Goal: Information Seeking & Learning: Learn about a topic

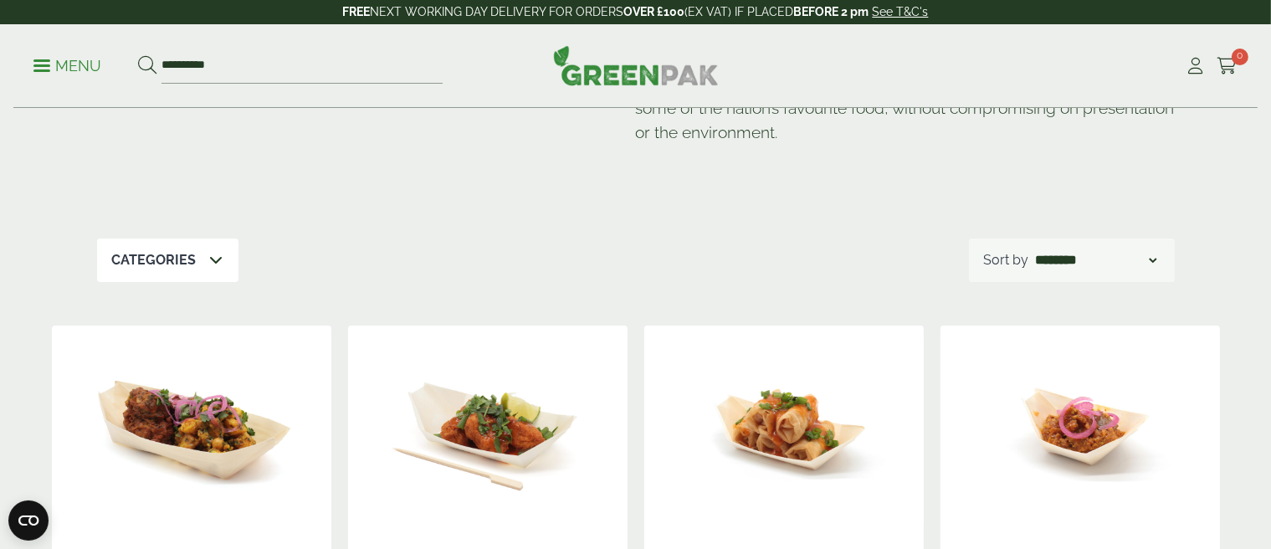
scroll to position [167, 0]
click at [211, 254] on icon at bounding box center [216, 259] width 13 height 13
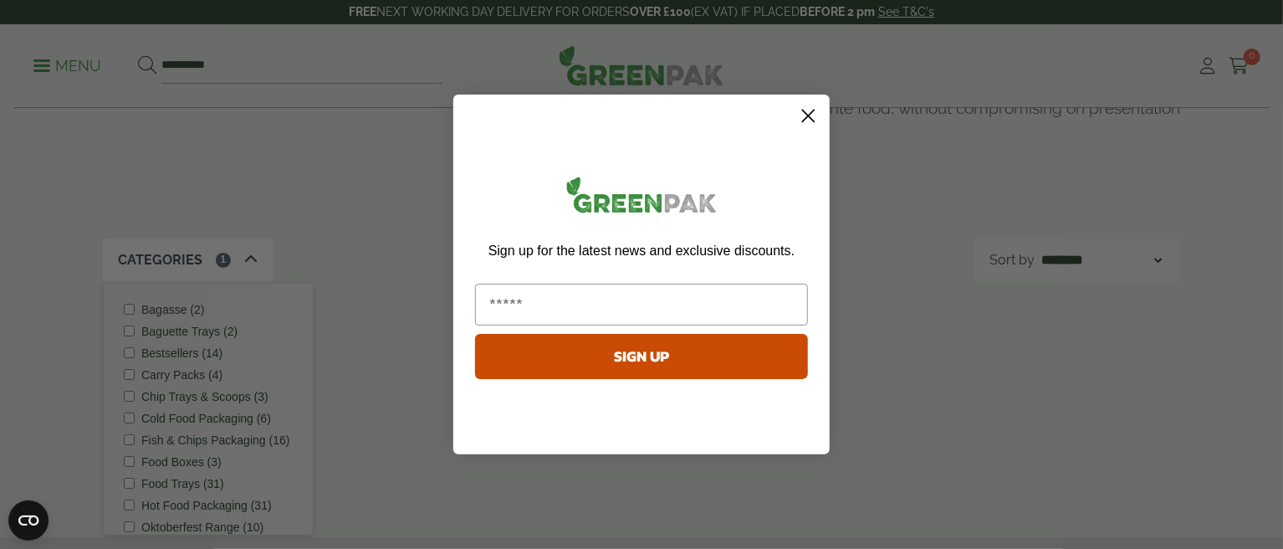
click at [807, 118] on icon "Close dialog" at bounding box center [809, 116] width 12 height 12
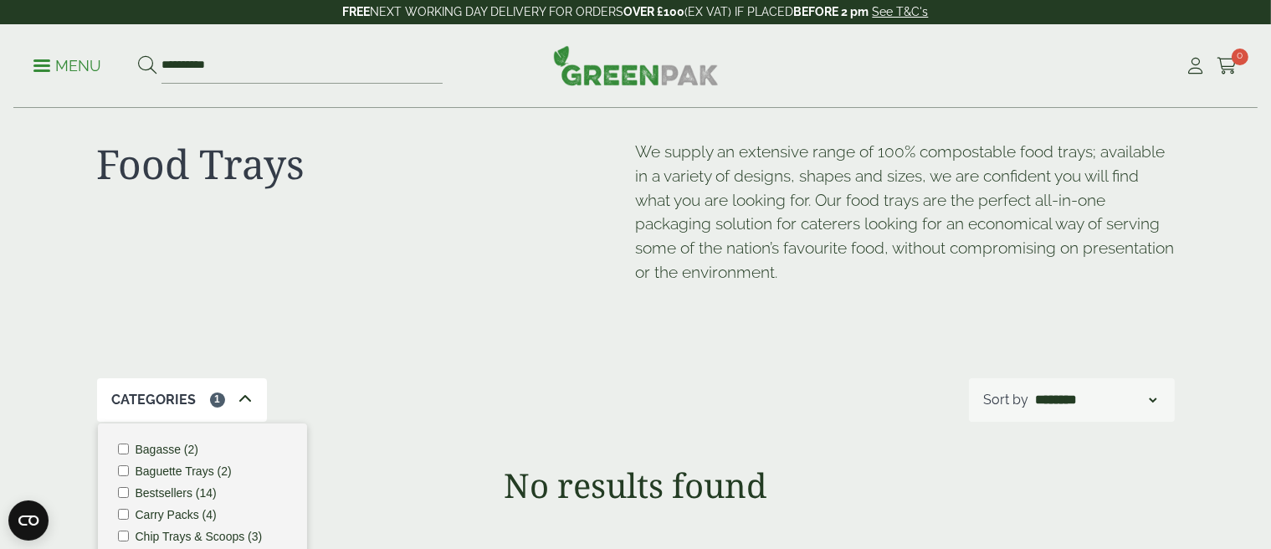
scroll to position [0, 0]
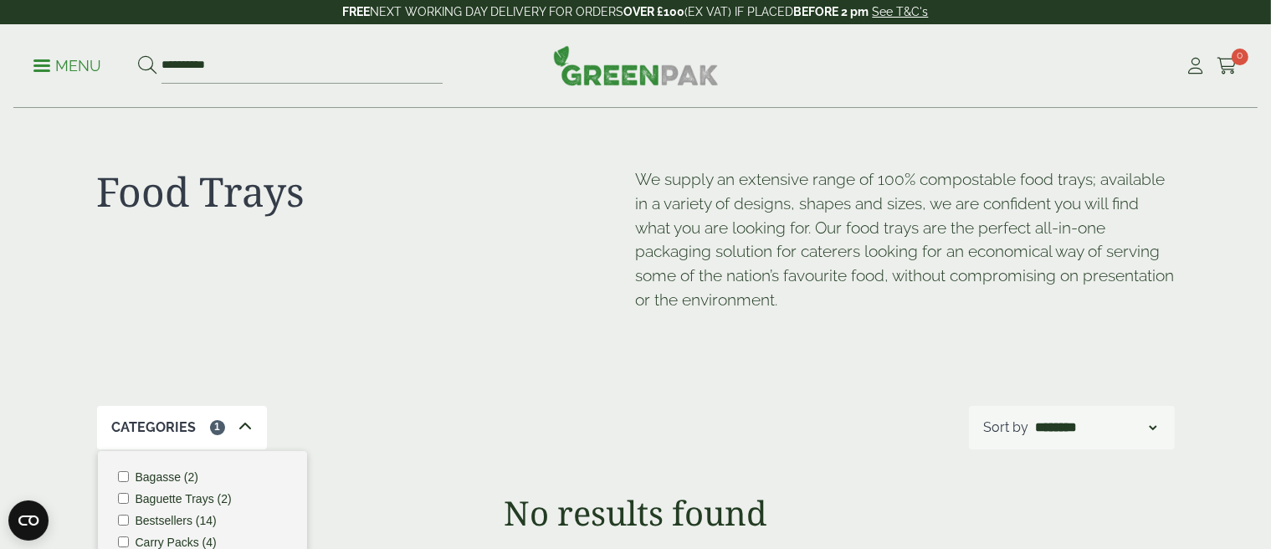
click at [165, 481] on label "Bagasse (2)" at bounding box center [167, 477] width 63 height 12
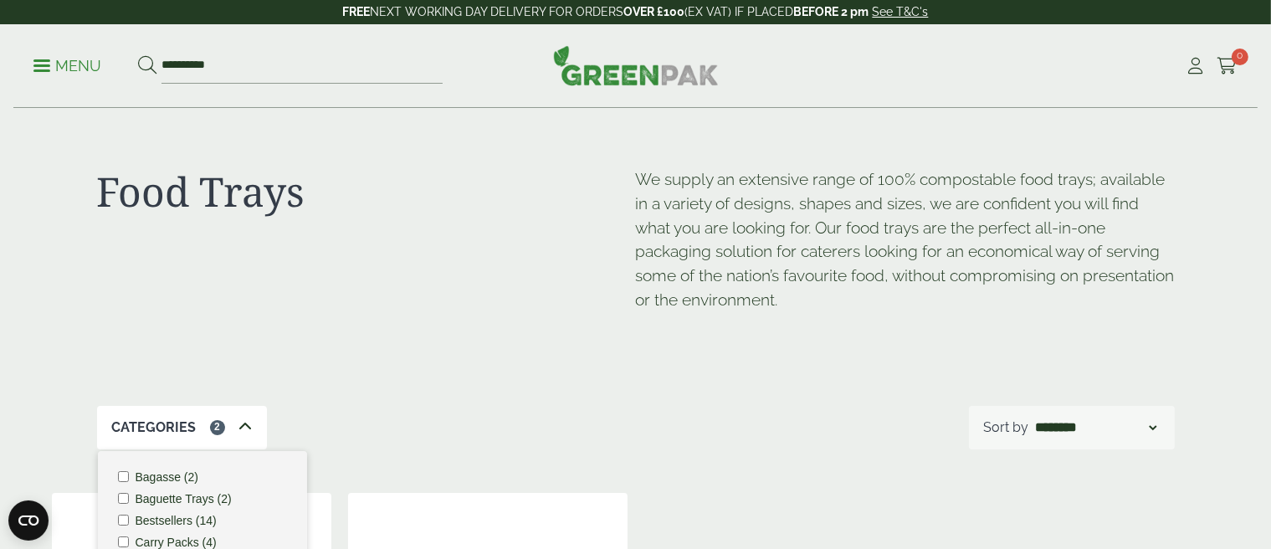
click at [164, 479] on label "Bagasse (2)" at bounding box center [167, 477] width 63 height 12
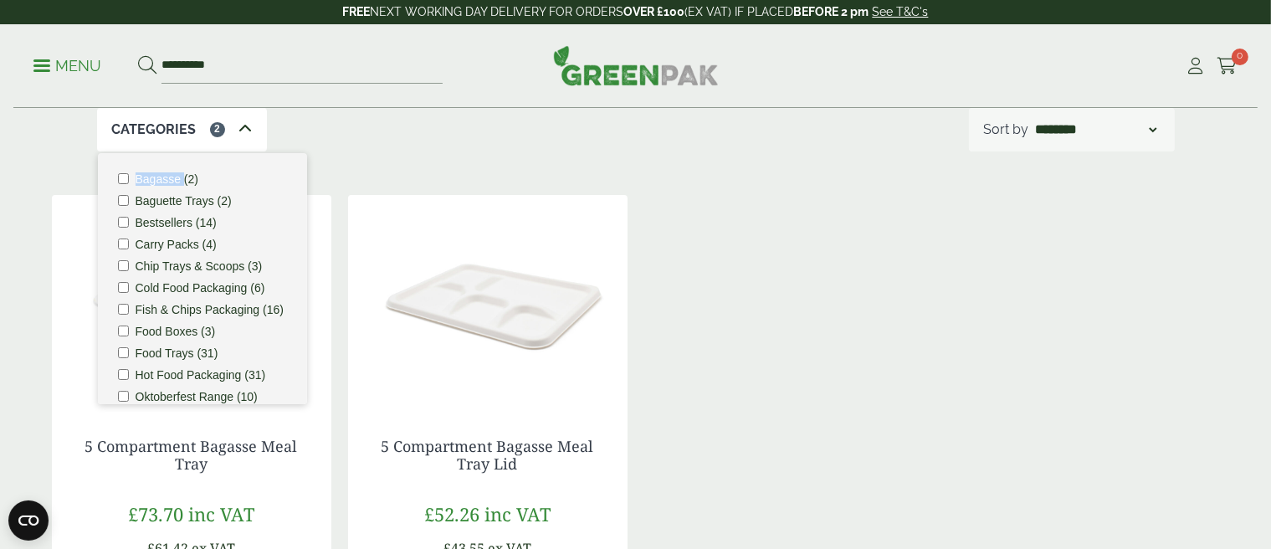
scroll to position [335, 0]
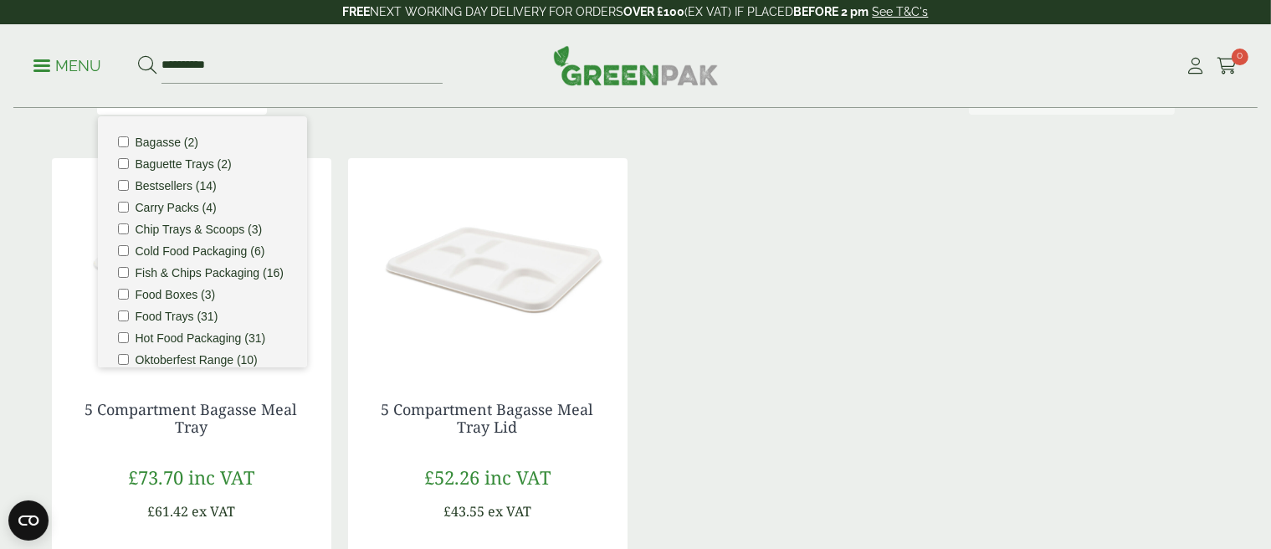
click at [770, 343] on div "5 Compartment Bagasse Meal Tray £73.70 inc VAT £61.42 ex VAT Case qty: 400 £0.1…" at bounding box center [636, 426] width 1168 height 537
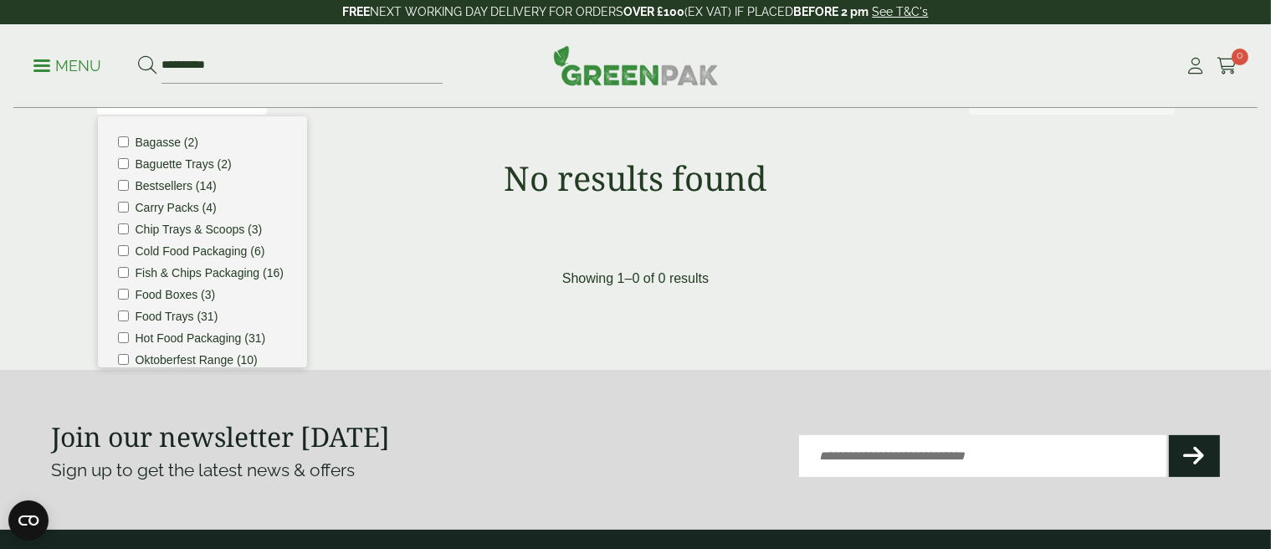
click at [172, 300] on label "Food Boxes (3)" at bounding box center [176, 295] width 80 height 12
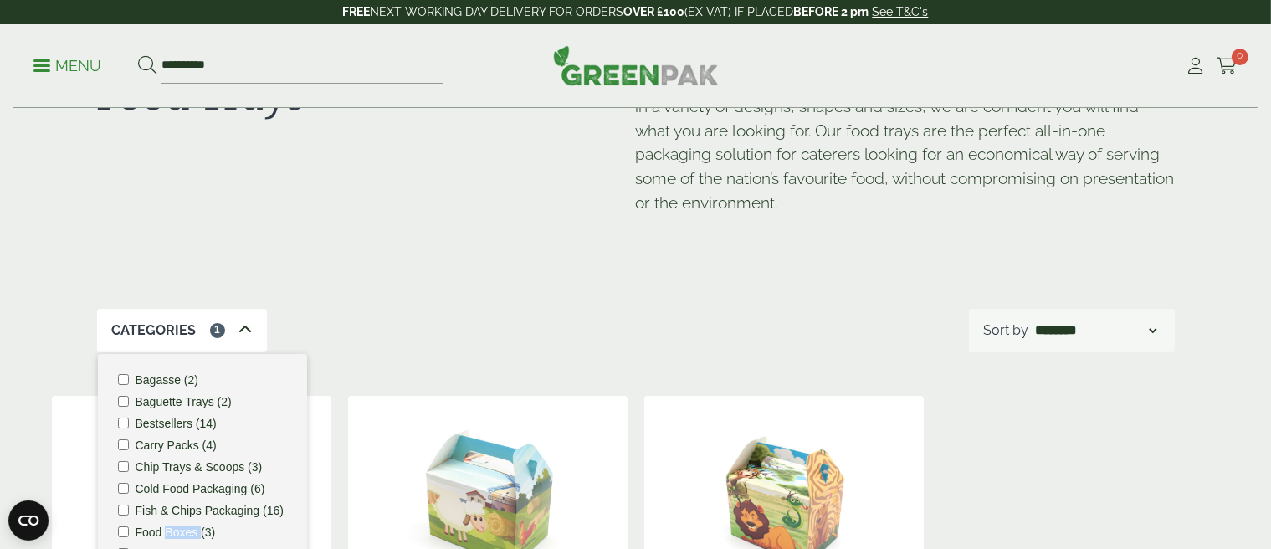
scroll to position [84, 0]
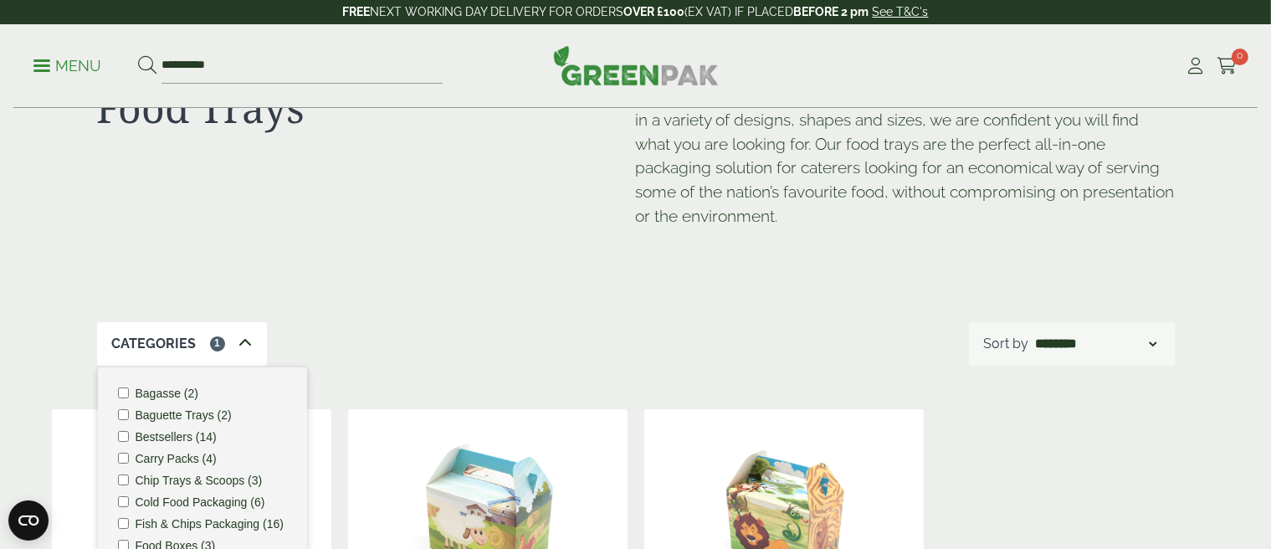
click at [131, 431] on li "Bestsellers (14)" at bounding box center [202, 437] width 169 height 12
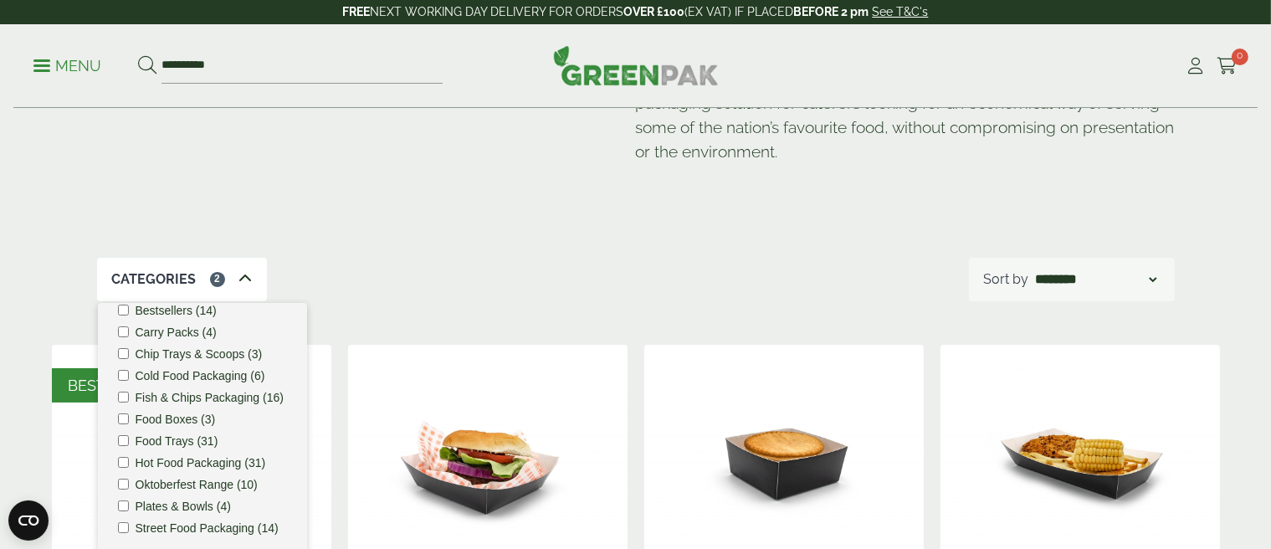
scroll to position [167, 0]
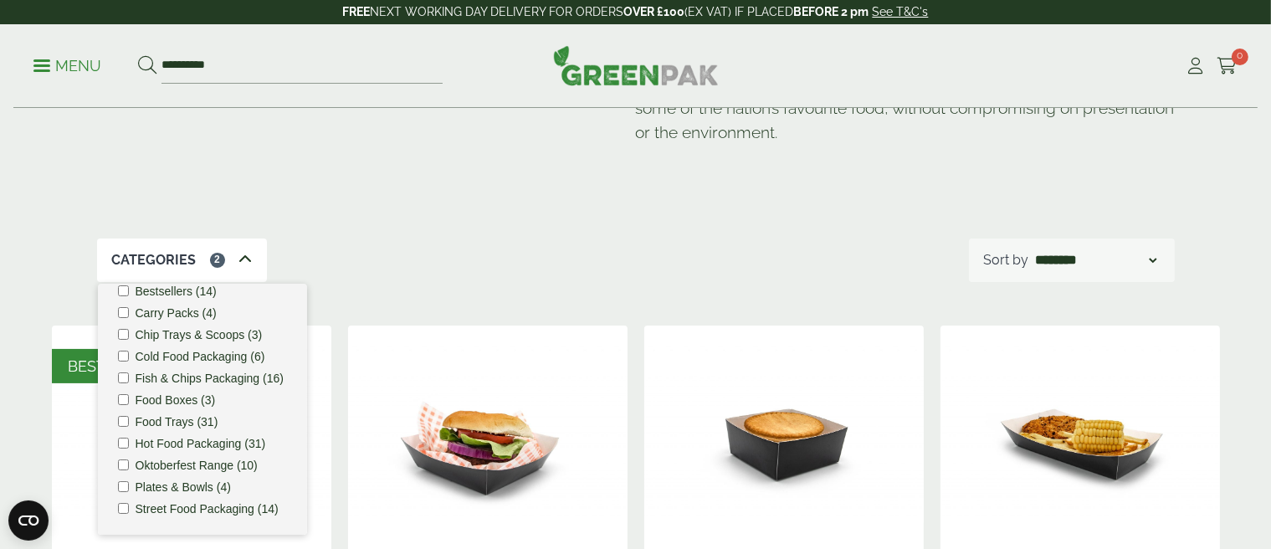
click at [559, 268] on div "Categories 2 Bagasse (2) Baguette Trays (2) Bestsellers (14) Carry Packs (4) Ch…" at bounding box center [636, 260] width 1078 height 44
click at [543, 357] on img at bounding box center [487, 429] width 279 height 209
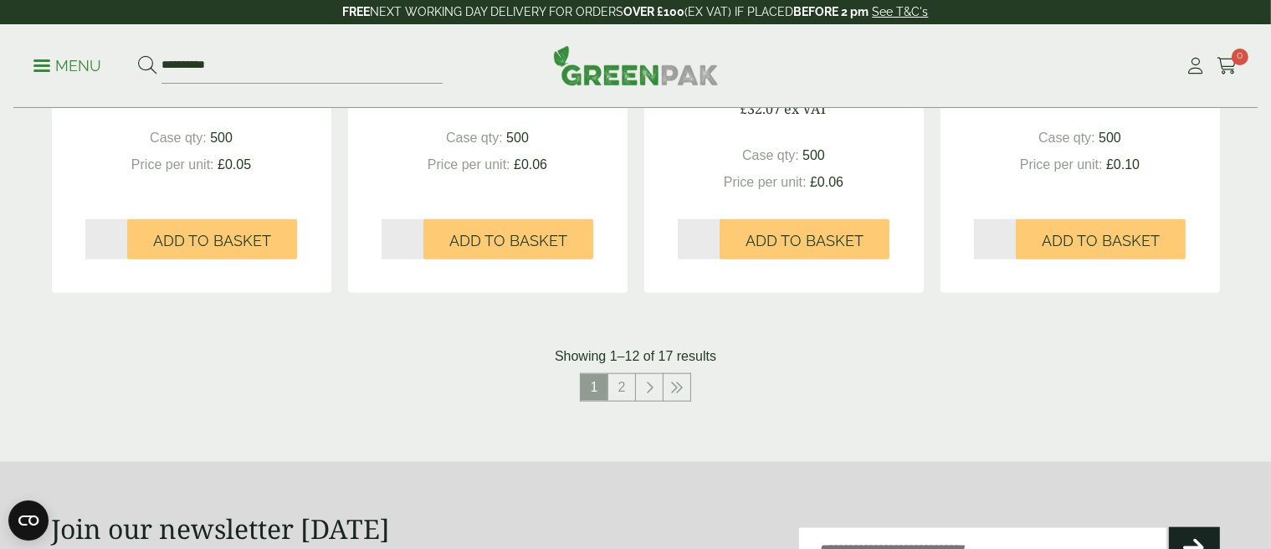
scroll to position [1924, 0]
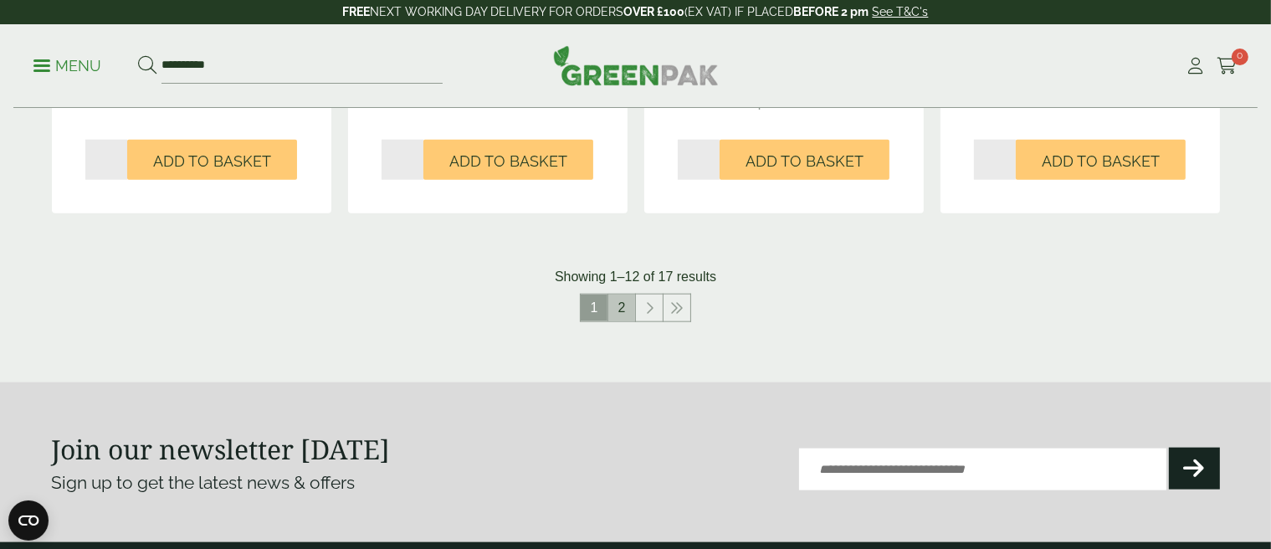
click at [624, 307] on link "2" at bounding box center [621, 308] width 27 height 27
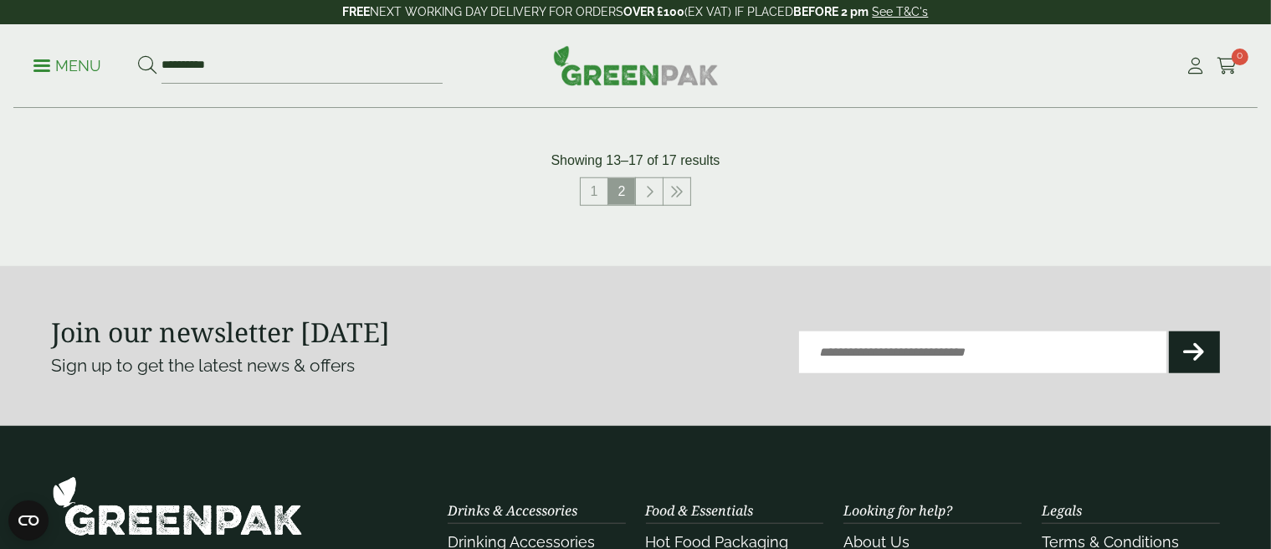
scroll to position [1506, 0]
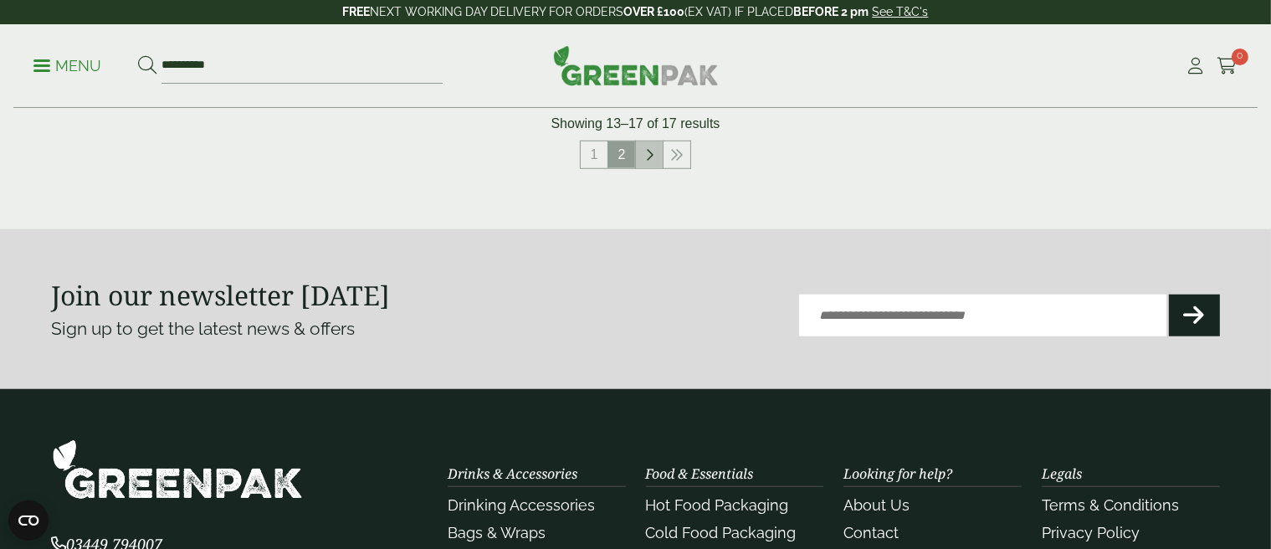
click at [651, 156] on icon at bounding box center [649, 154] width 8 height 13
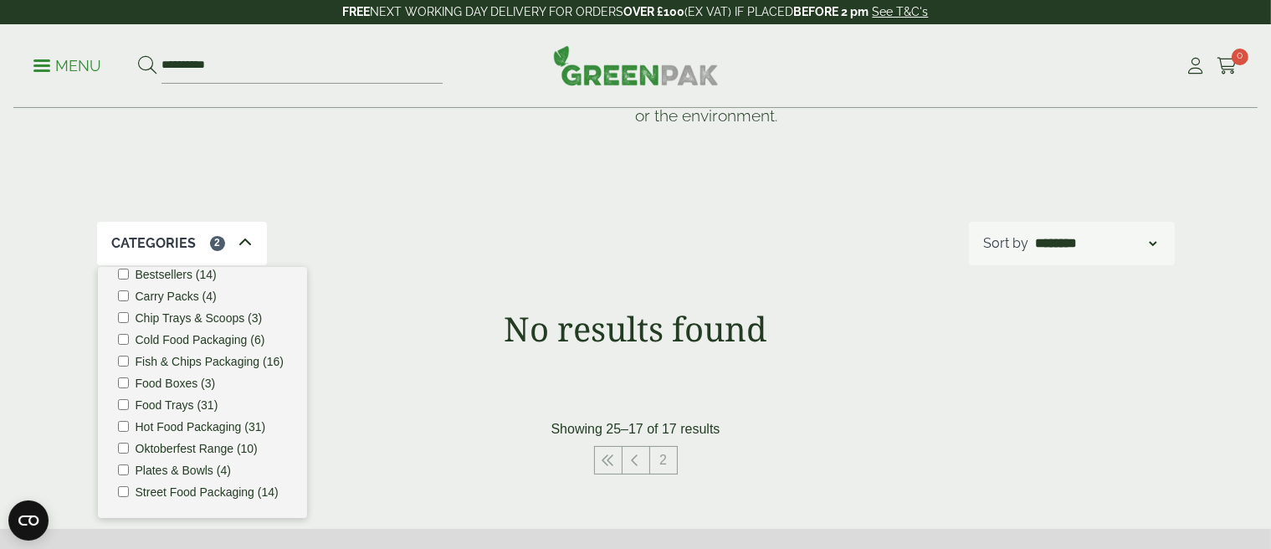
scroll to position [187, 0]
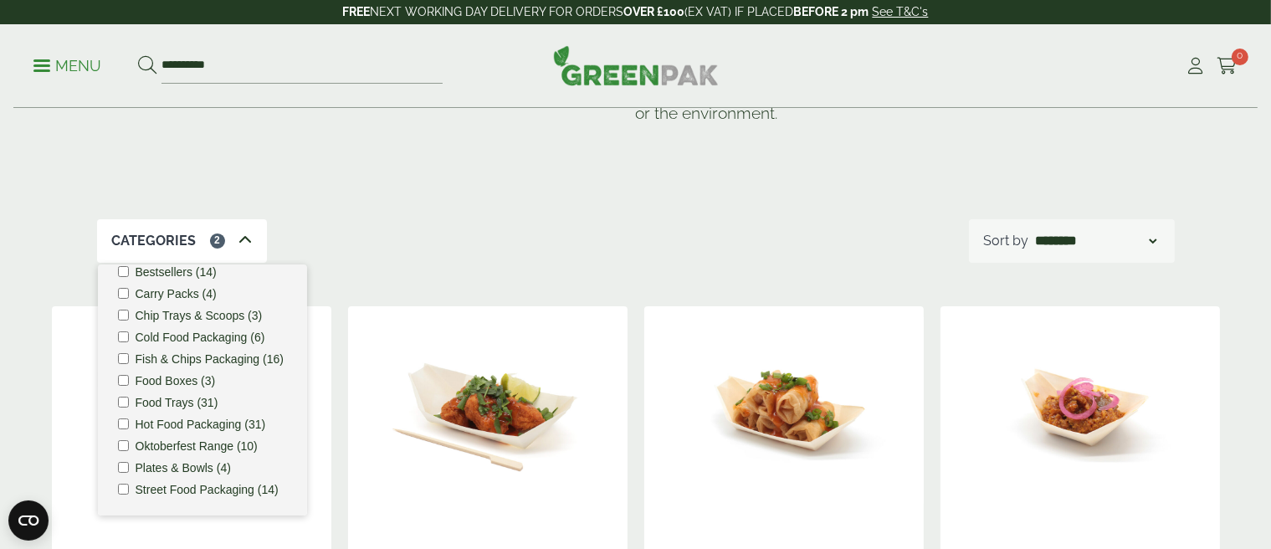
click at [556, 351] on img at bounding box center [487, 410] width 279 height 209
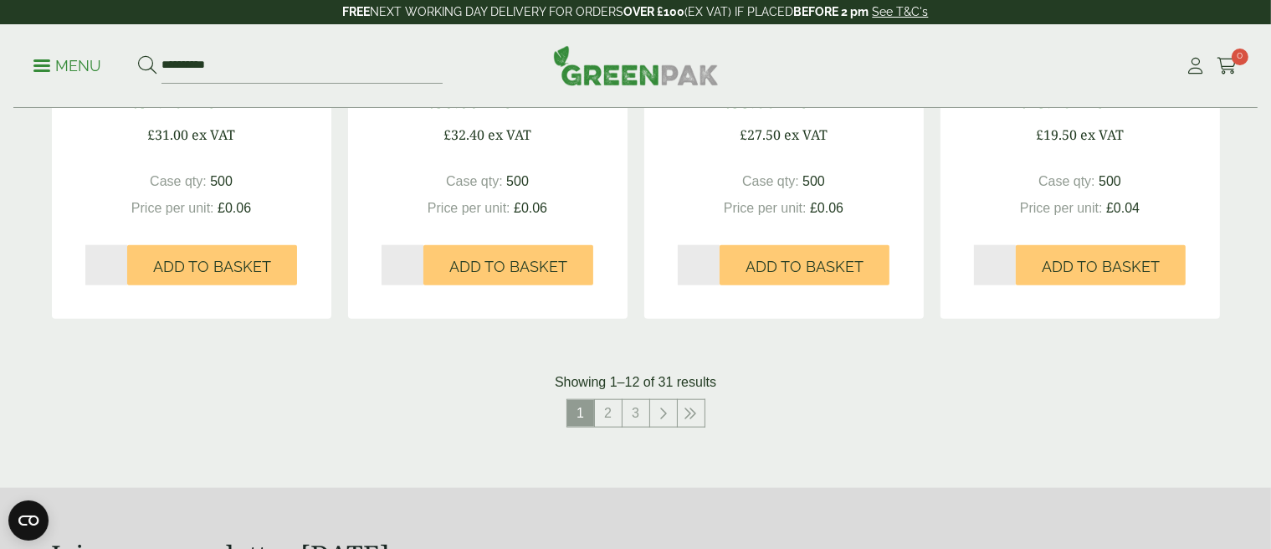
scroll to position [1860, 0]
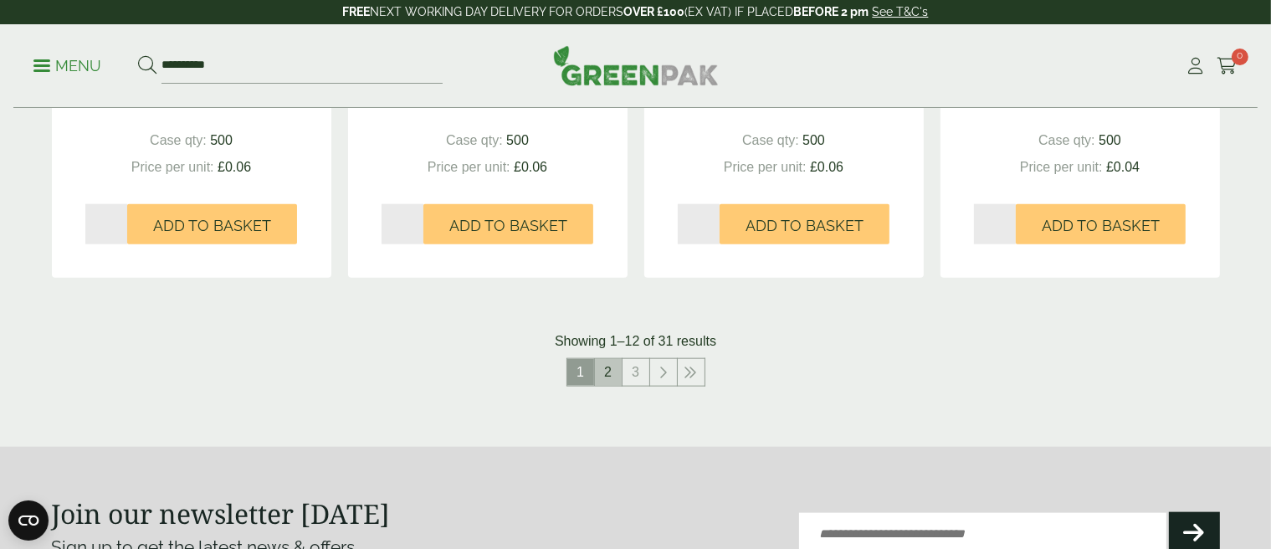
click at [609, 368] on link "2" at bounding box center [608, 372] width 27 height 27
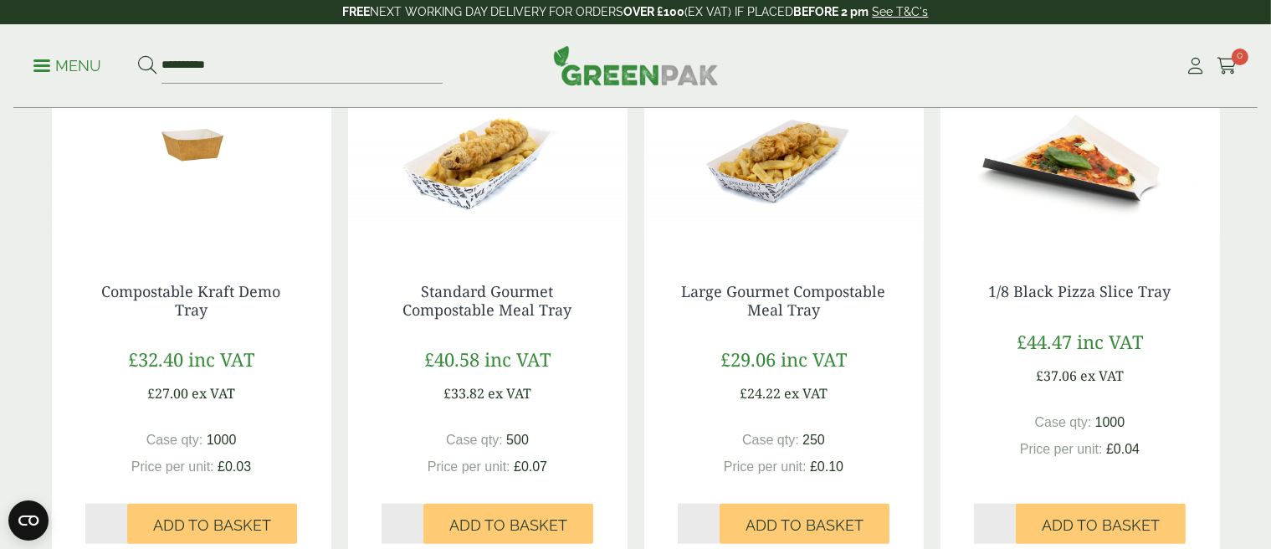
scroll to position [1860, 0]
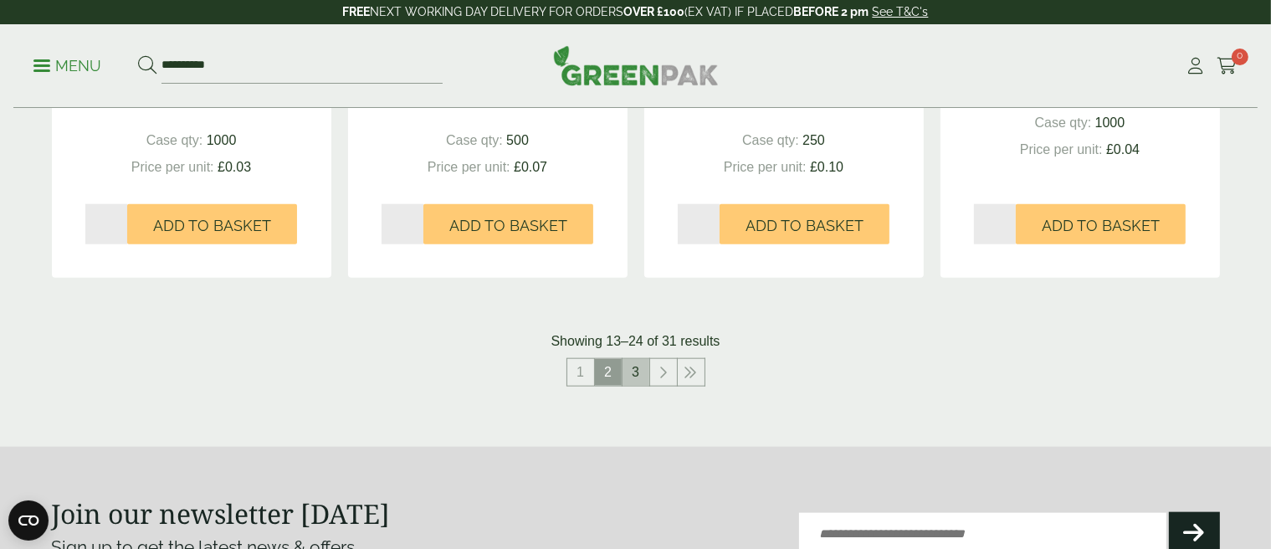
click at [633, 371] on link "3" at bounding box center [635, 372] width 27 height 27
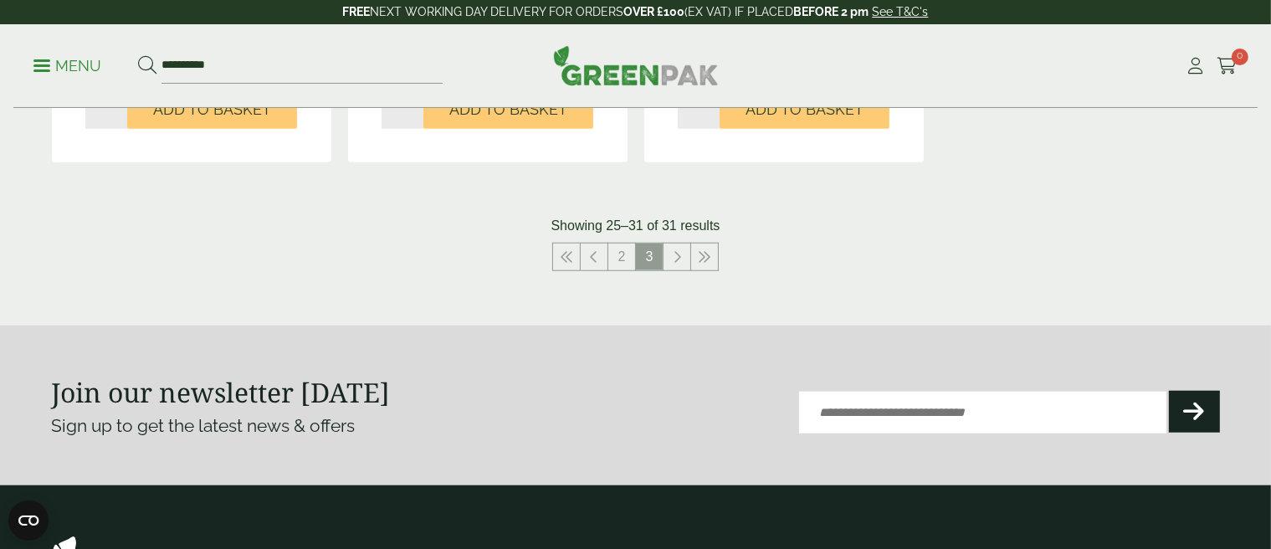
scroll to position [1422, 0]
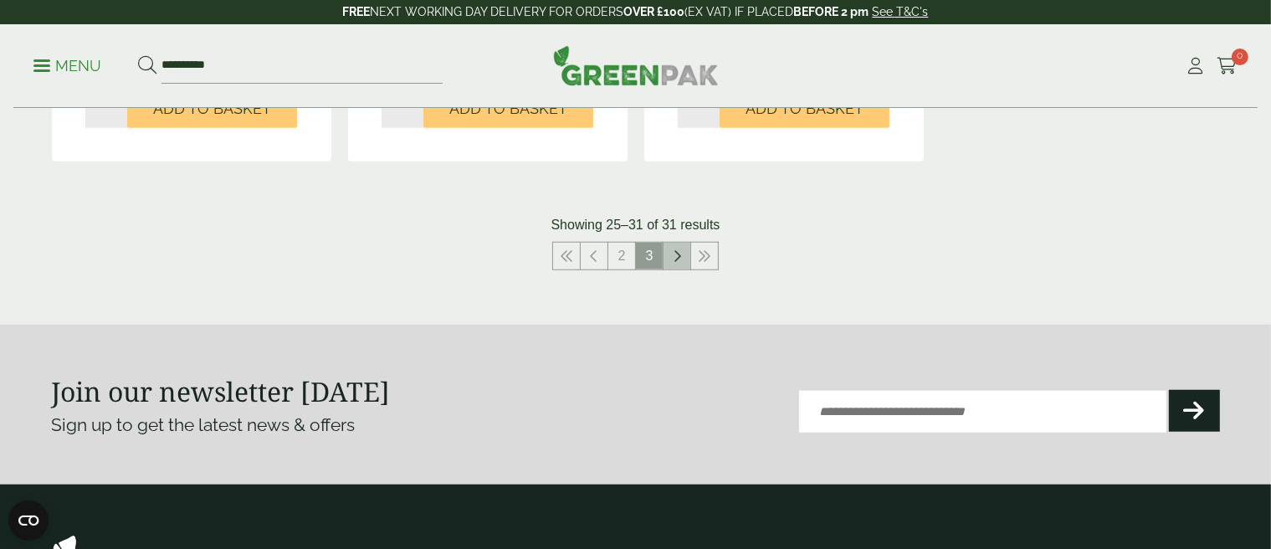
click at [673, 251] on icon at bounding box center [677, 255] width 8 height 13
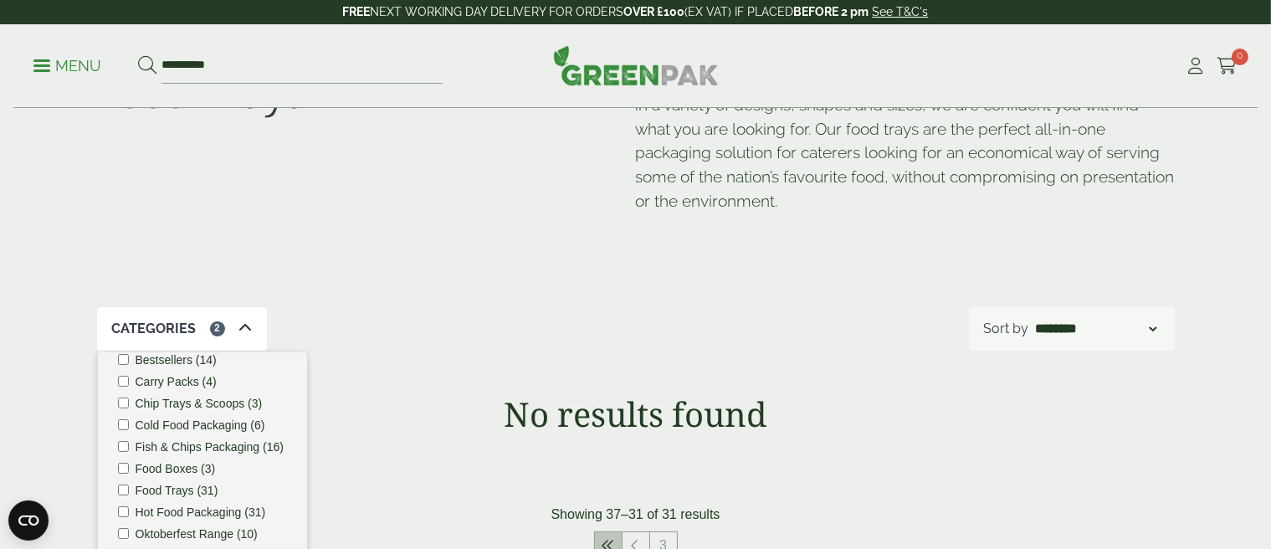
scroll to position [335, 0]
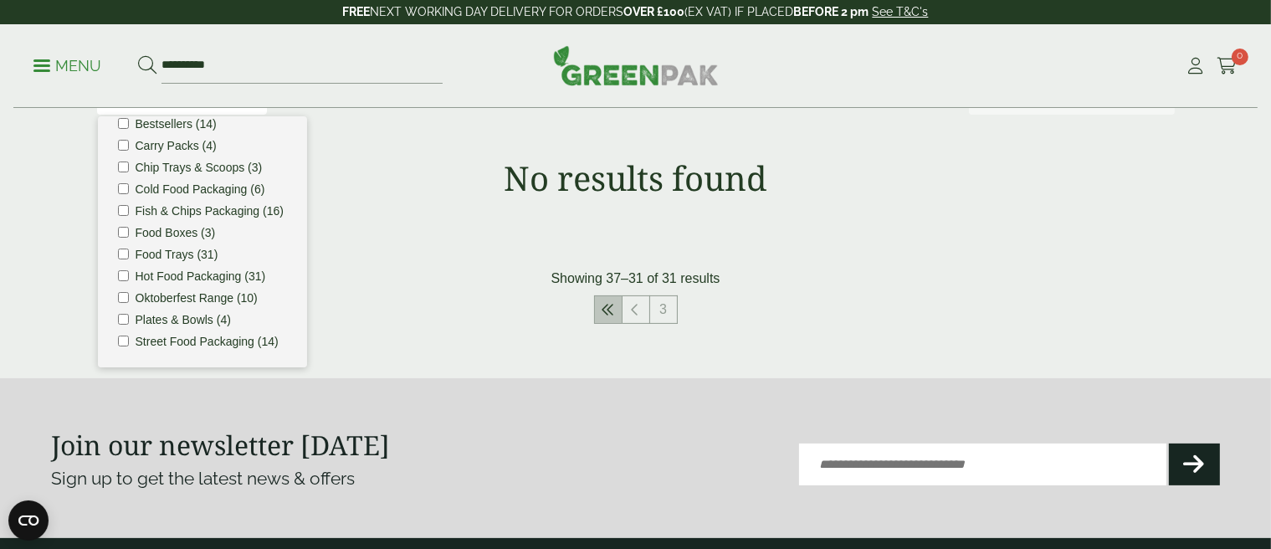
click at [597, 308] on link at bounding box center [608, 309] width 27 height 27
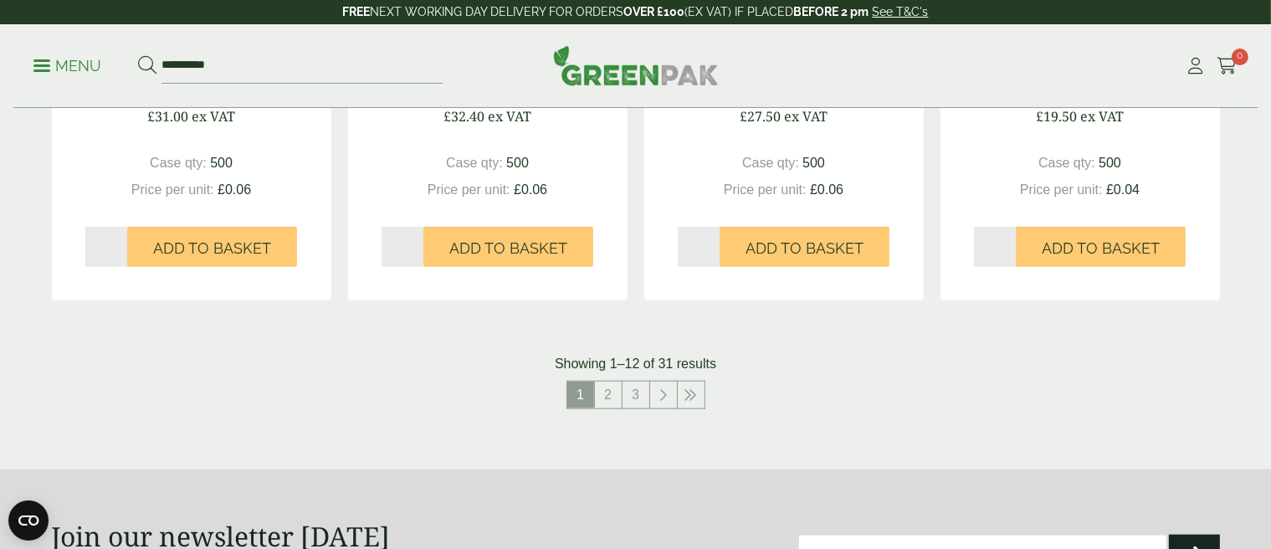
scroll to position [1841, 0]
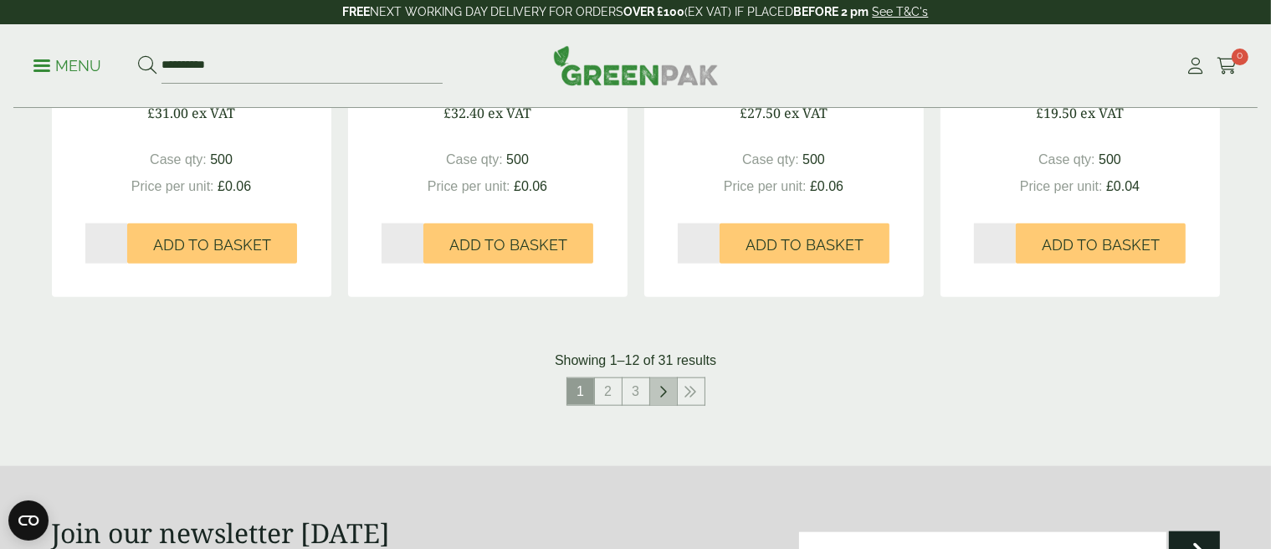
click at [666, 396] on icon at bounding box center [663, 391] width 8 height 13
click at [653, 388] on link at bounding box center [663, 391] width 27 height 27
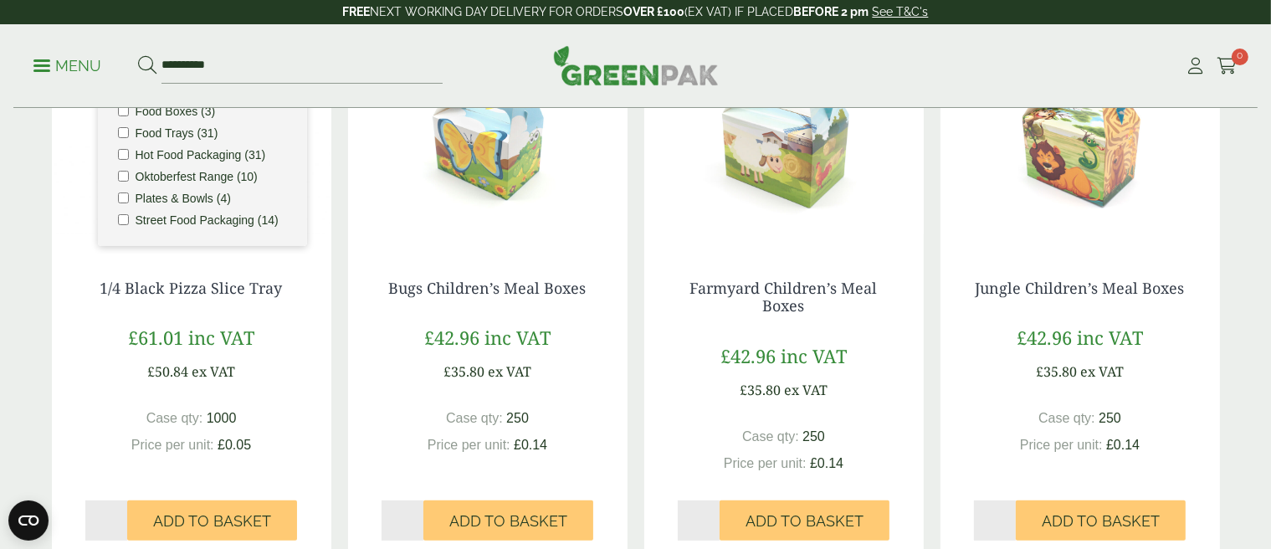
scroll to position [384, 0]
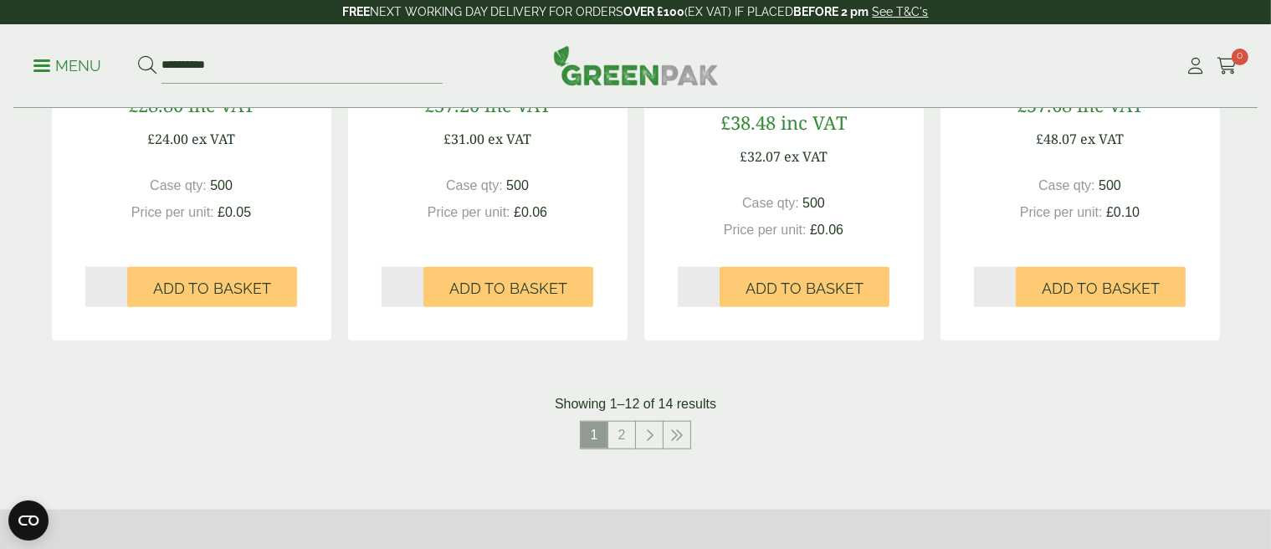
scroll to position [1806, 0]
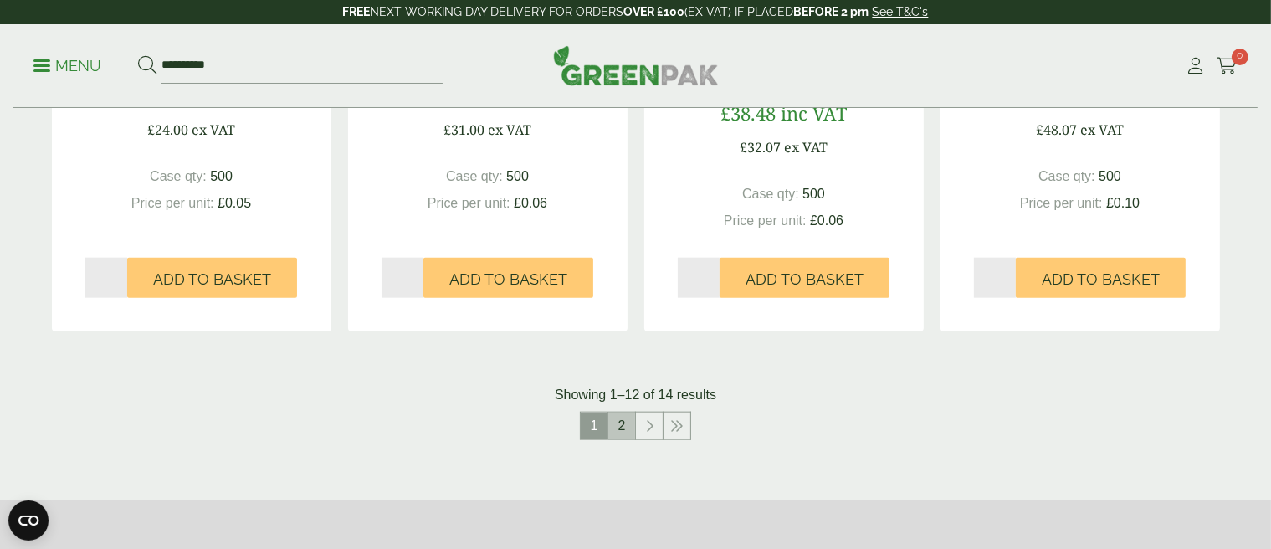
click at [619, 433] on link "2" at bounding box center [621, 425] width 27 height 27
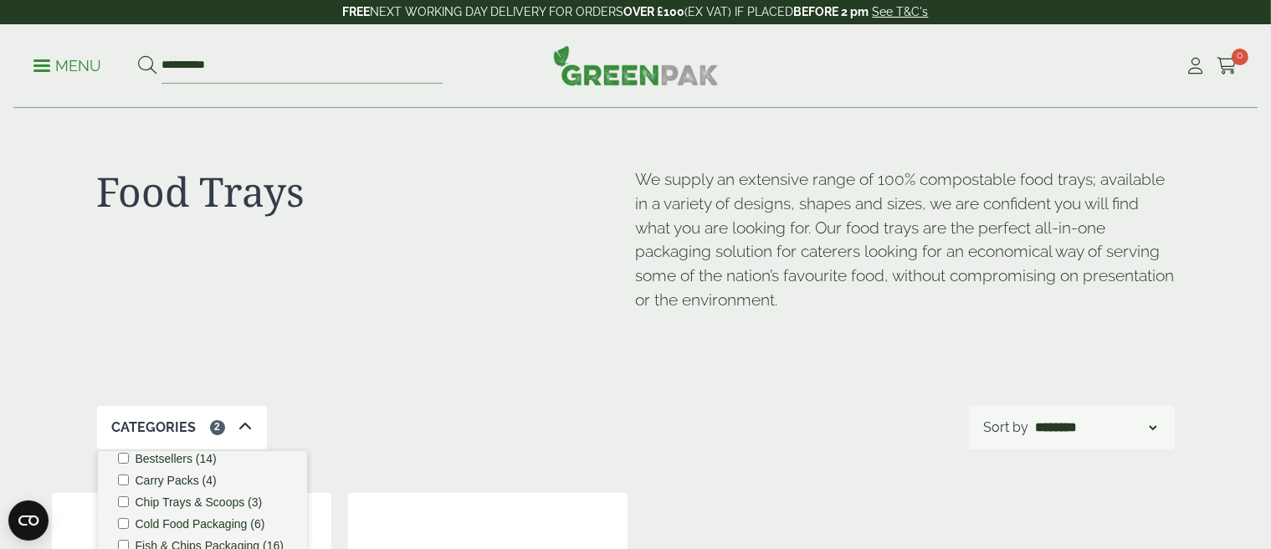
click at [241, 426] on icon at bounding box center [244, 426] width 13 height 13
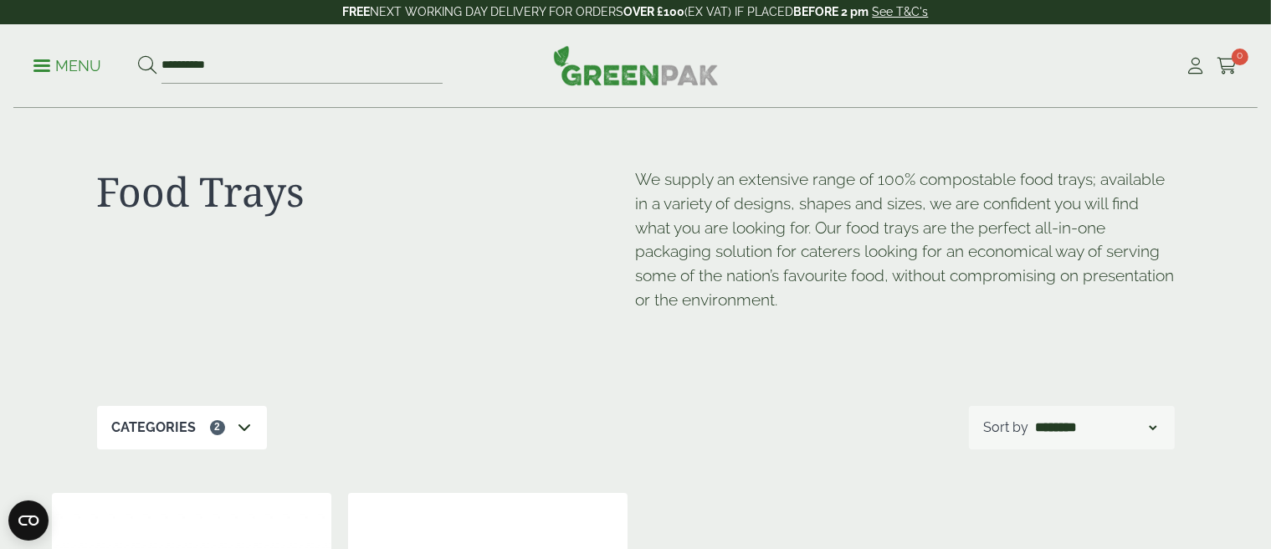
click at [35, 65] on span at bounding box center [41, 65] width 17 height 3
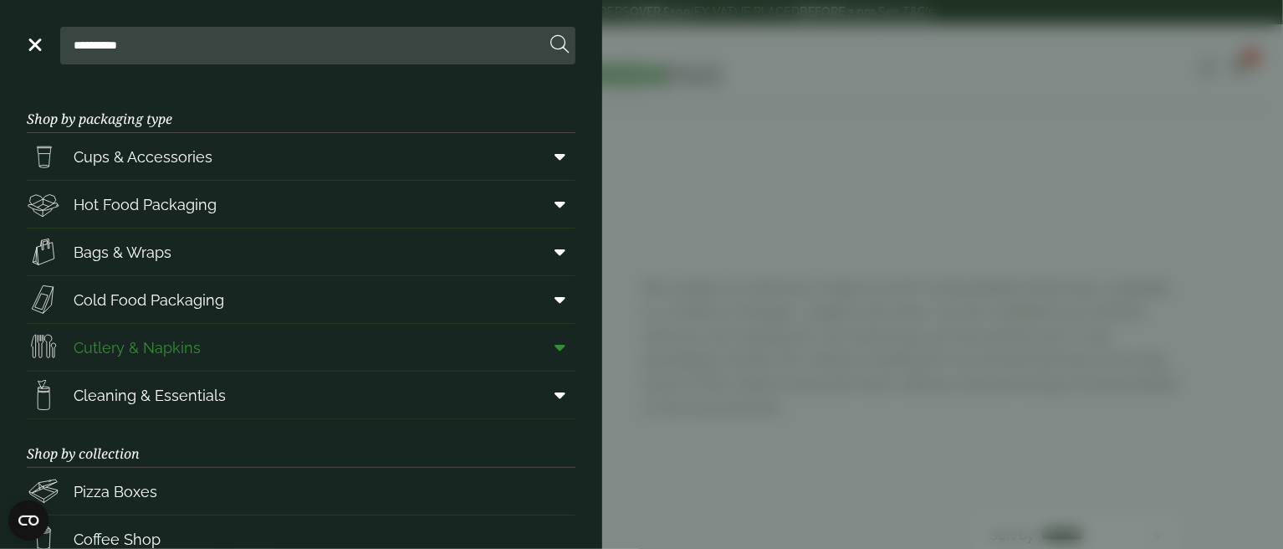
click at [138, 349] on span "Cutlery & Napkins" at bounding box center [137, 347] width 127 height 23
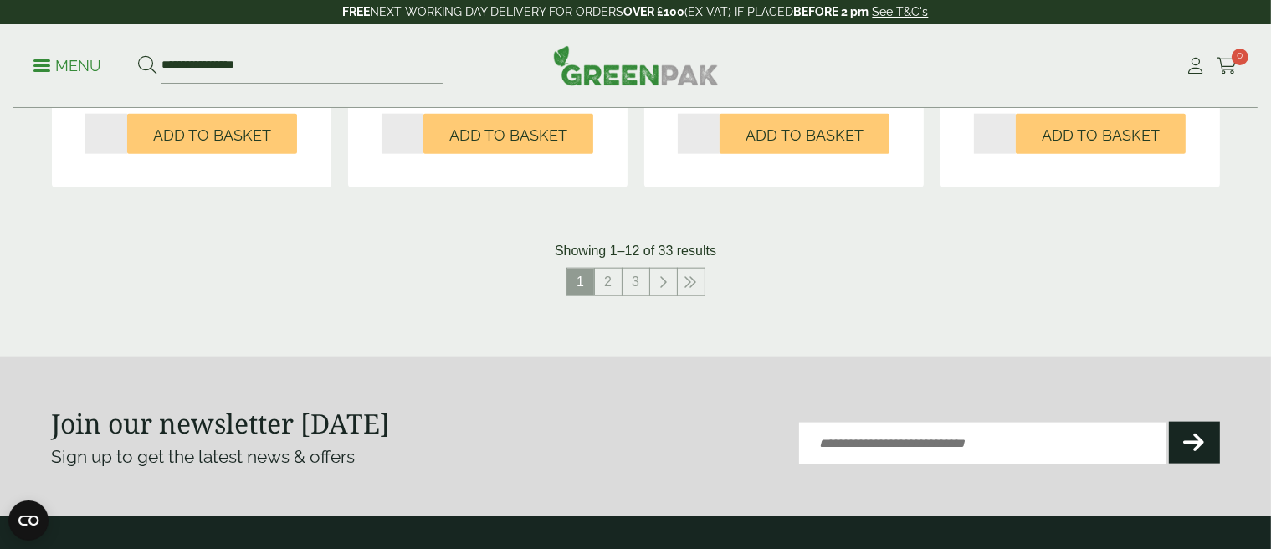
scroll to position [1924, 0]
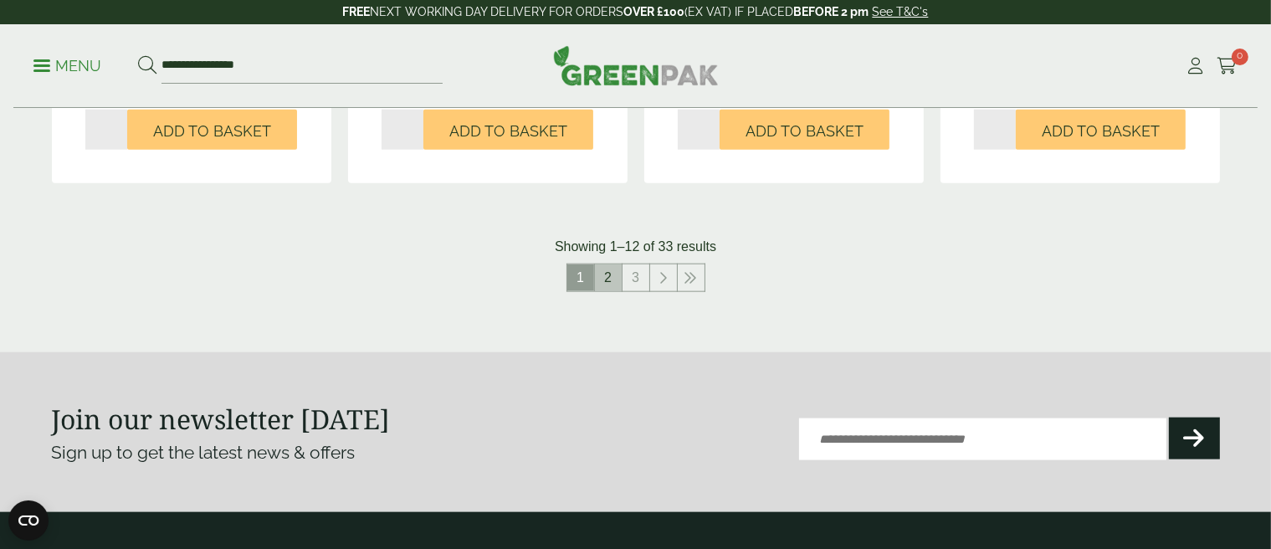
click at [608, 283] on link "2" at bounding box center [608, 277] width 27 height 27
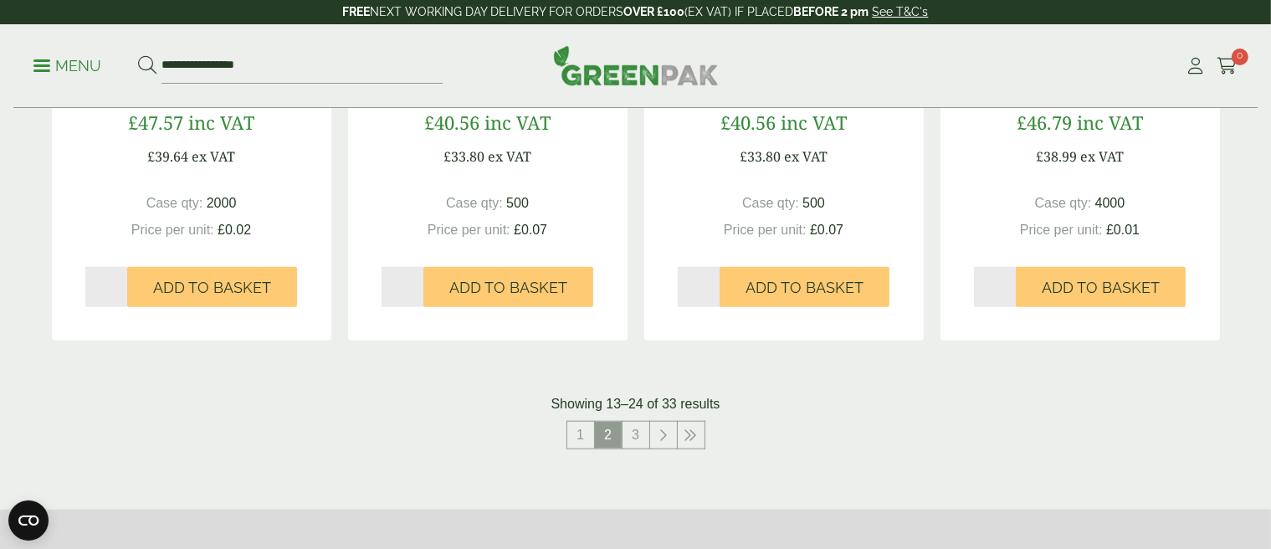
scroll to position [1757, 0]
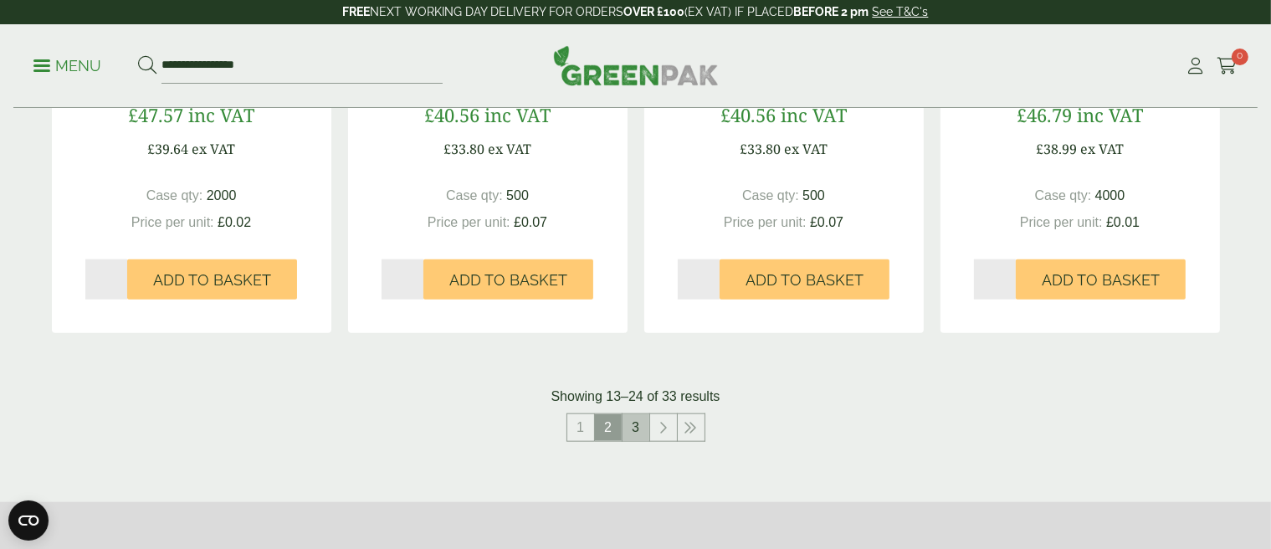
click at [639, 426] on link "3" at bounding box center [635, 427] width 27 height 27
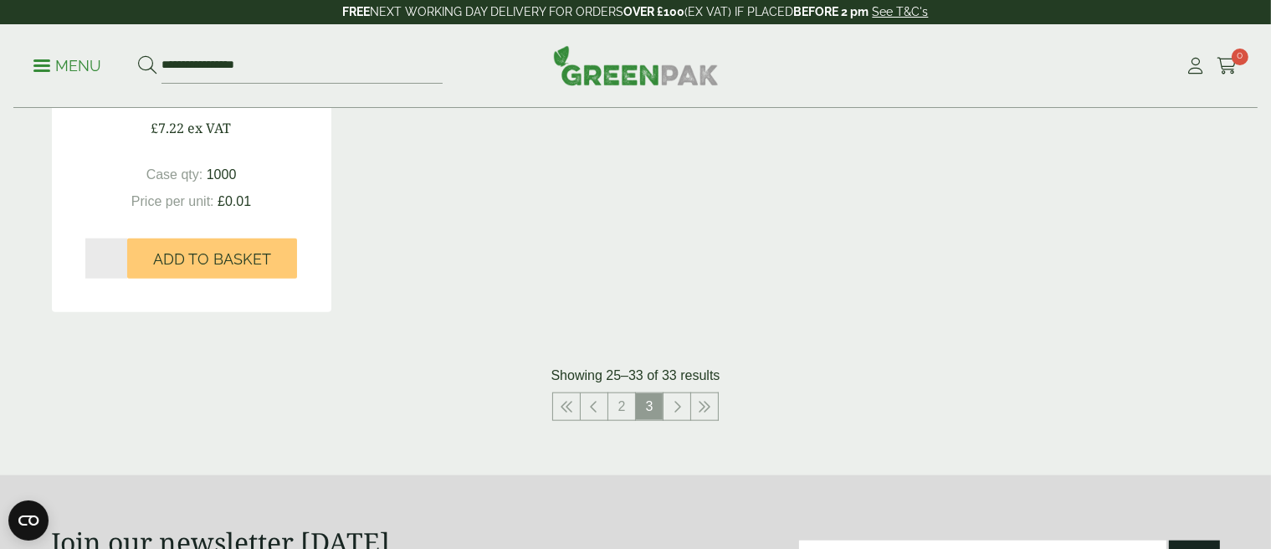
scroll to position [1841, 0]
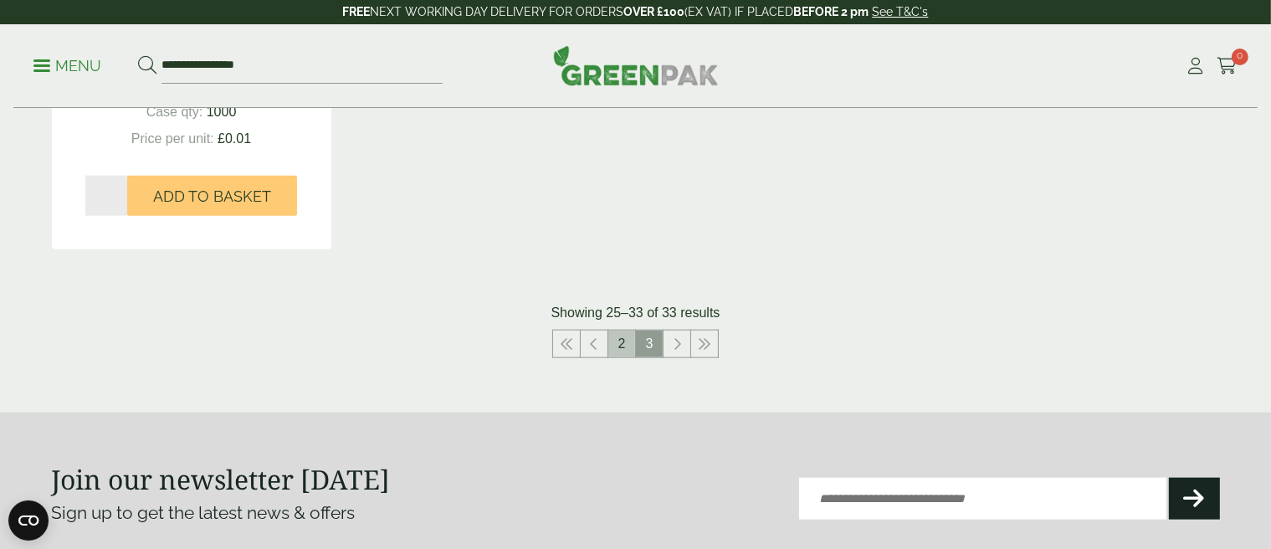
click at [619, 345] on link "2" at bounding box center [621, 343] width 27 height 27
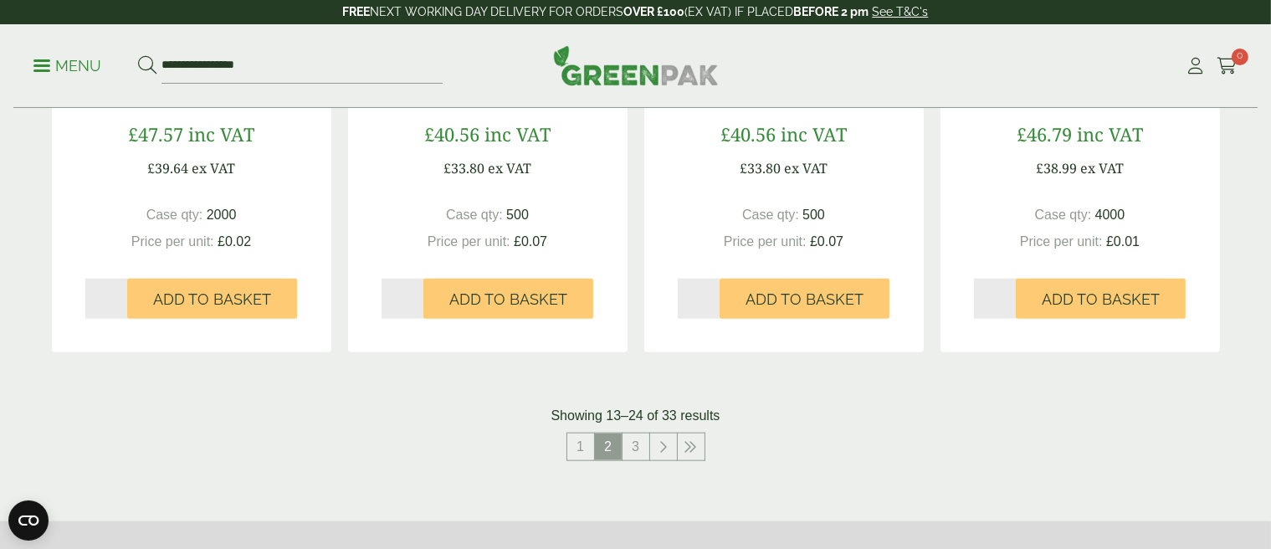
scroll to position [1841, 0]
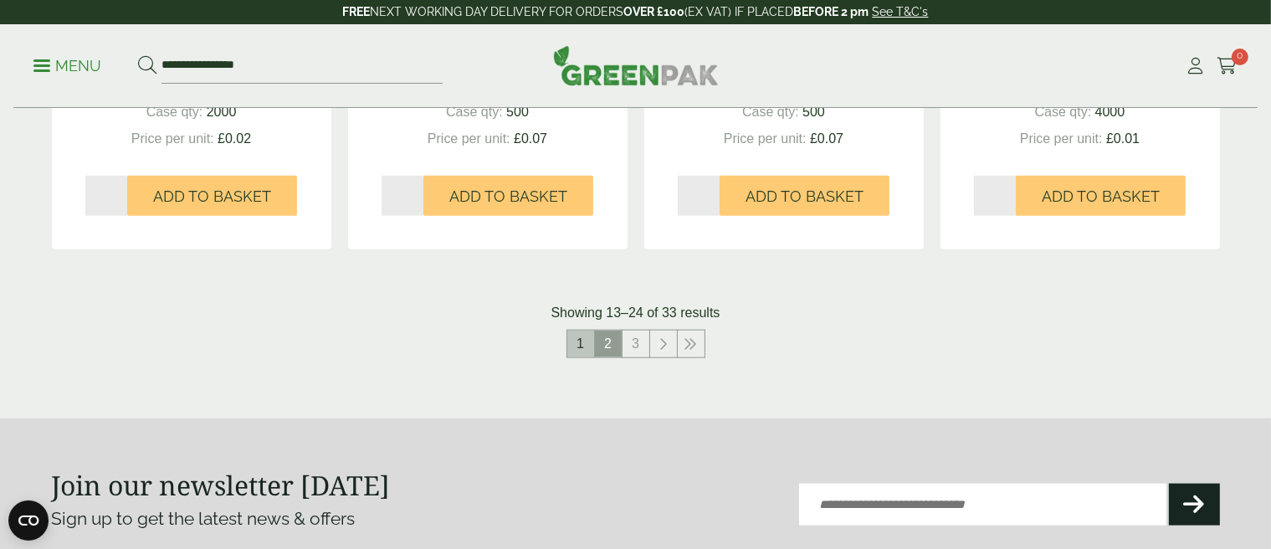
click at [586, 346] on link "1" at bounding box center [580, 343] width 27 height 27
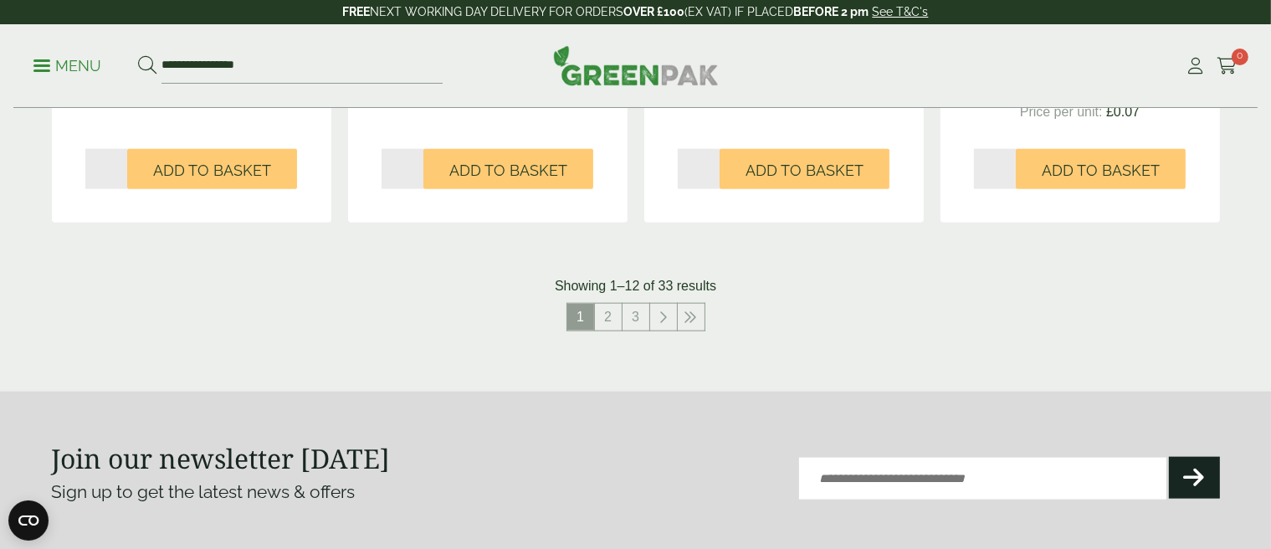
scroll to position [1924, 0]
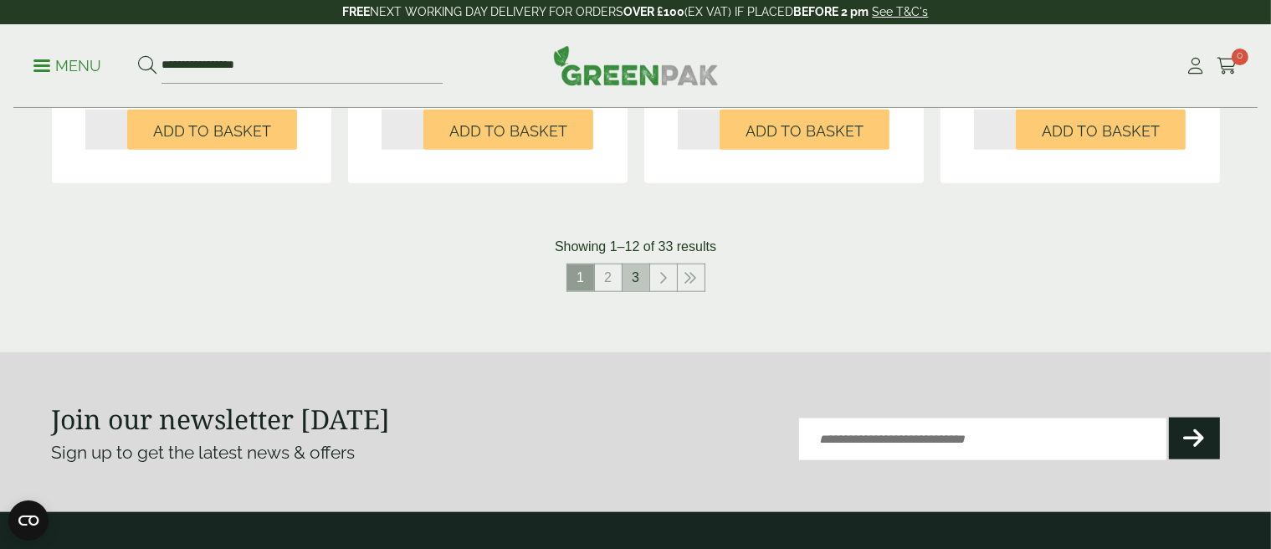
click at [641, 281] on link "3" at bounding box center [635, 277] width 27 height 27
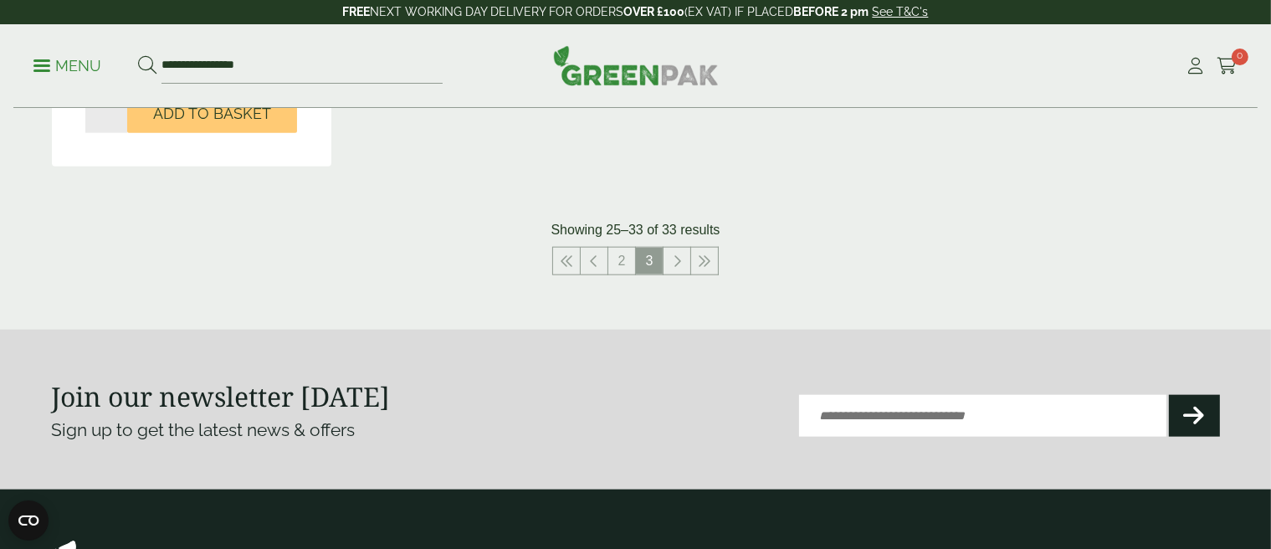
scroll to position [1924, 0]
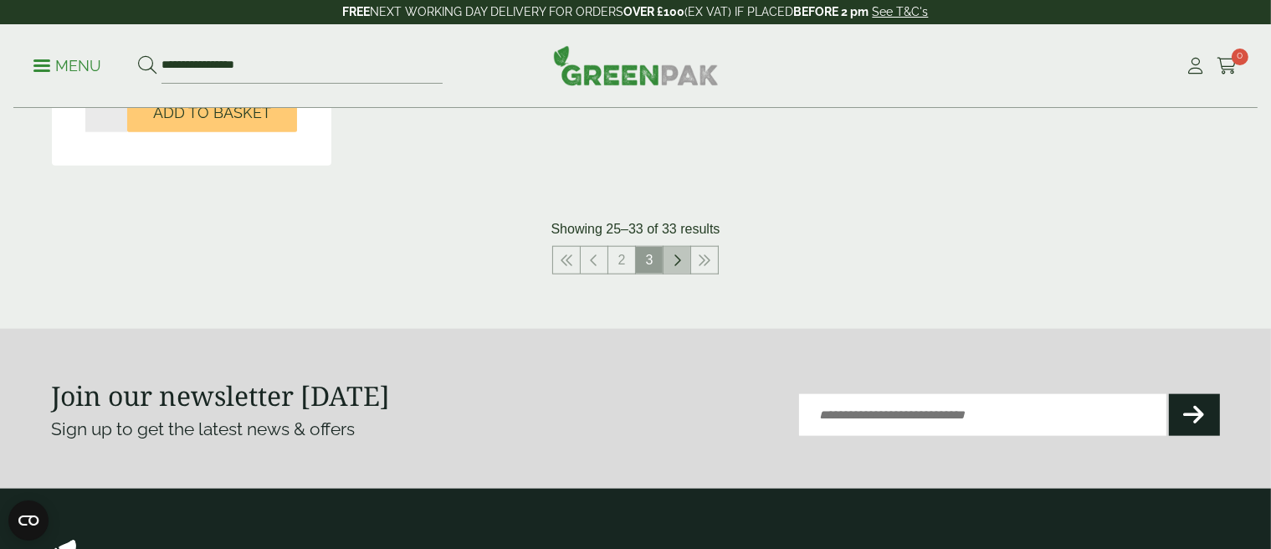
click at [674, 264] on icon at bounding box center [677, 260] width 8 height 13
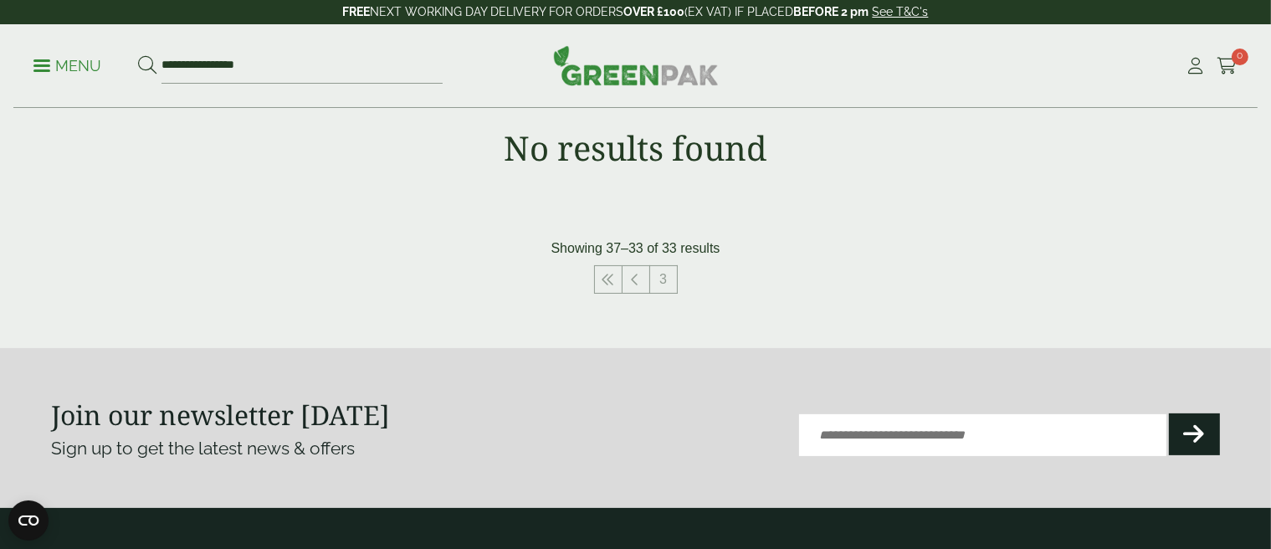
scroll to position [335, 0]
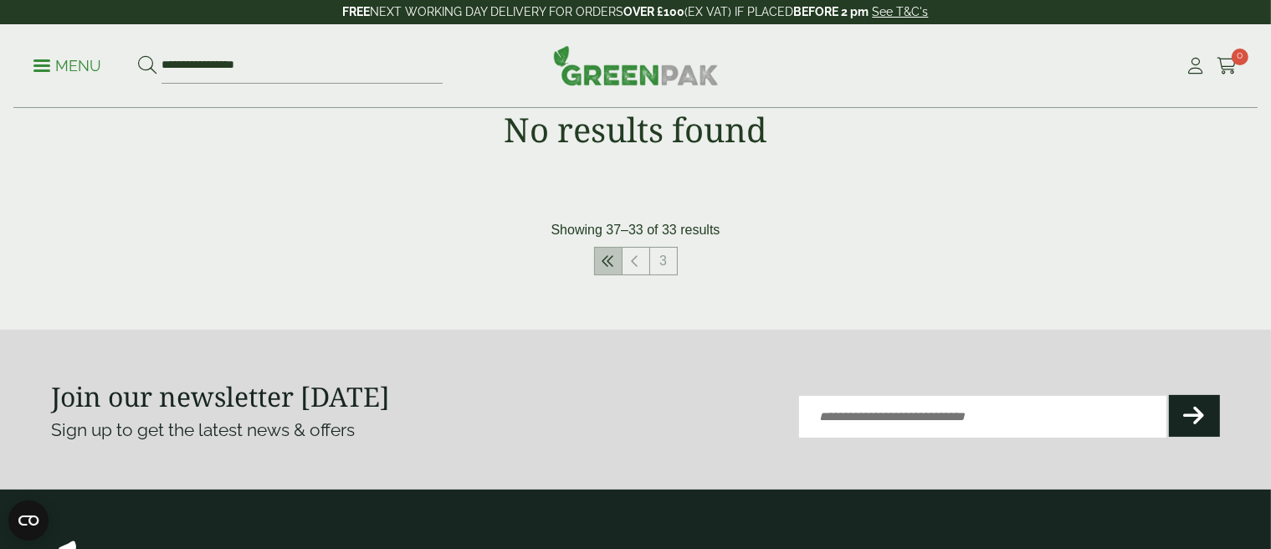
click at [606, 265] on icon at bounding box center [608, 260] width 13 height 13
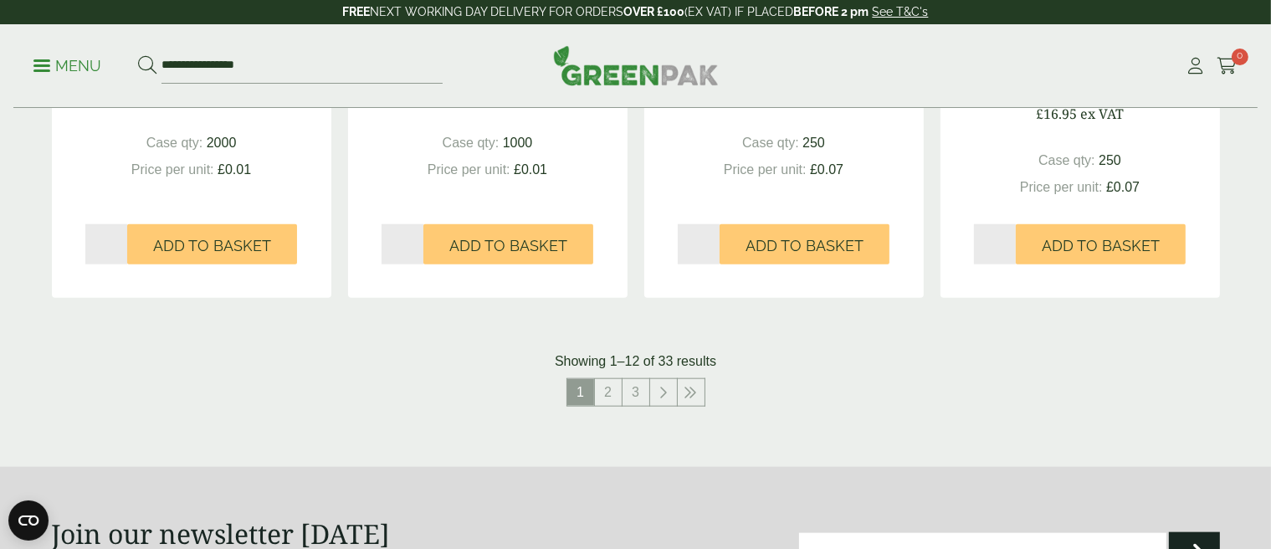
scroll to position [1924, 0]
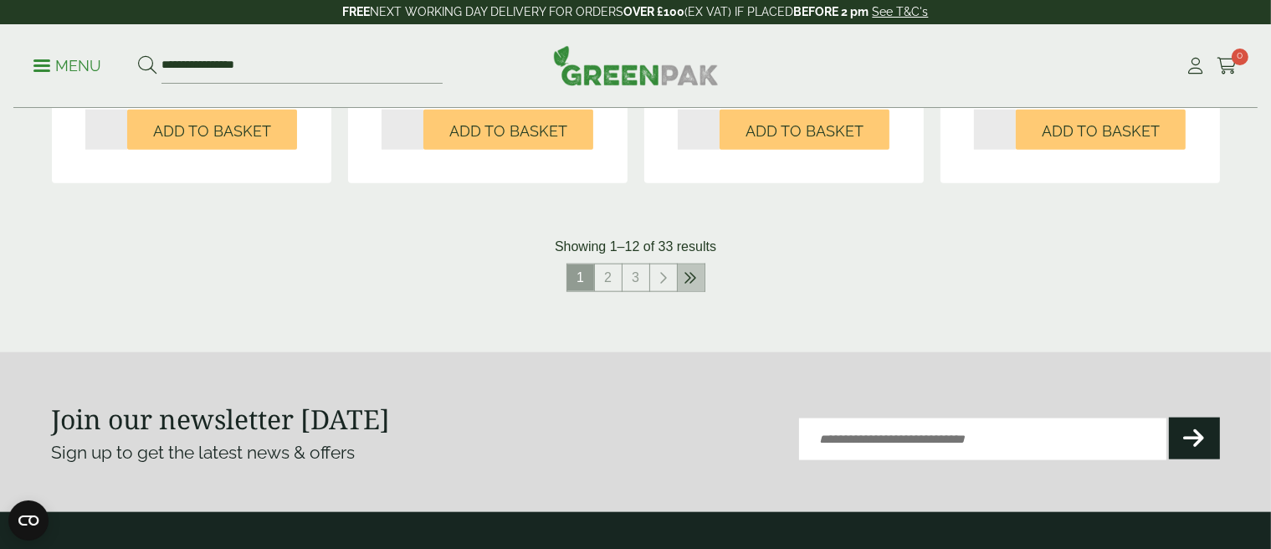
click at [689, 277] on icon at bounding box center [690, 277] width 13 height 13
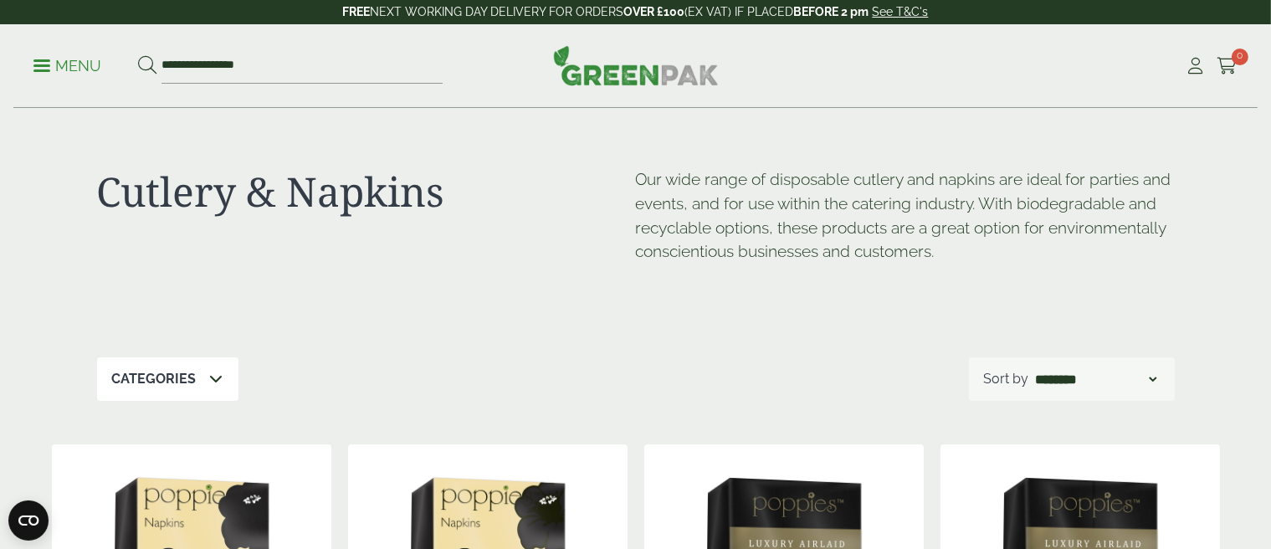
click at [55, 65] on p "Menu" at bounding box center [67, 66] width 68 height 20
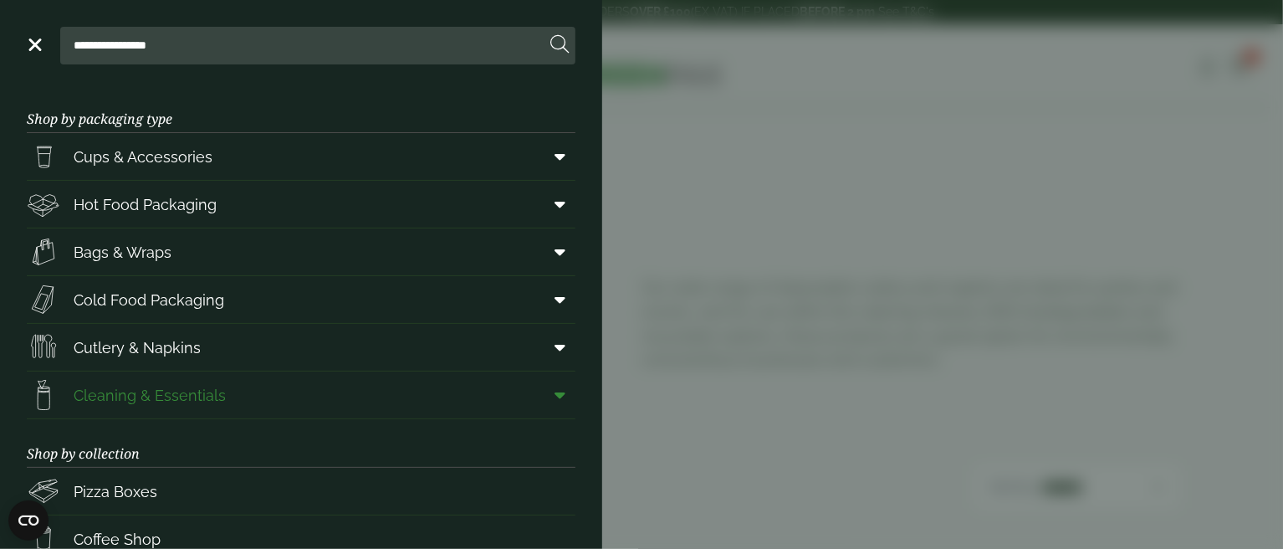
click at [146, 387] on span "Cleaning & Essentials" at bounding box center [150, 395] width 152 height 23
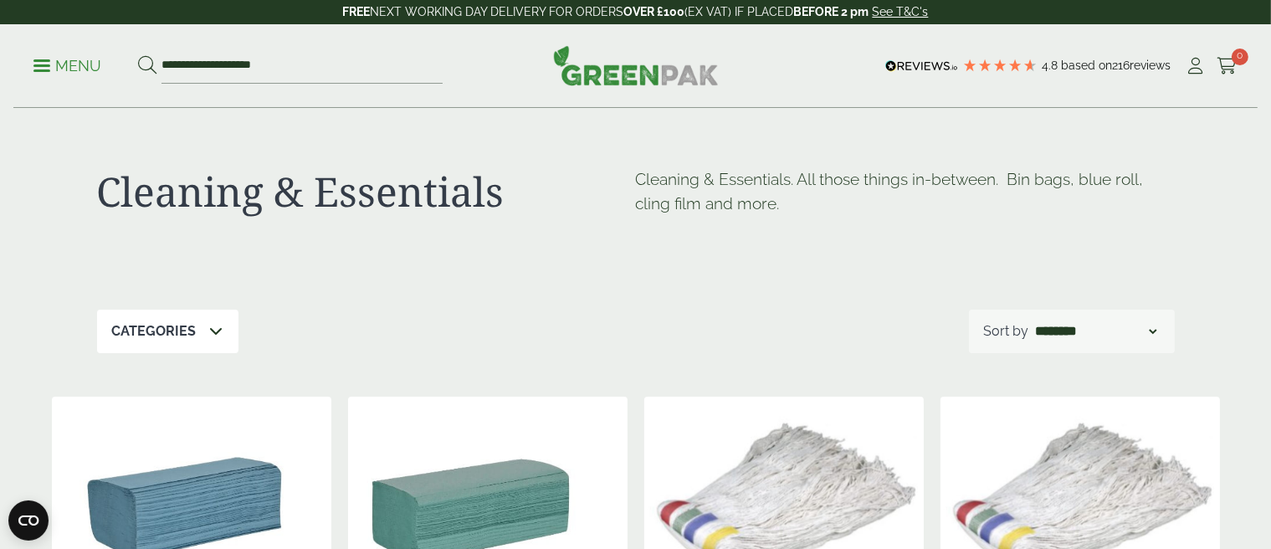
click at [54, 65] on p "Menu" at bounding box center [67, 66] width 68 height 20
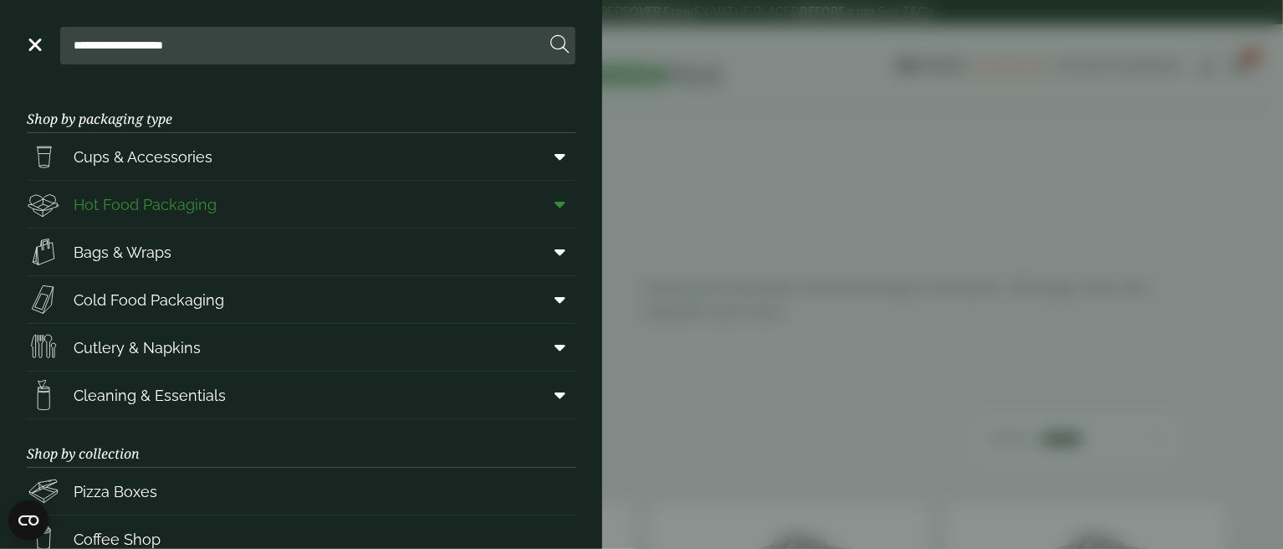
click at [179, 196] on span "Hot Food Packaging" at bounding box center [145, 204] width 143 height 23
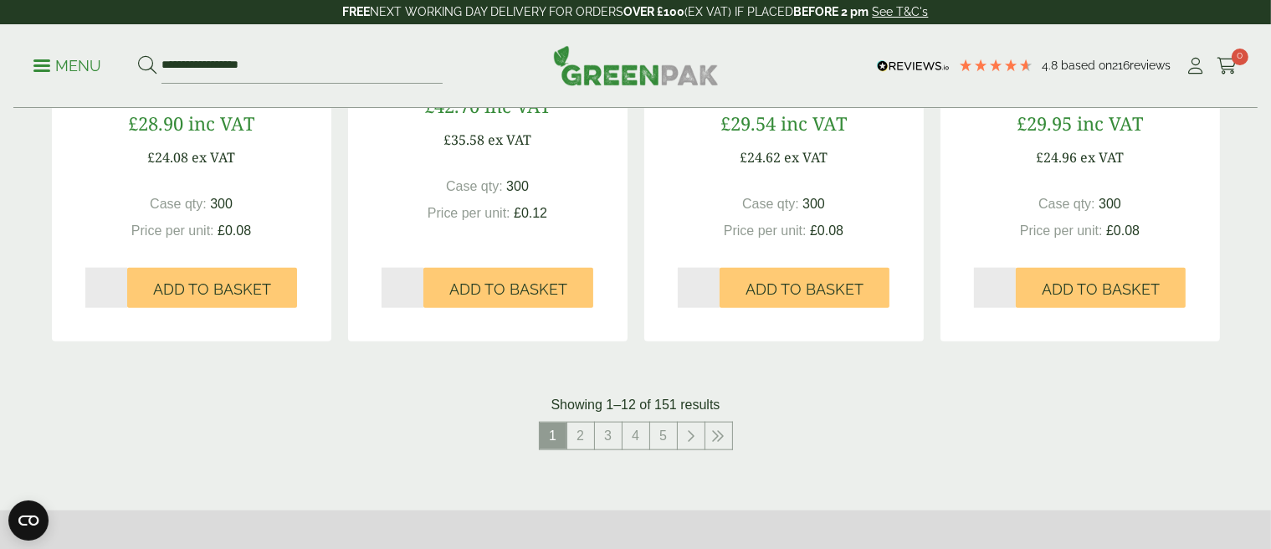
scroll to position [1841, 0]
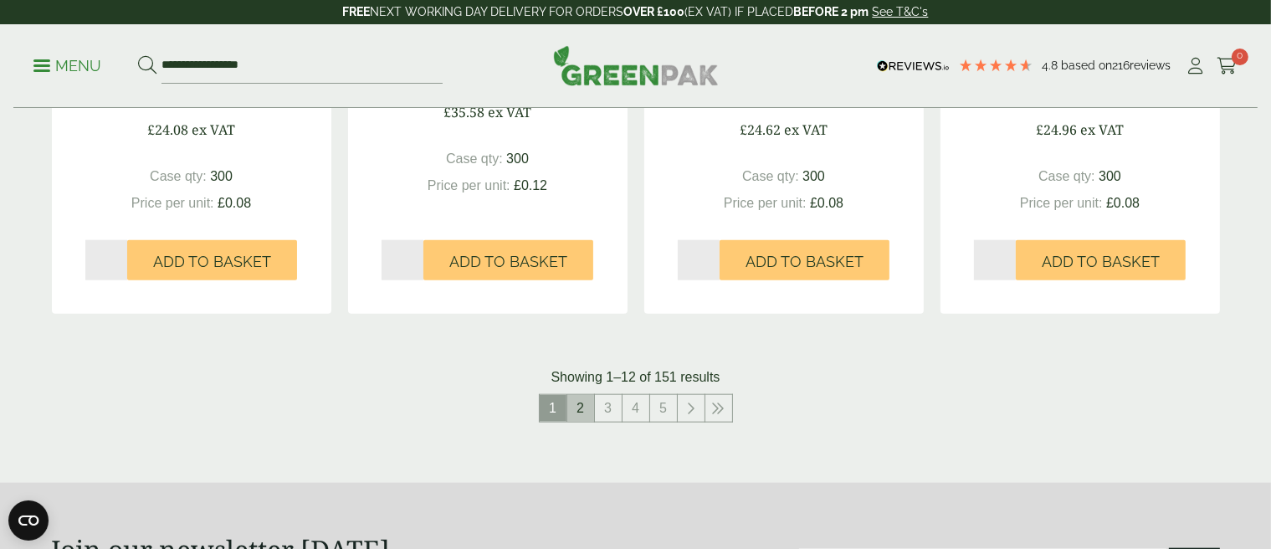
click at [581, 403] on link "2" at bounding box center [580, 408] width 27 height 27
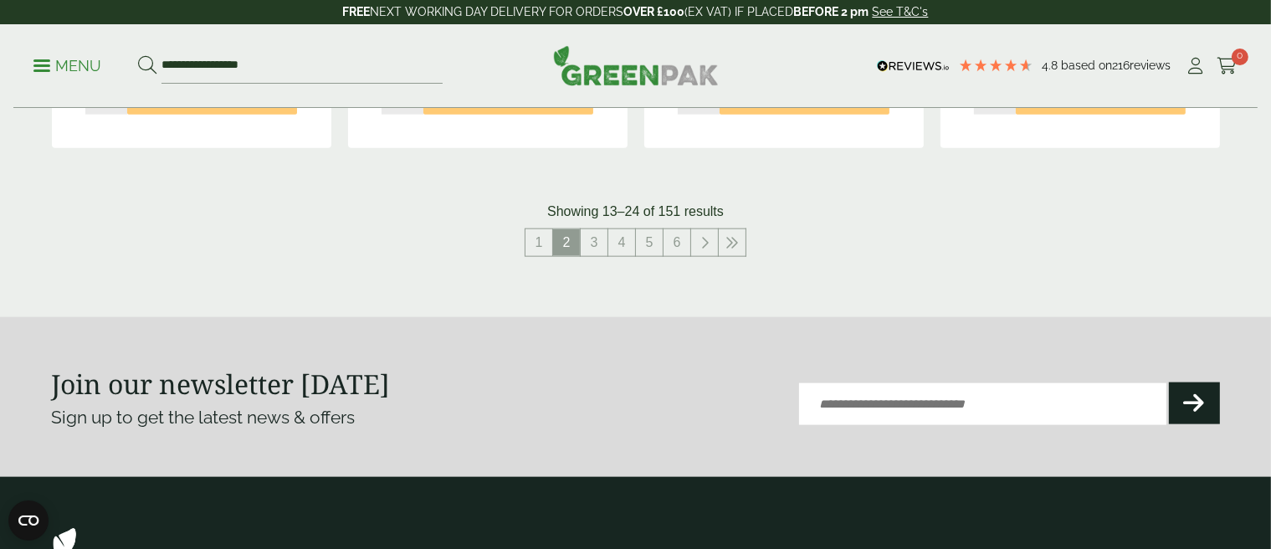
scroll to position [2008, 0]
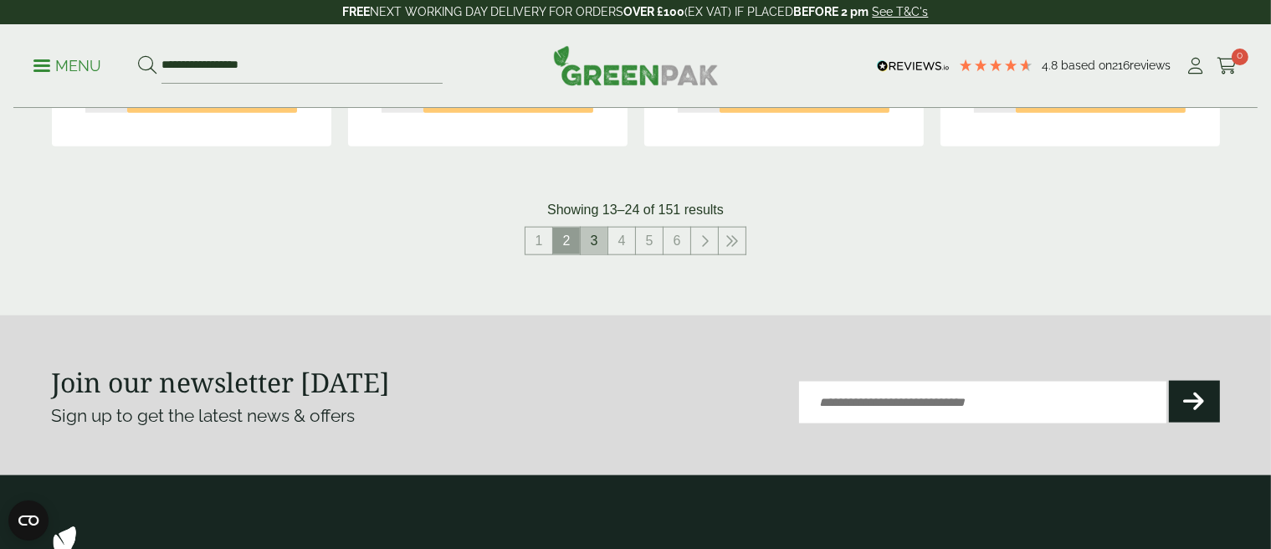
click at [596, 239] on link "3" at bounding box center [594, 241] width 27 height 27
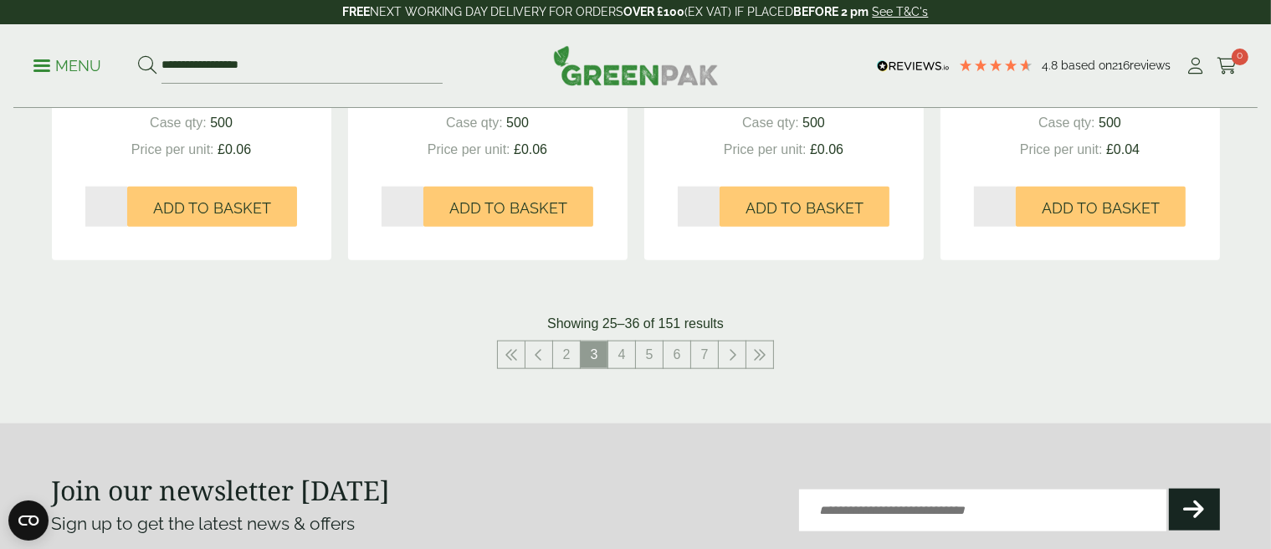
scroll to position [1924, 0]
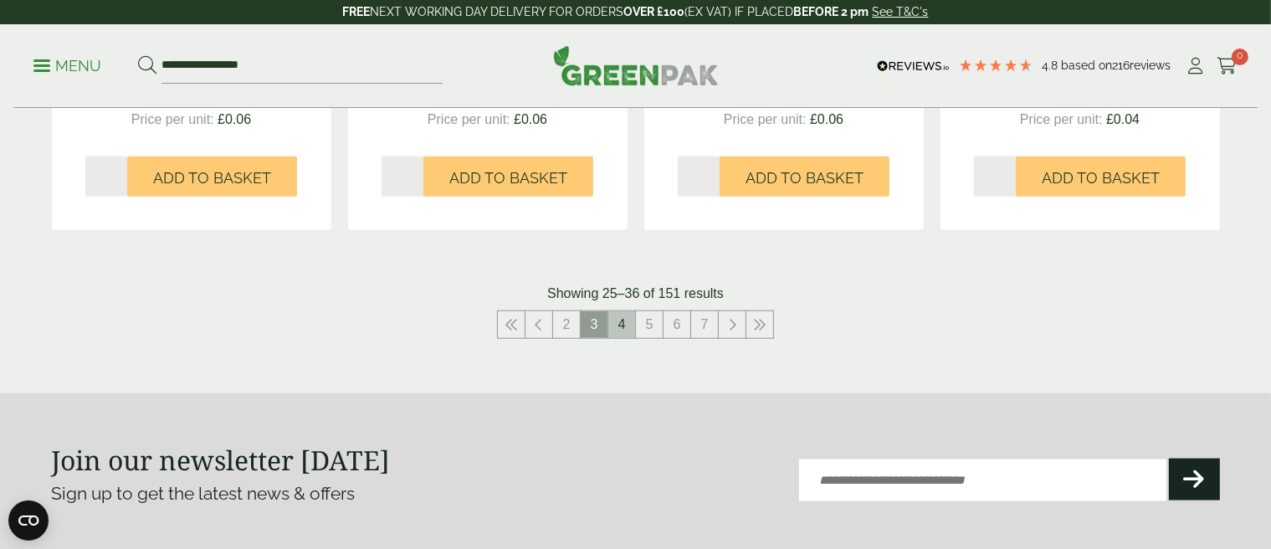
click at [628, 318] on link "4" at bounding box center [621, 324] width 27 height 27
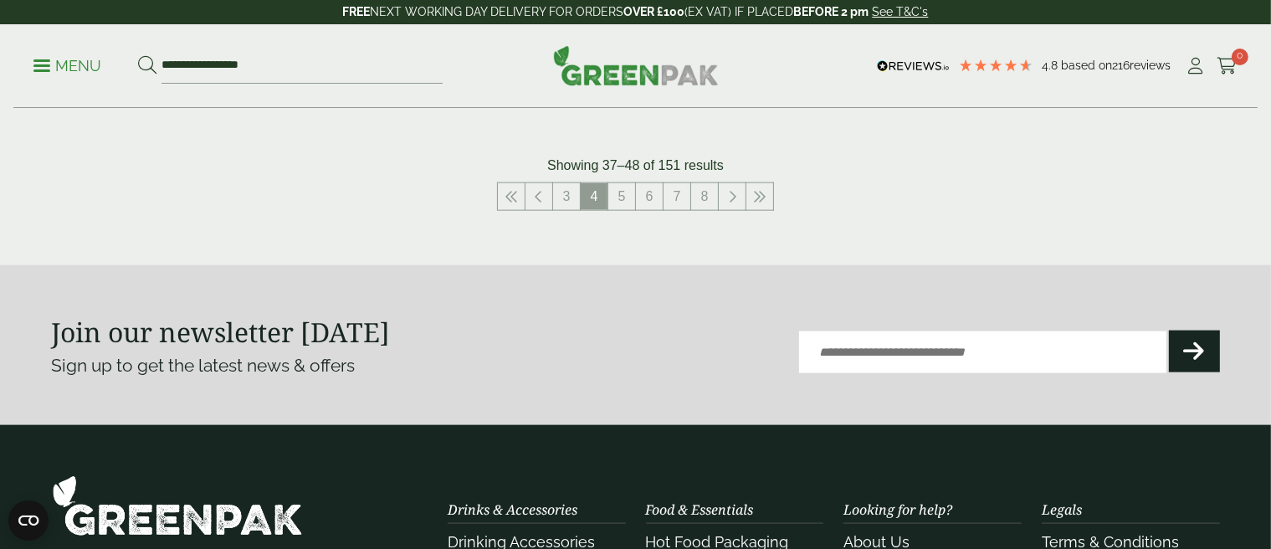
scroll to position [2092, 0]
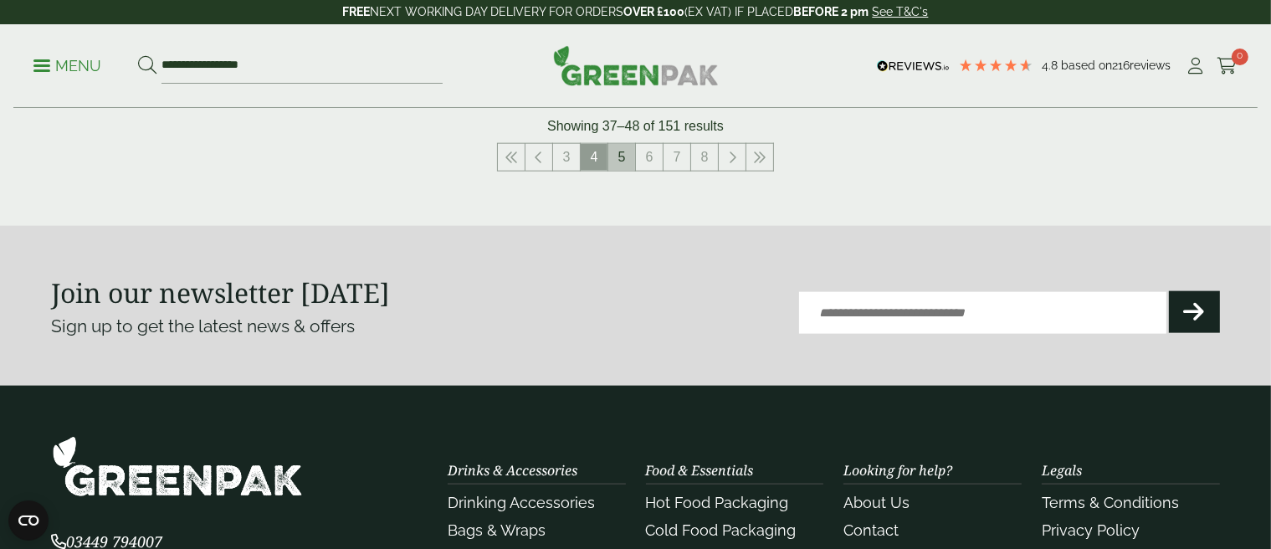
click at [616, 156] on link "5" at bounding box center [621, 157] width 27 height 27
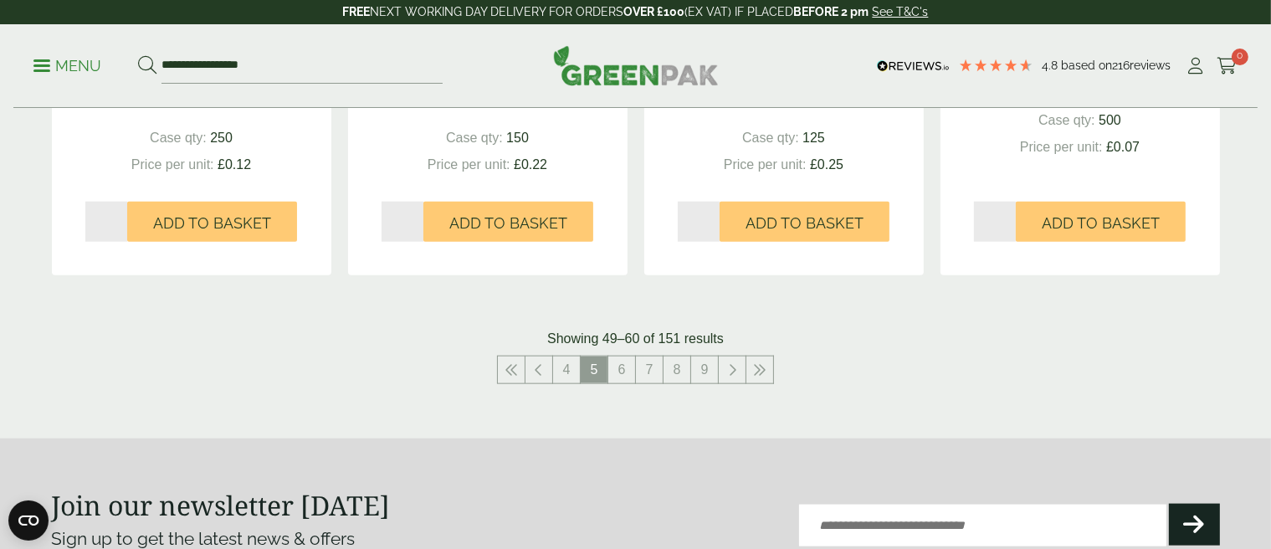
scroll to position [1841, 0]
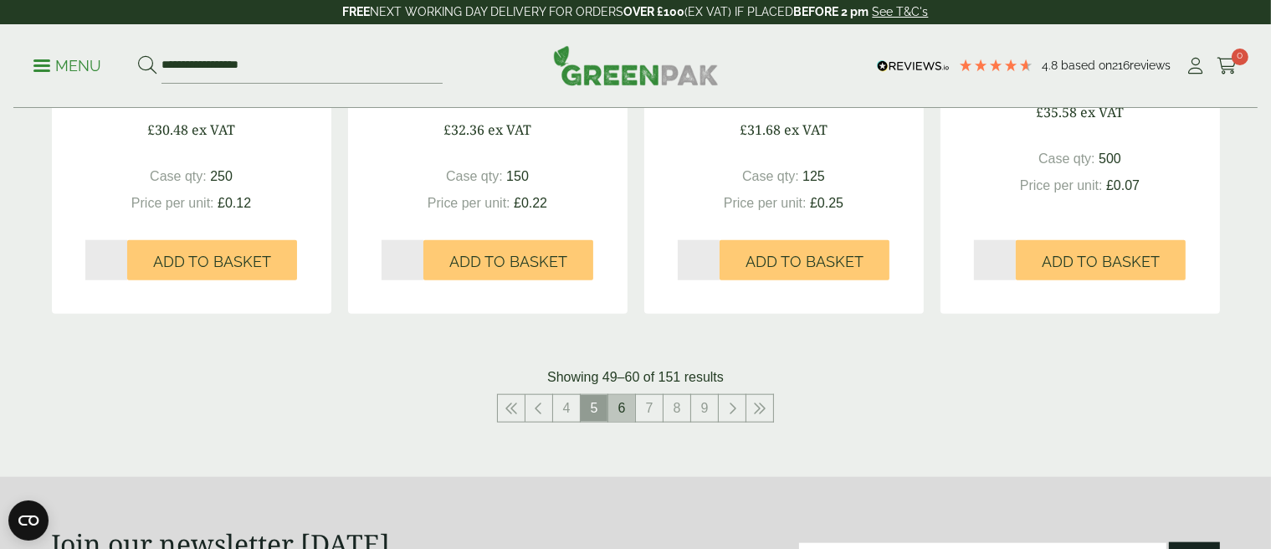
click at [622, 404] on link "6" at bounding box center [621, 408] width 27 height 27
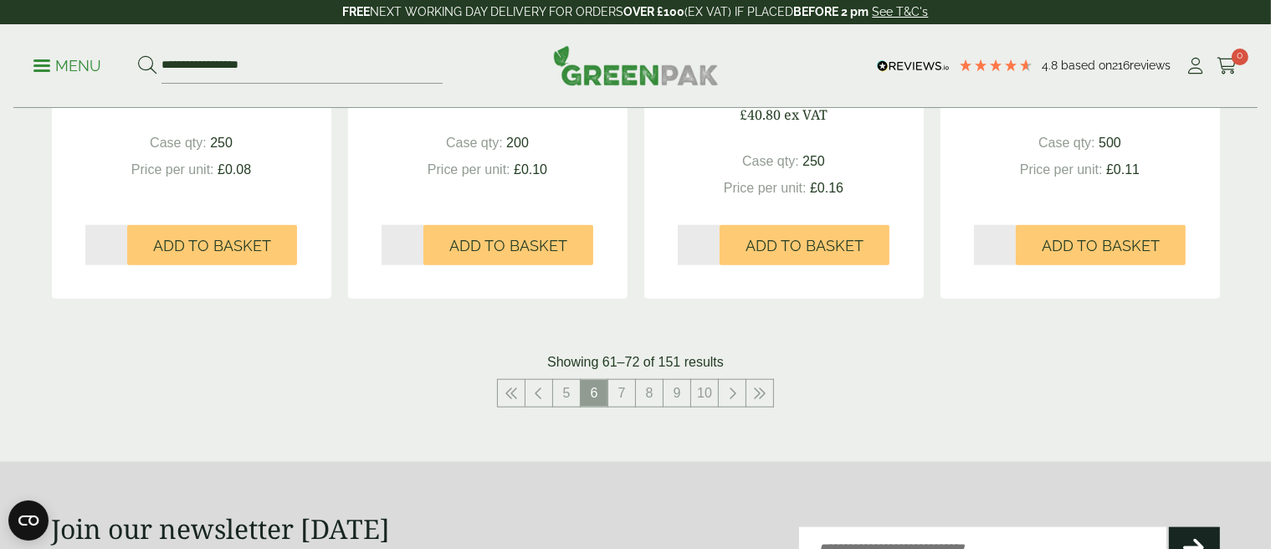
scroll to position [1924, 0]
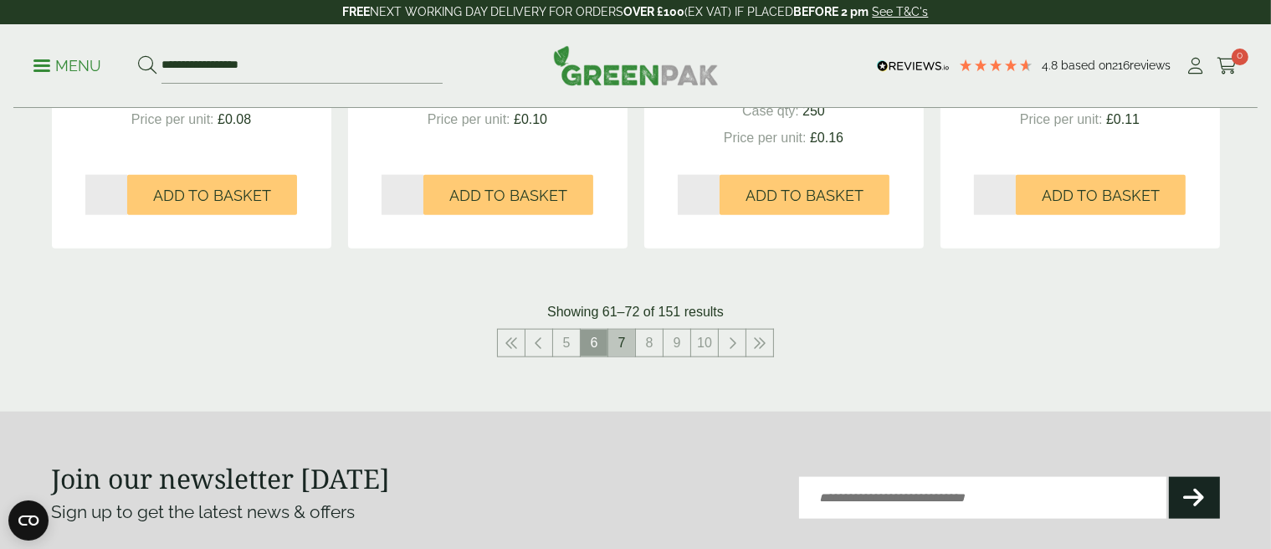
click at [619, 338] on link "7" at bounding box center [621, 343] width 27 height 27
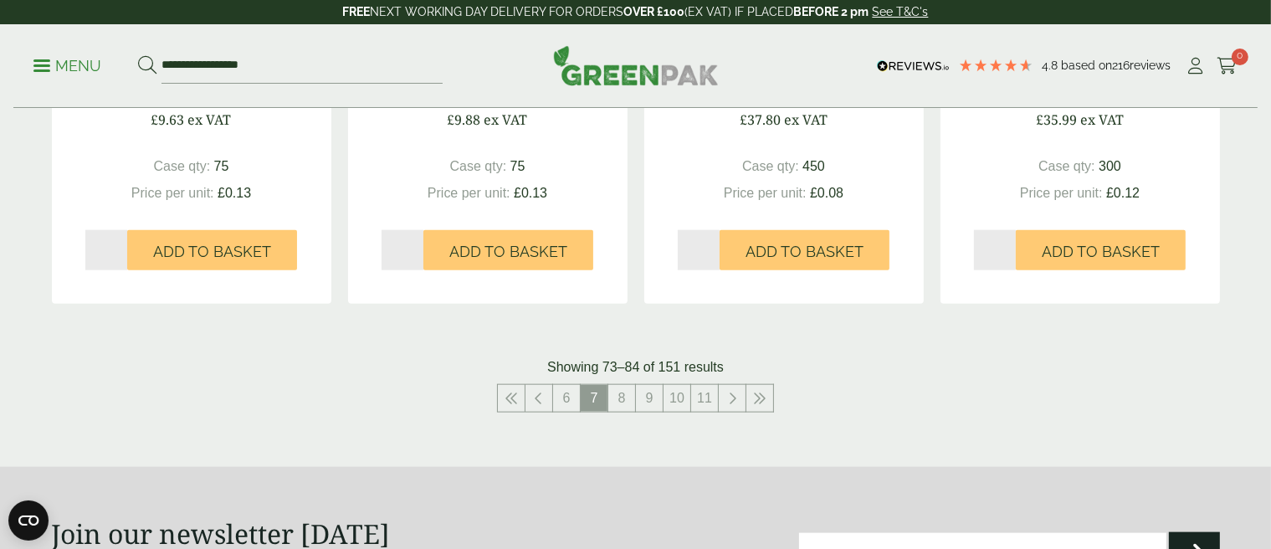
scroll to position [1841, 0]
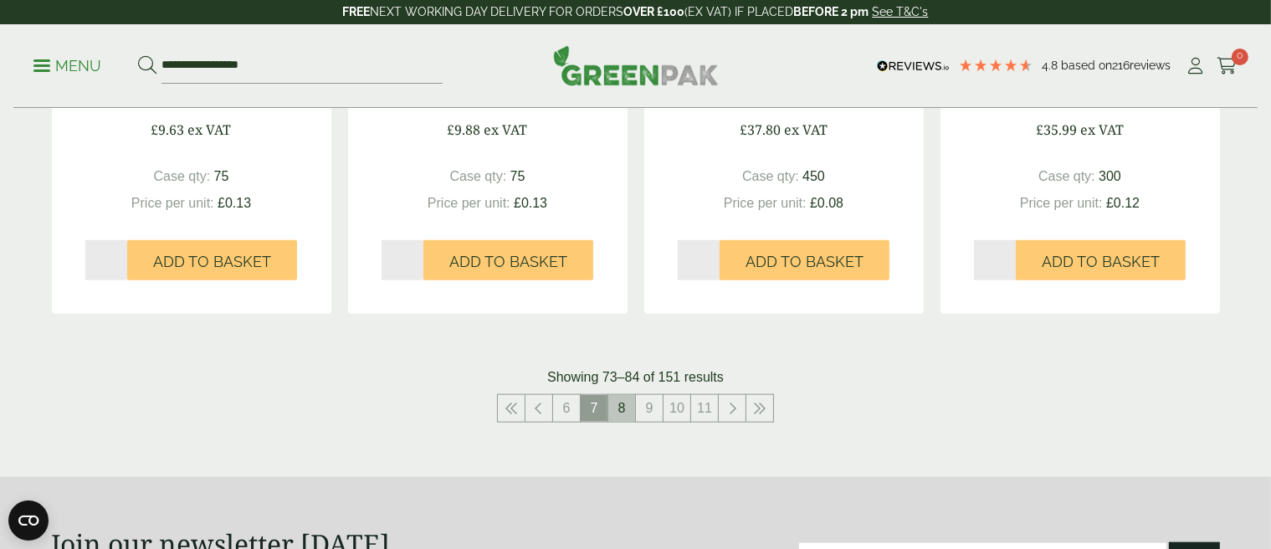
click at [619, 407] on link "8" at bounding box center [621, 408] width 27 height 27
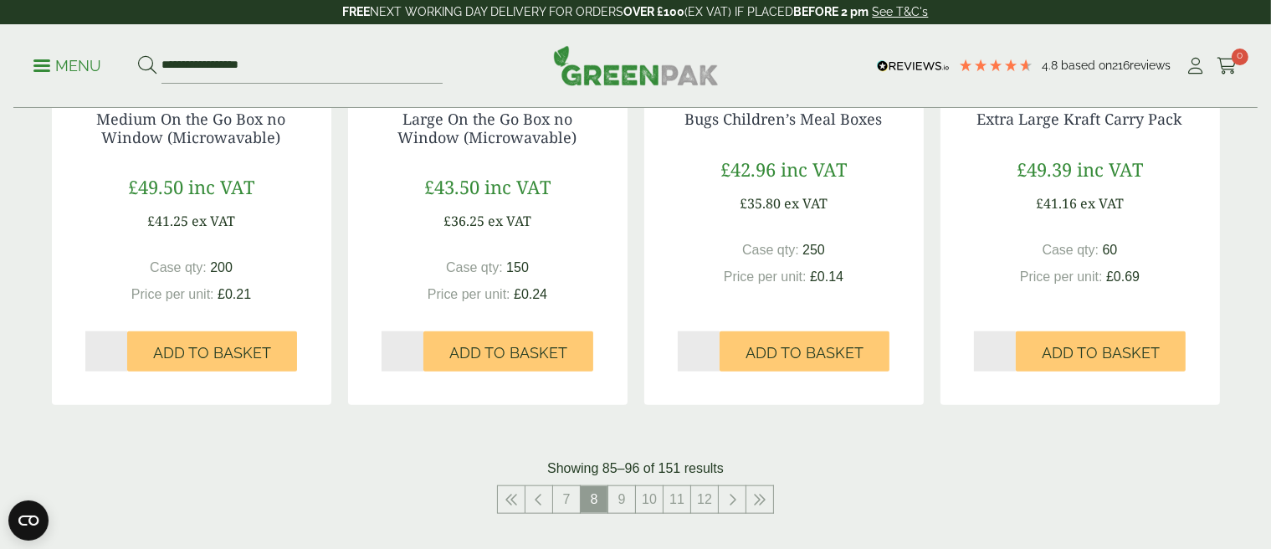
scroll to position [1841, 0]
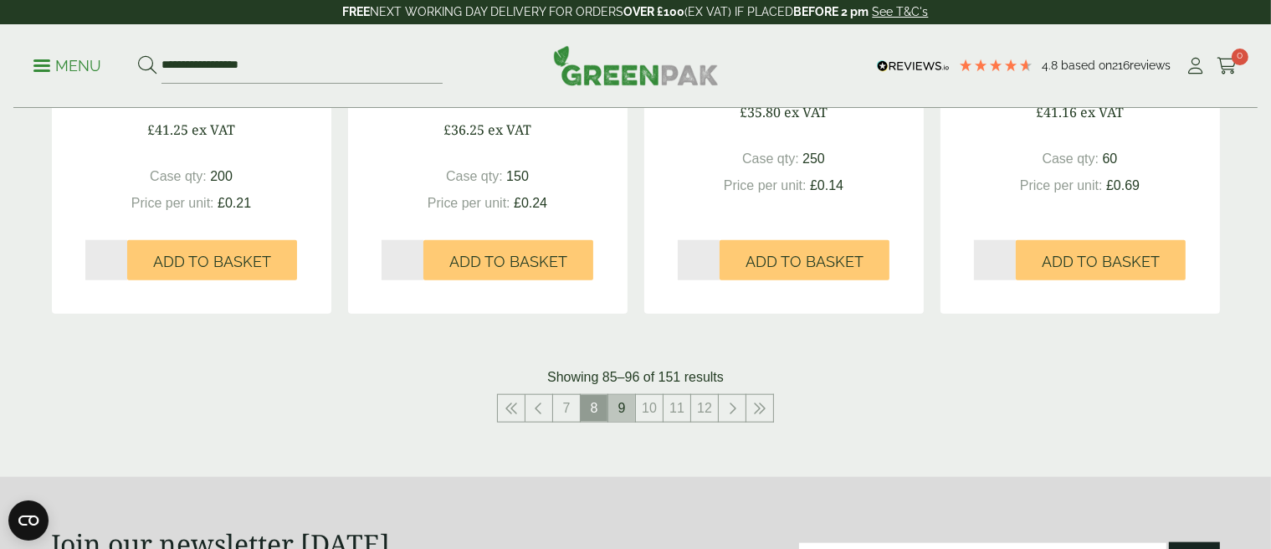
click at [622, 412] on link "9" at bounding box center [621, 408] width 27 height 27
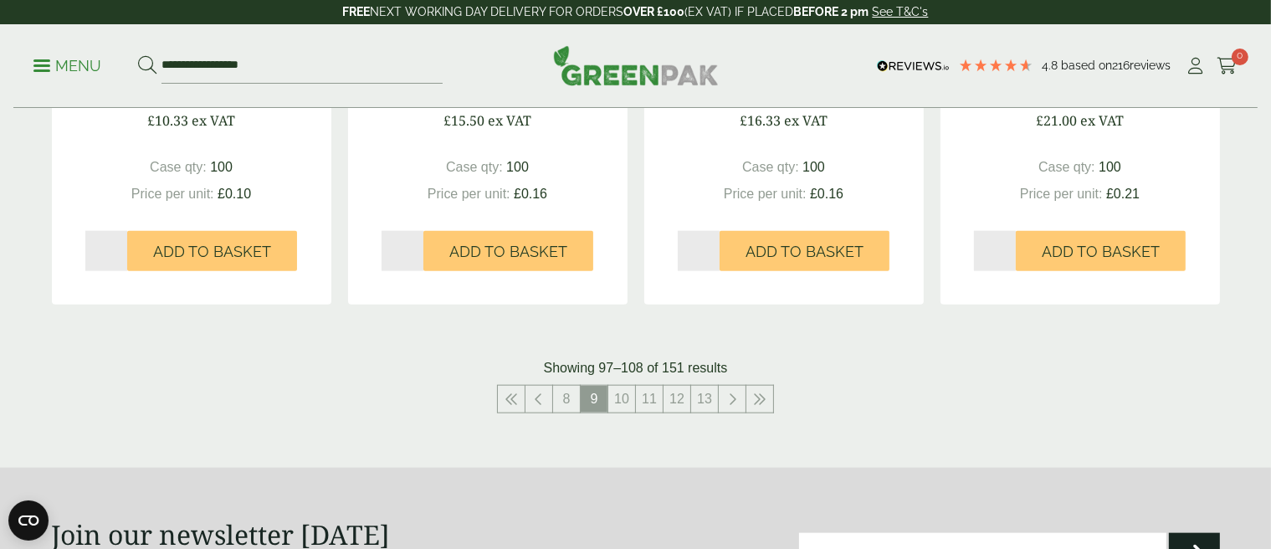
scroll to position [1841, 0]
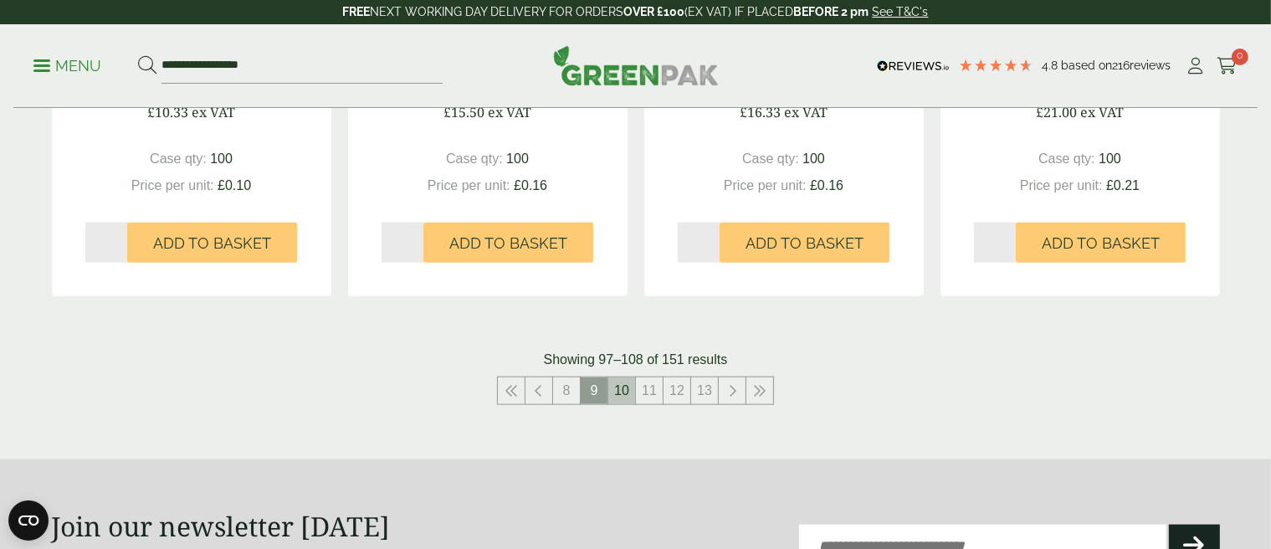
click at [626, 387] on link "10" at bounding box center [621, 390] width 27 height 27
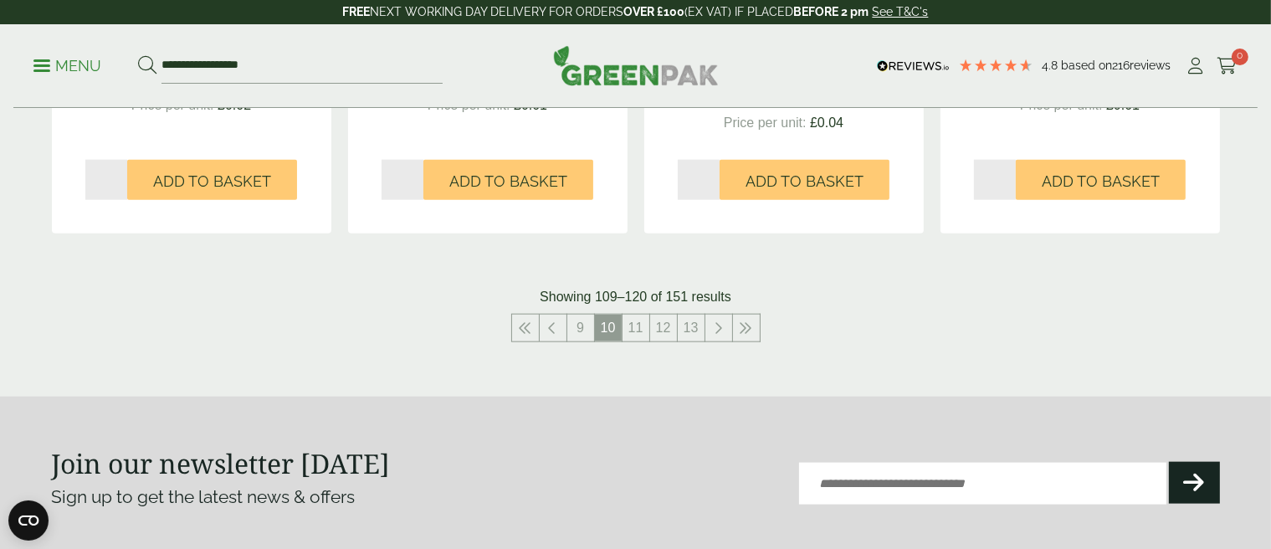
scroll to position [1924, 0]
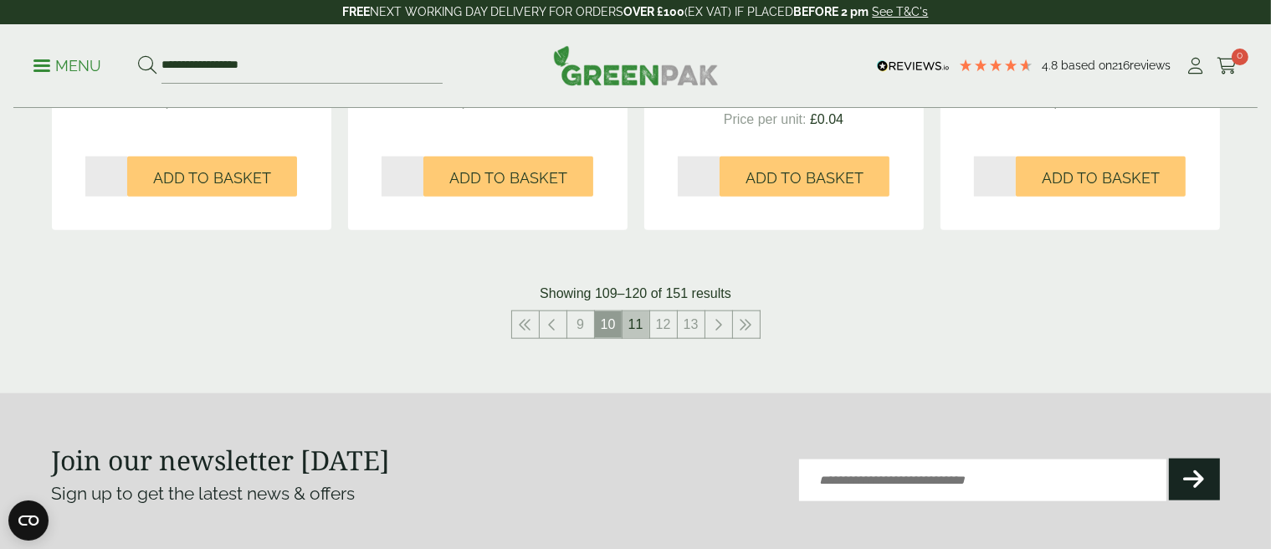
click at [641, 320] on link "11" at bounding box center [635, 324] width 27 height 27
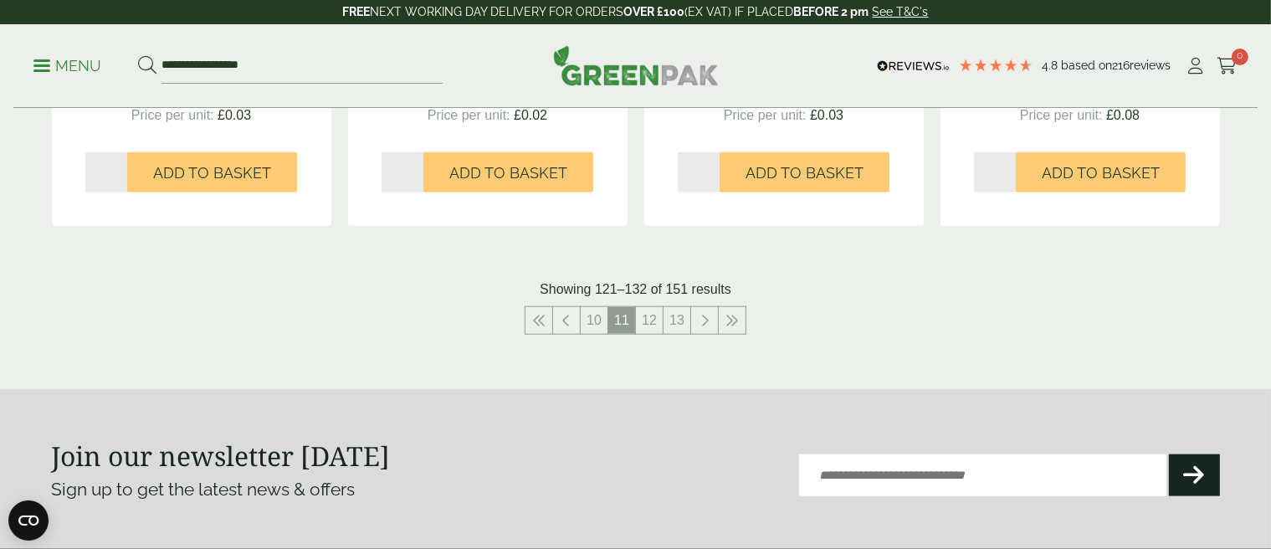
scroll to position [1924, 0]
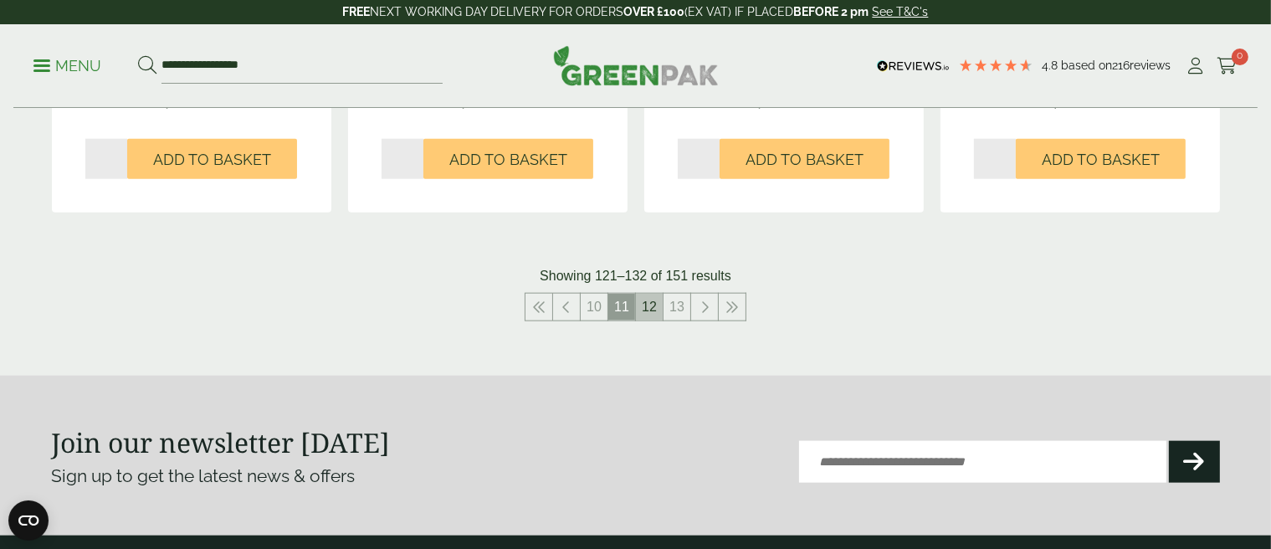
click at [652, 304] on link "12" at bounding box center [649, 307] width 27 height 27
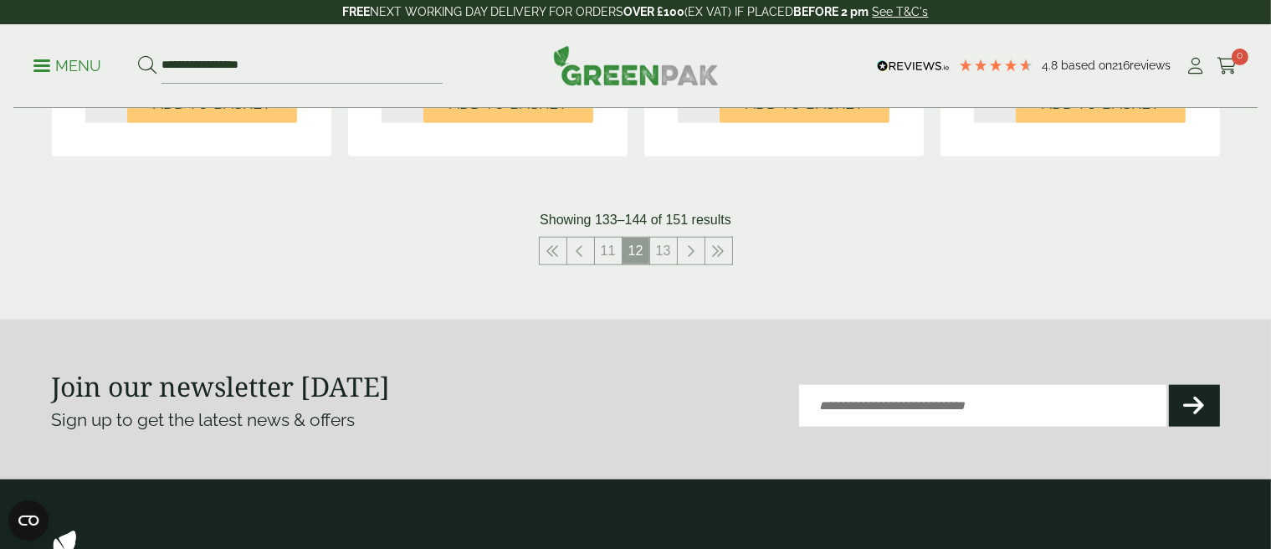
scroll to position [2008, 0]
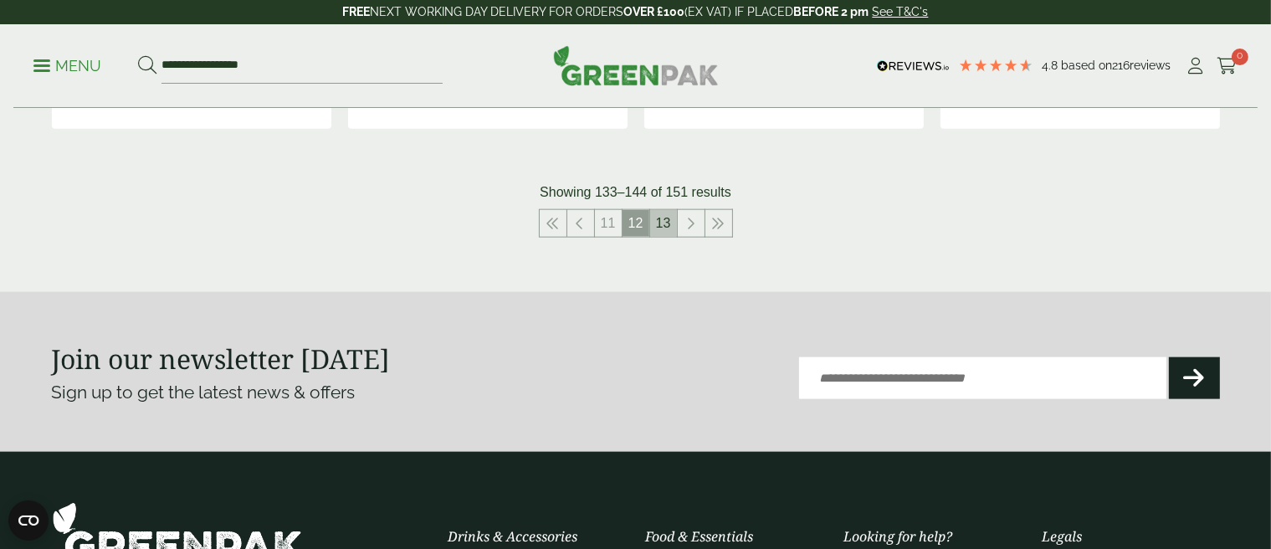
click at [662, 223] on link "13" at bounding box center [663, 223] width 27 height 27
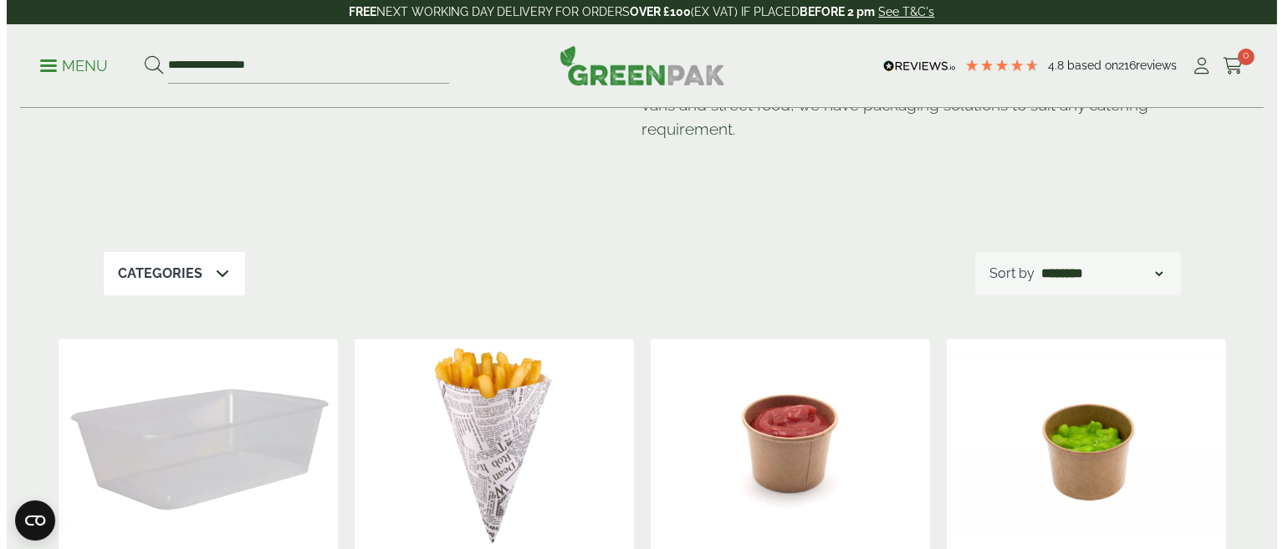
scroll to position [418, 0]
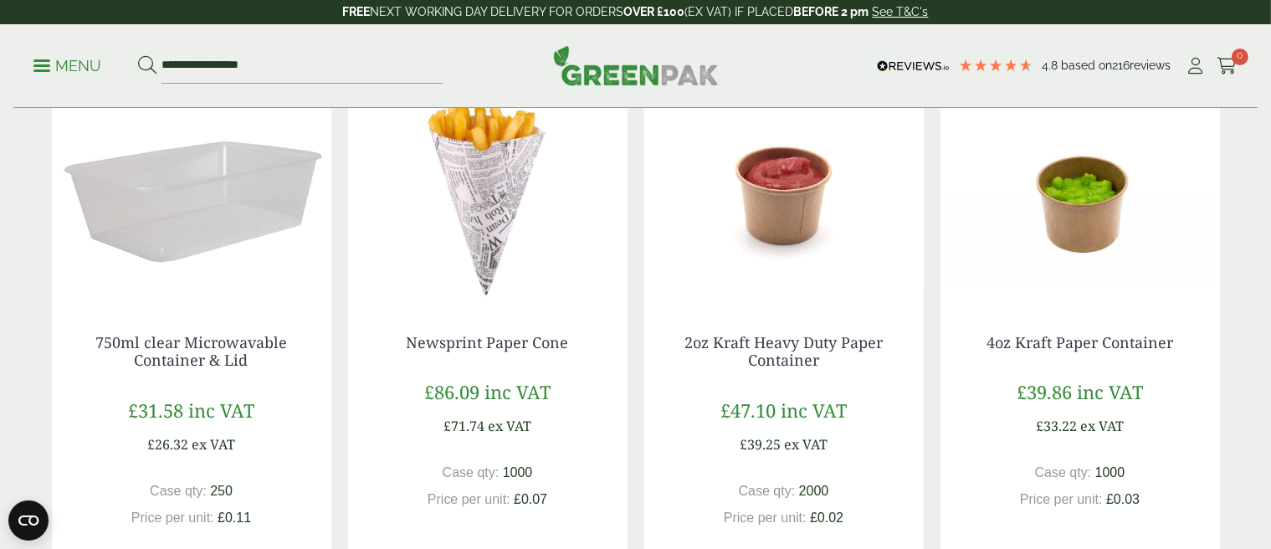
drag, startPoint x: 639, startPoint y: 320, endPoint x: 50, endPoint y: 63, distance: 642.6
click at [50, 63] on p "Menu" at bounding box center [67, 66] width 68 height 20
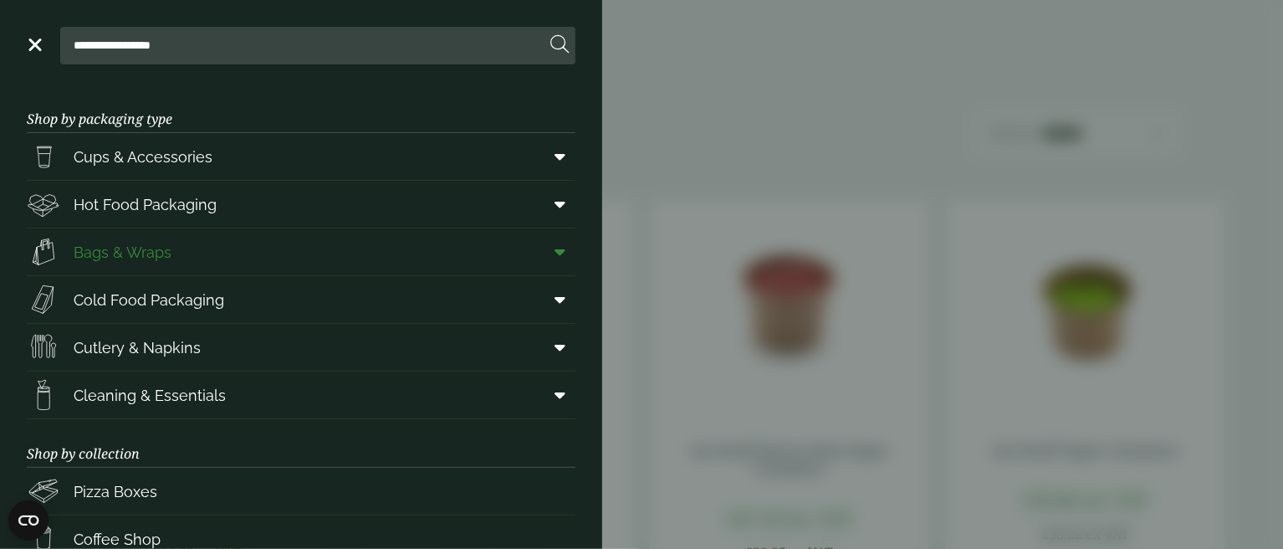
click at [179, 254] on link "Bags & Wraps" at bounding box center [301, 251] width 549 height 47
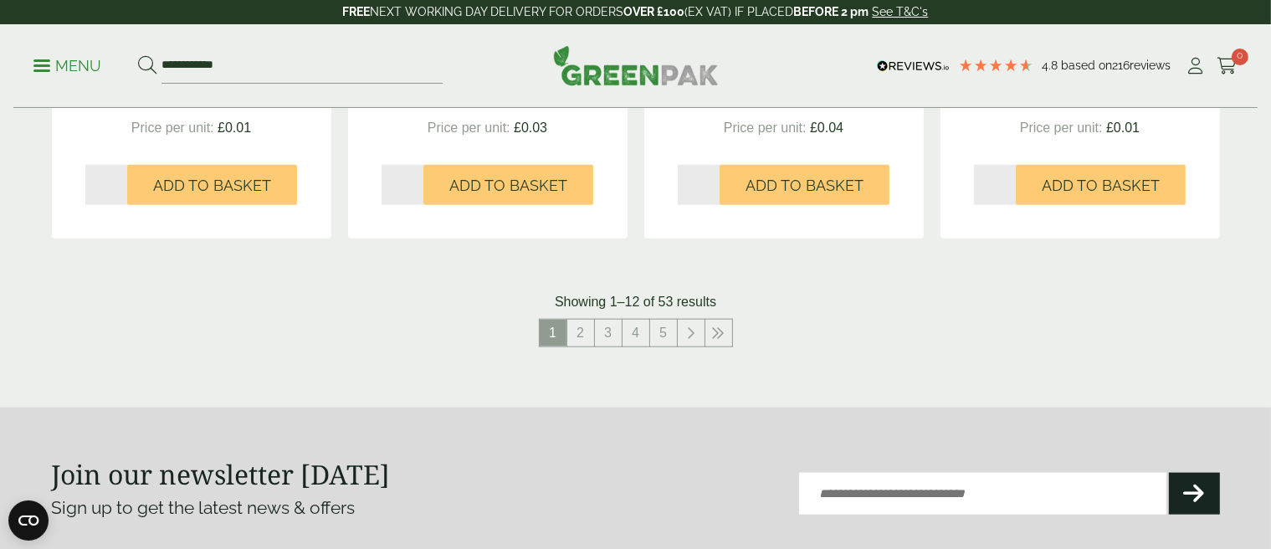
scroll to position [1841, 0]
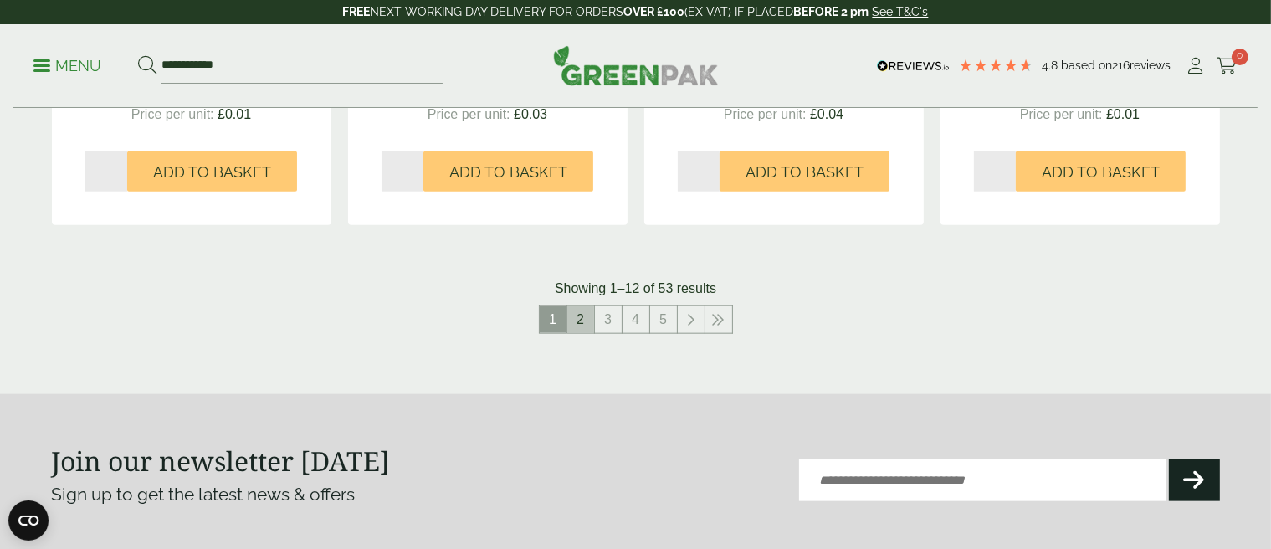
click at [579, 309] on link "2" at bounding box center [580, 319] width 27 height 27
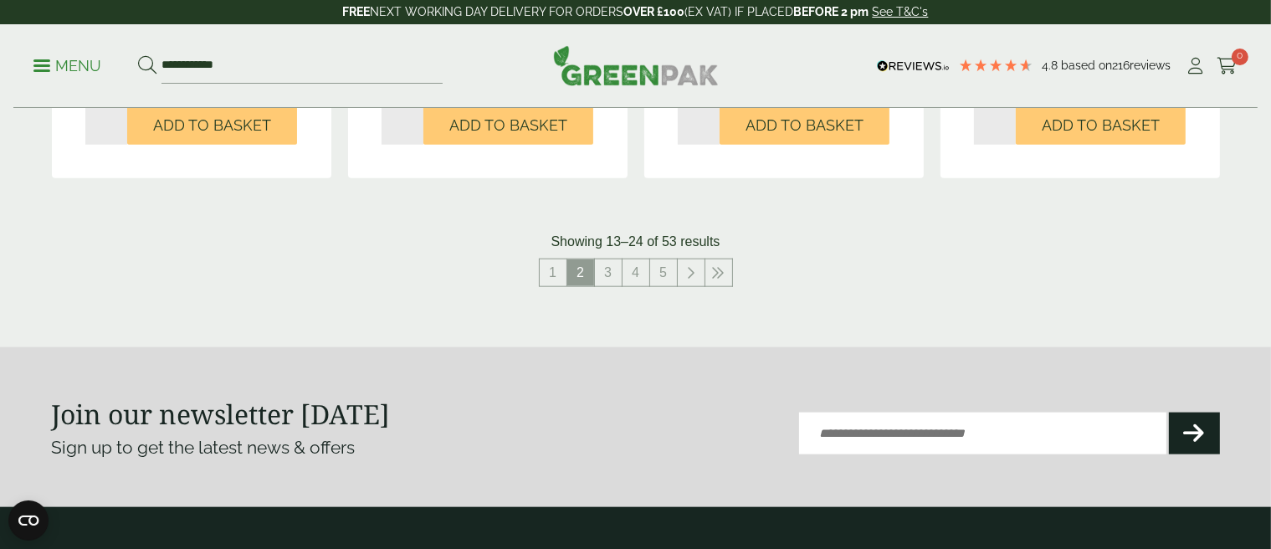
scroll to position [1924, 0]
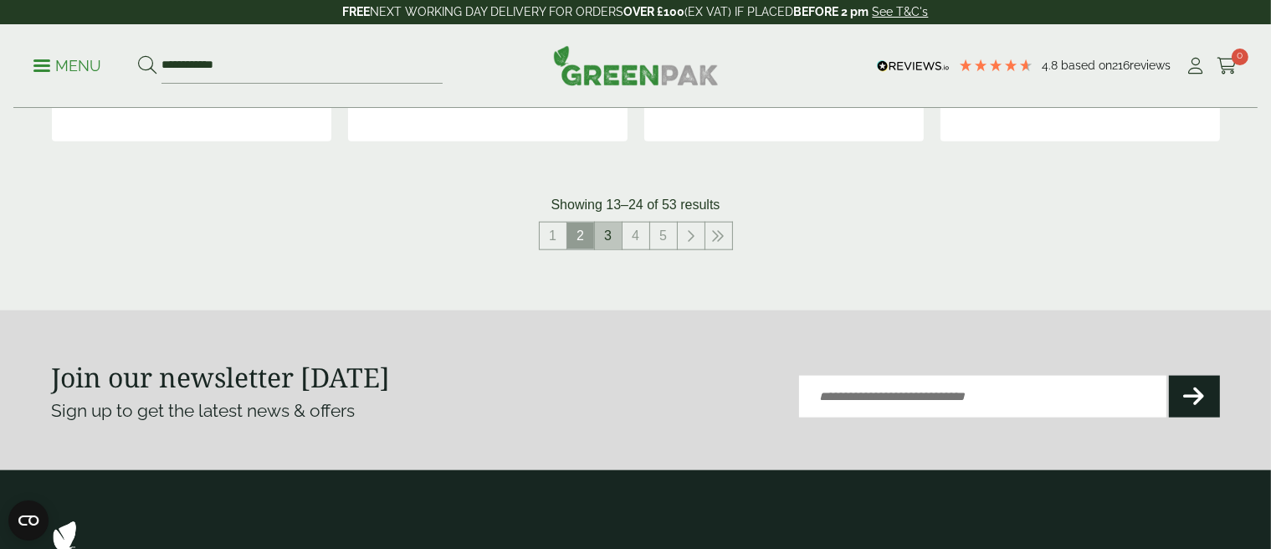
click at [607, 234] on link "3" at bounding box center [608, 236] width 27 height 27
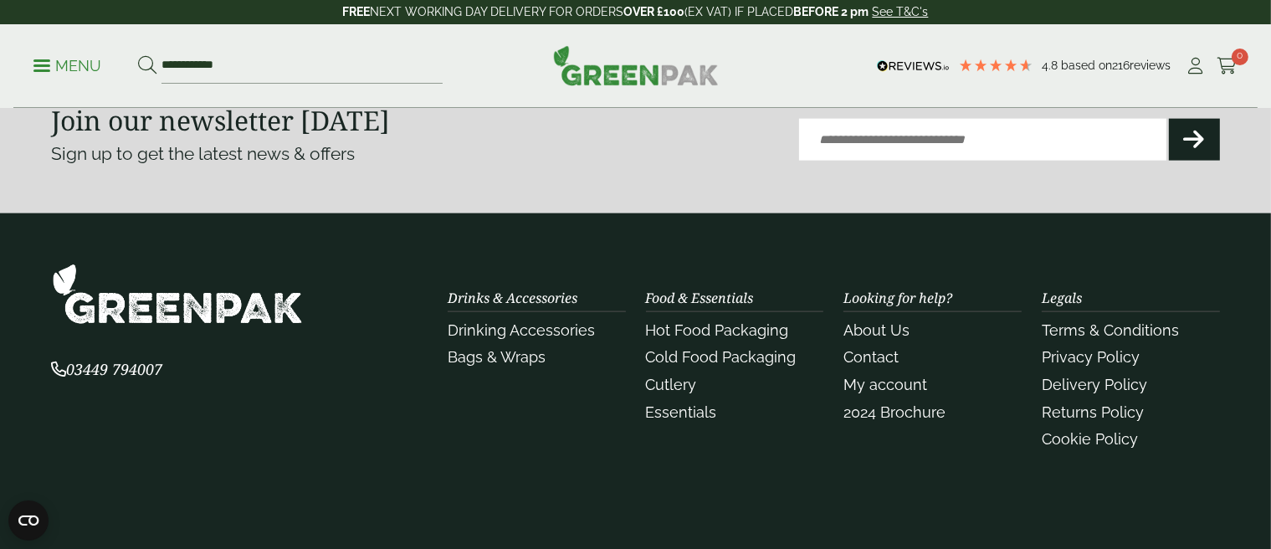
scroll to position [1924, 0]
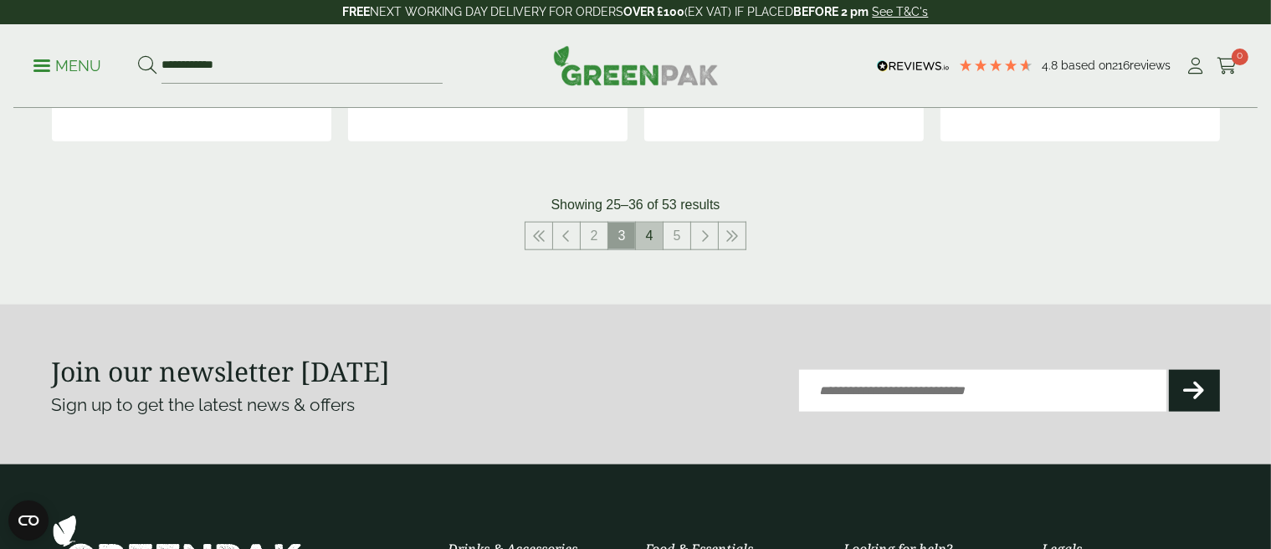
click at [648, 224] on link "4" at bounding box center [649, 236] width 27 height 27
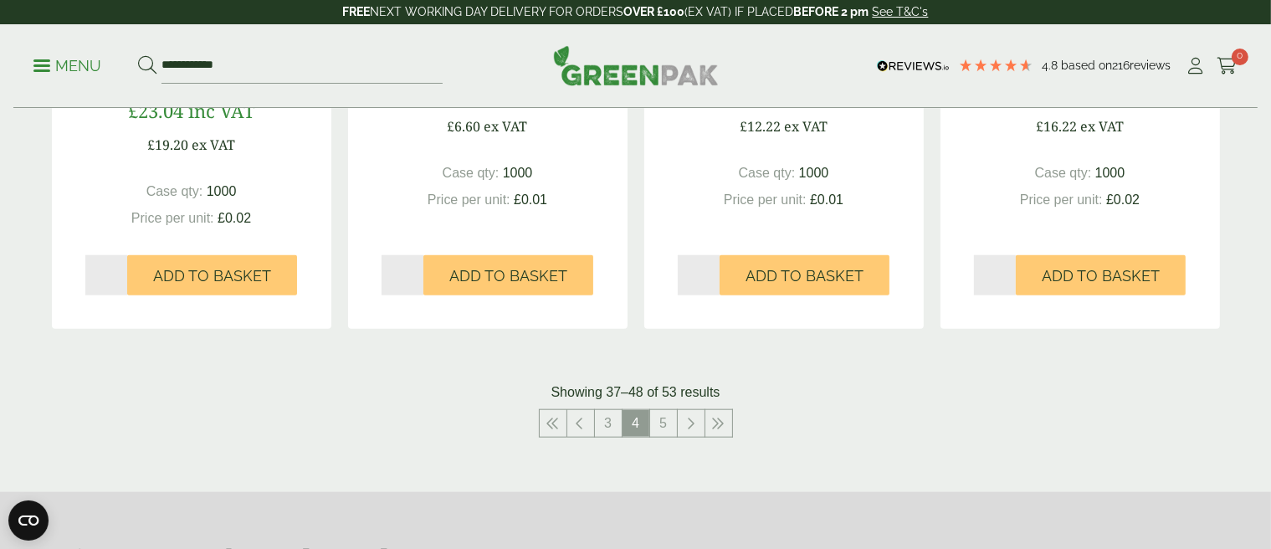
scroll to position [1757, 0]
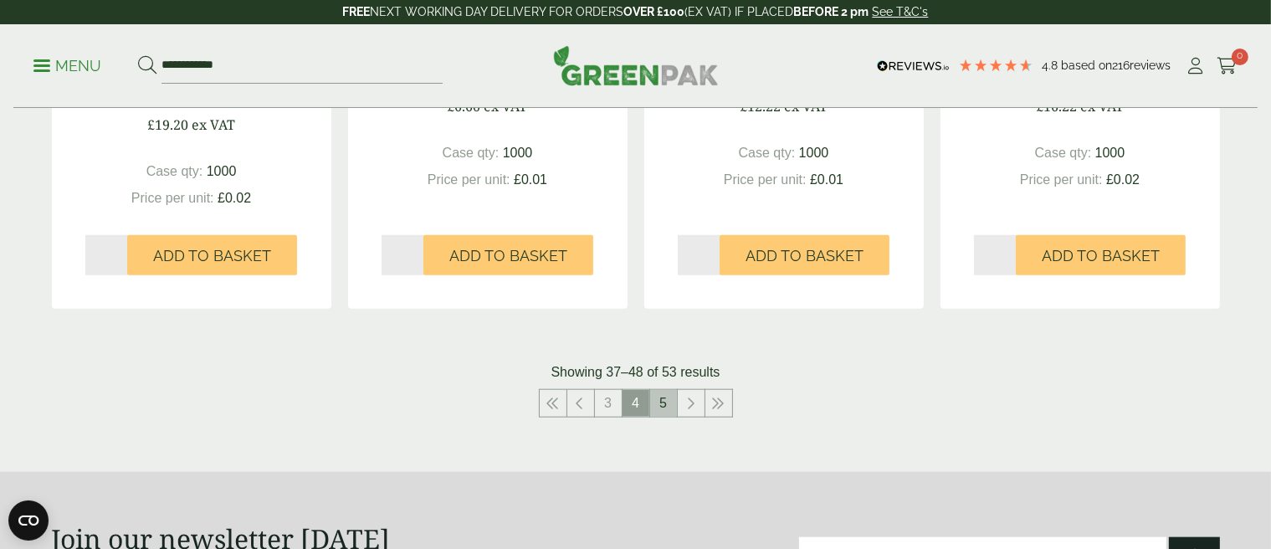
click at [663, 401] on link "5" at bounding box center [663, 403] width 27 height 27
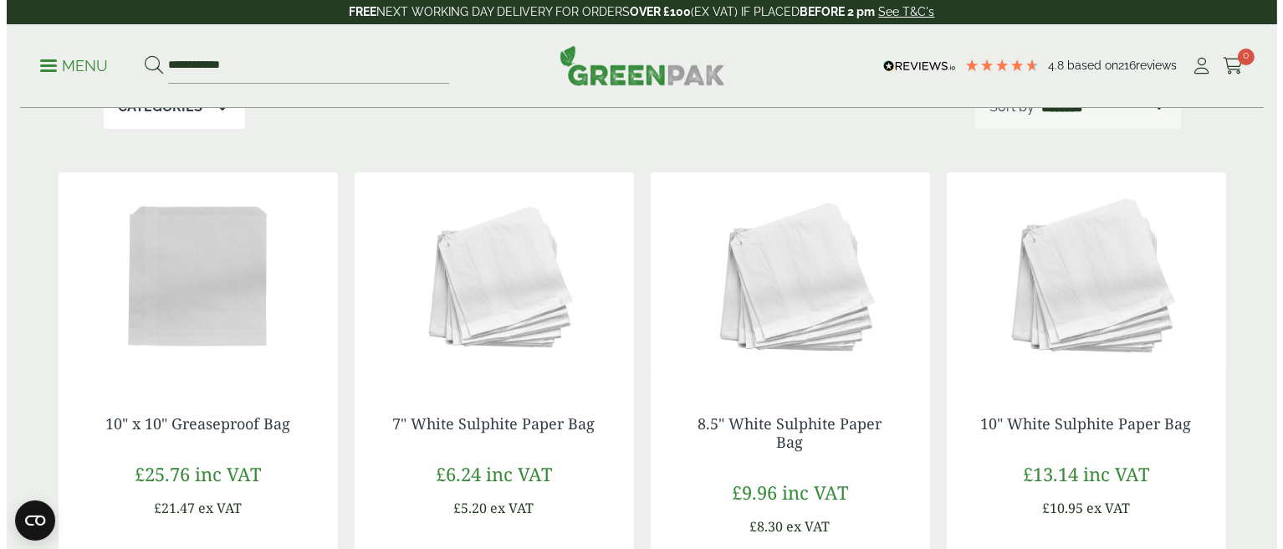
scroll to position [43, 0]
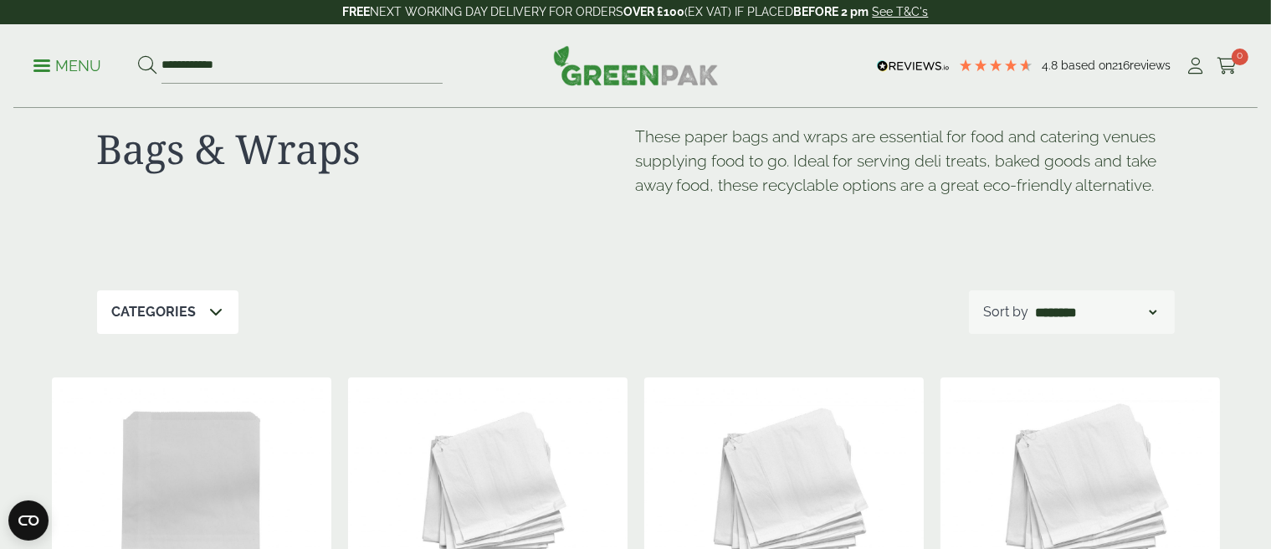
click at [47, 63] on p "Menu" at bounding box center [67, 66] width 68 height 20
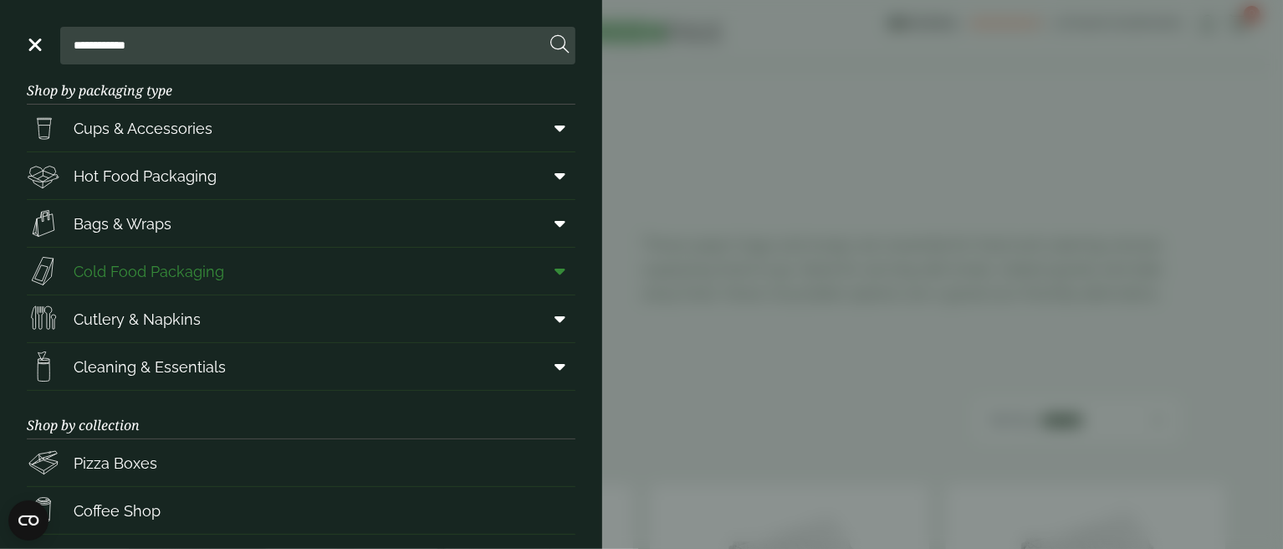
scroll to position [0, 0]
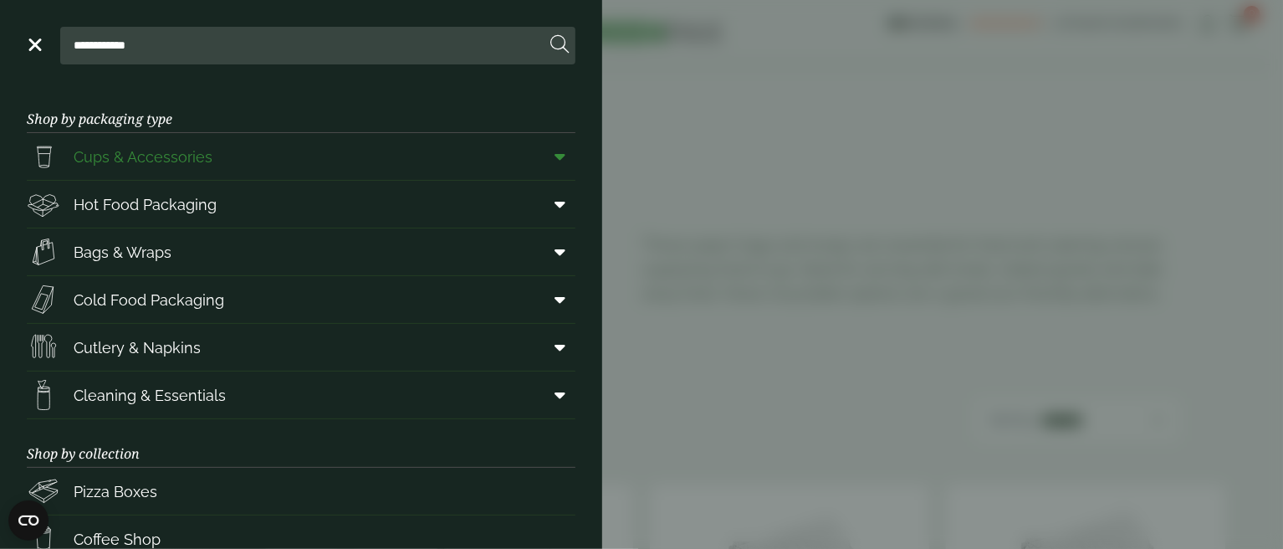
click at [107, 156] on span "Cups & Accessories" at bounding box center [143, 157] width 139 height 23
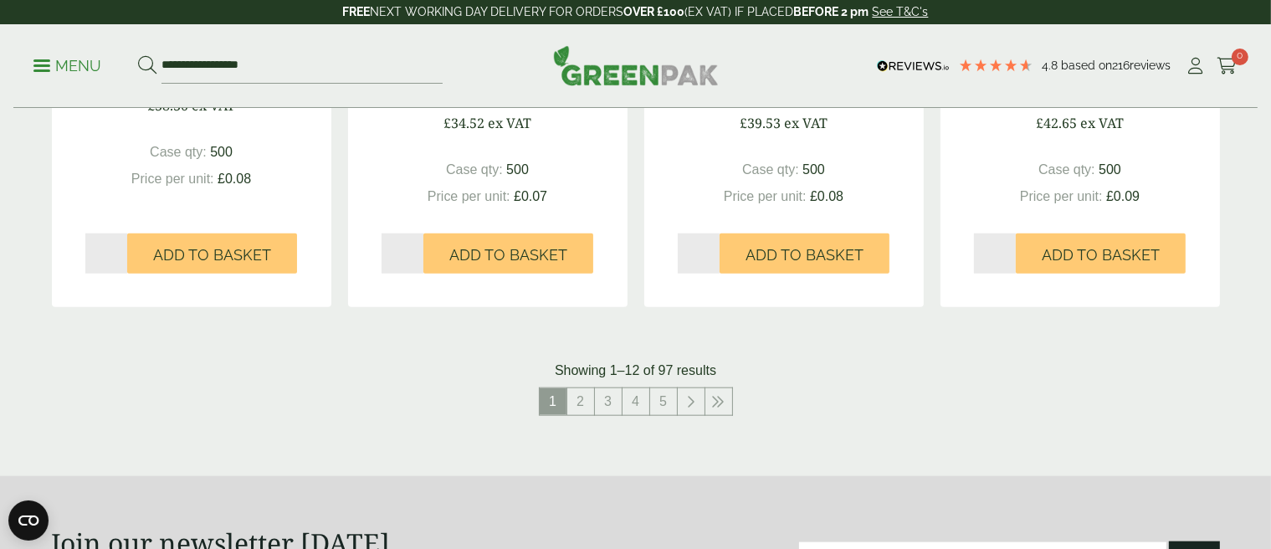
scroll to position [1757, 0]
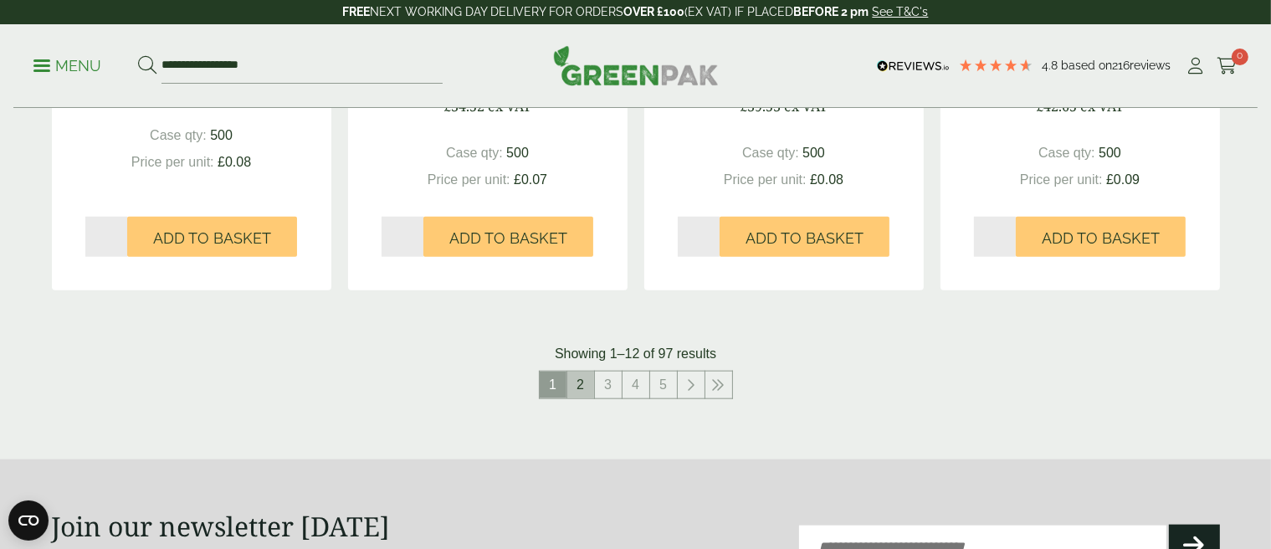
click at [585, 384] on link "2" at bounding box center [580, 384] width 27 height 27
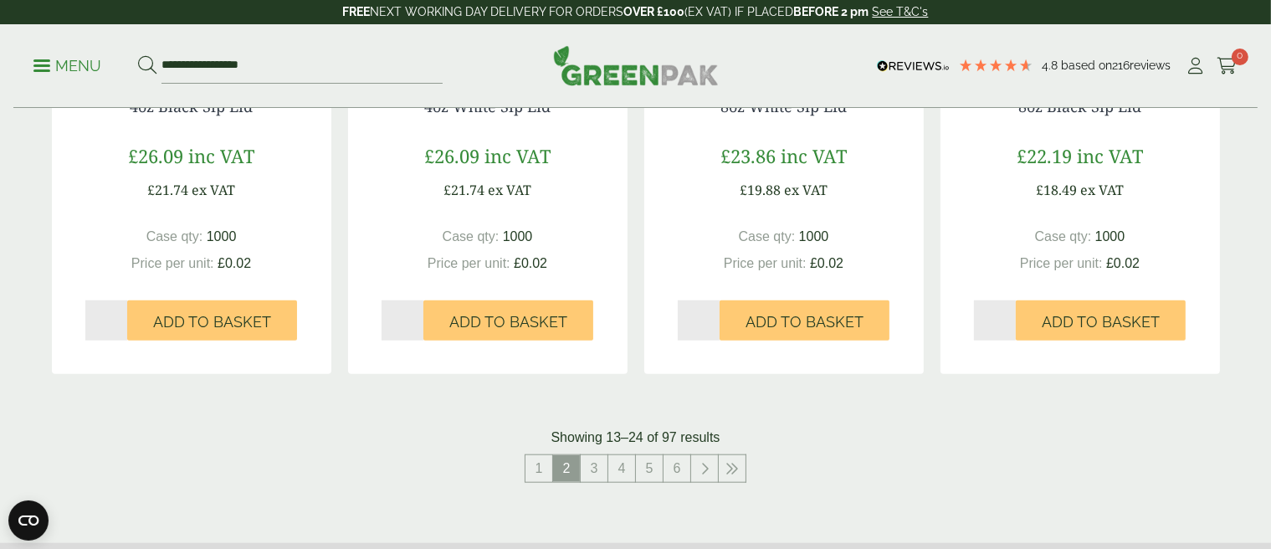
scroll to position [1757, 0]
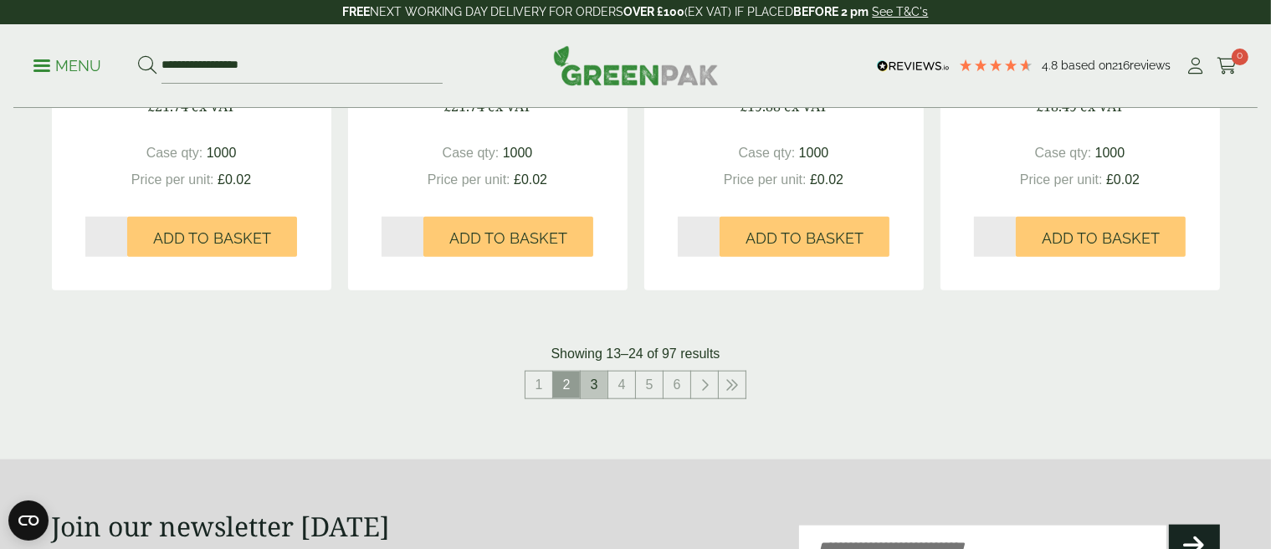
click at [594, 391] on link "3" at bounding box center [594, 384] width 27 height 27
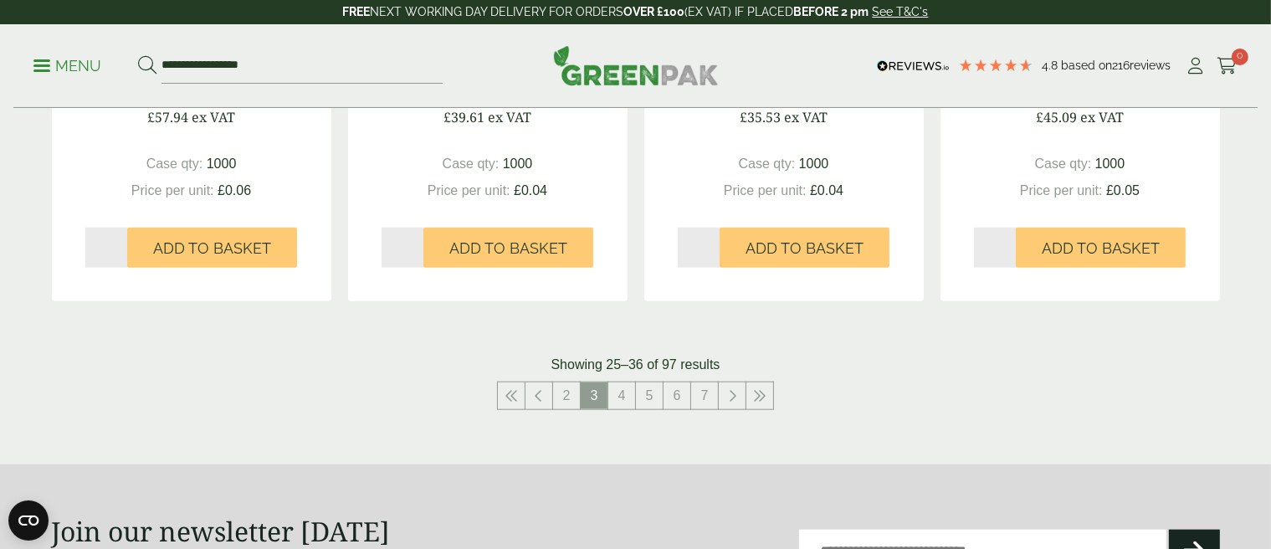
scroll to position [1757, 0]
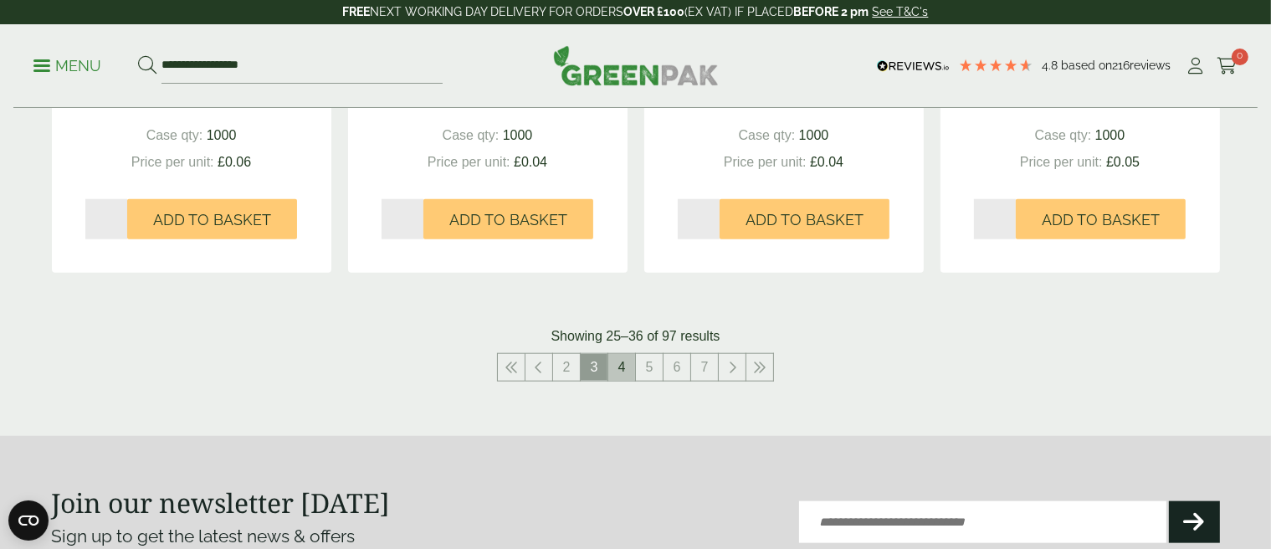
click at [622, 366] on link "4" at bounding box center [621, 367] width 27 height 27
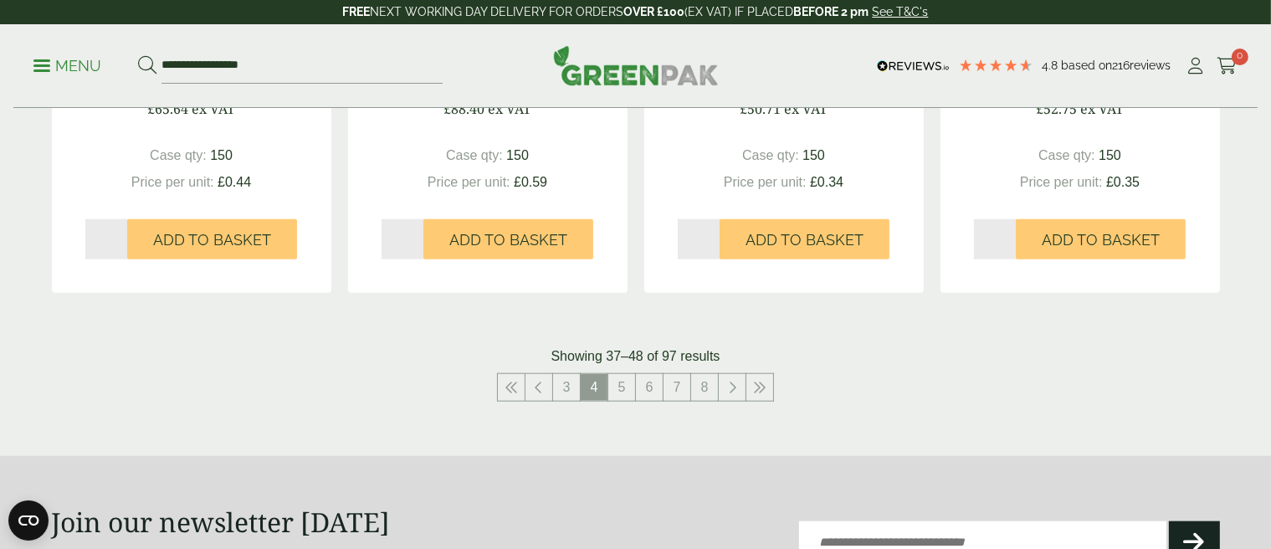
scroll to position [1841, 0]
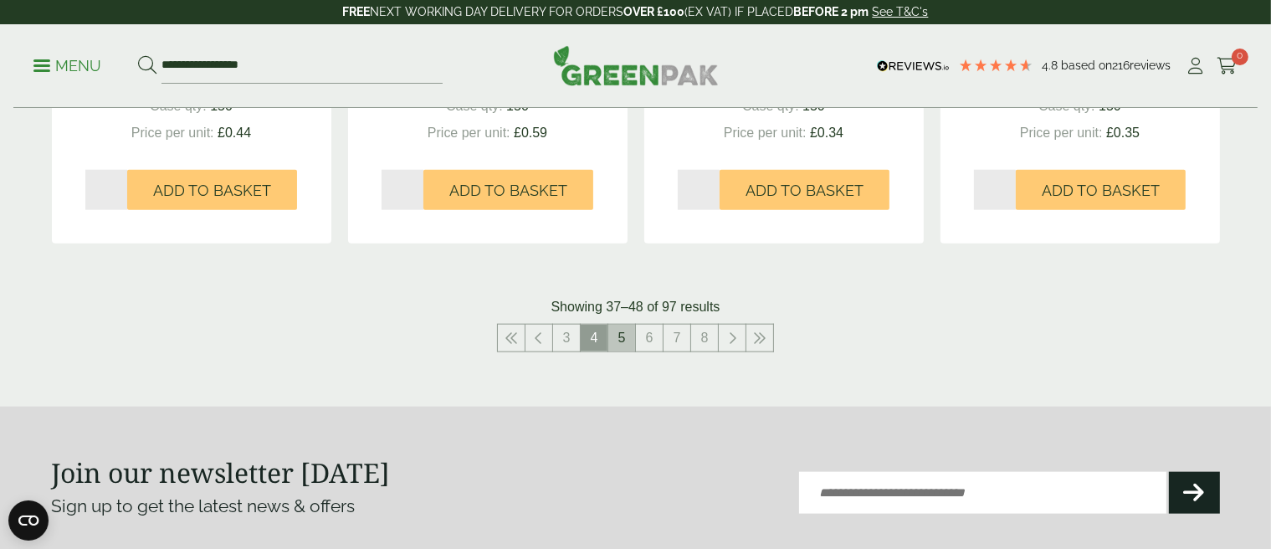
click at [625, 337] on link "5" at bounding box center [621, 338] width 27 height 27
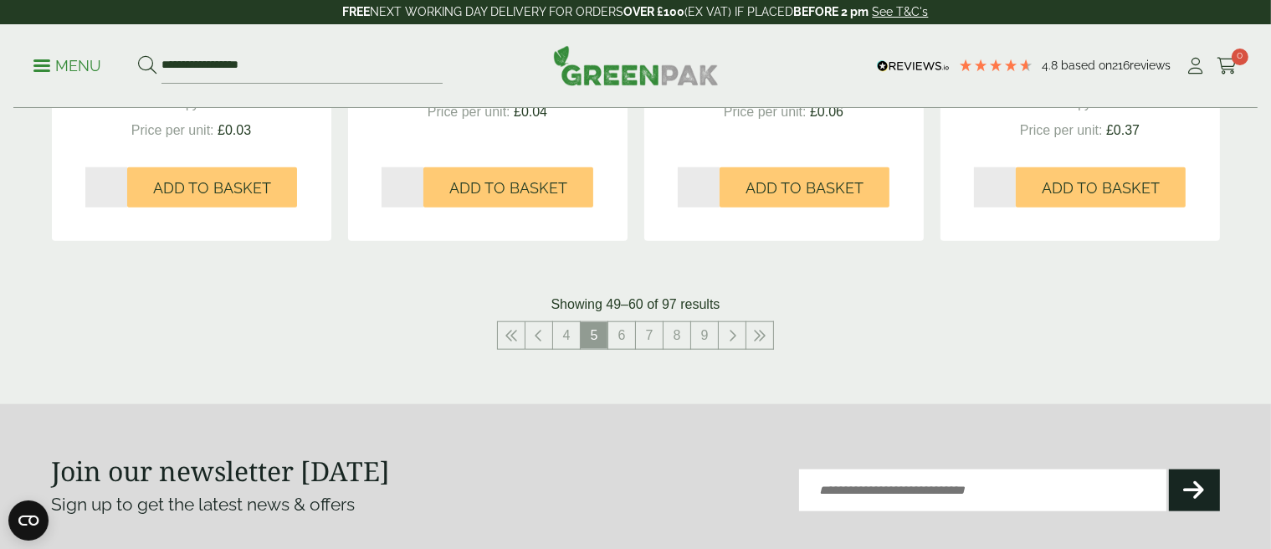
scroll to position [1841, 0]
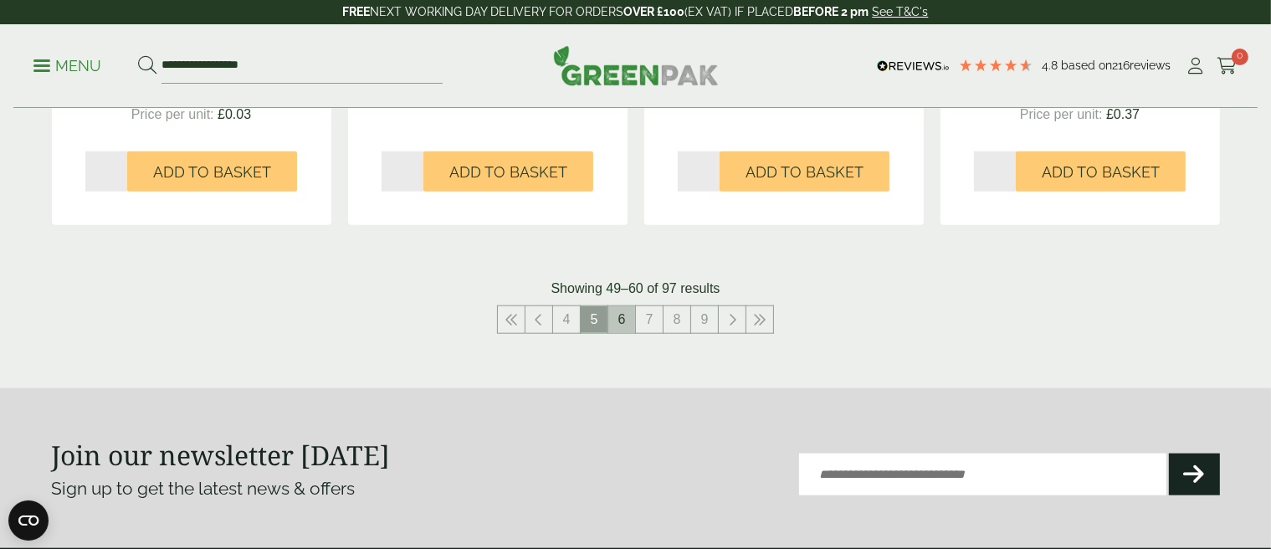
click at [624, 322] on link "6" at bounding box center [621, 319] width 27 height 27
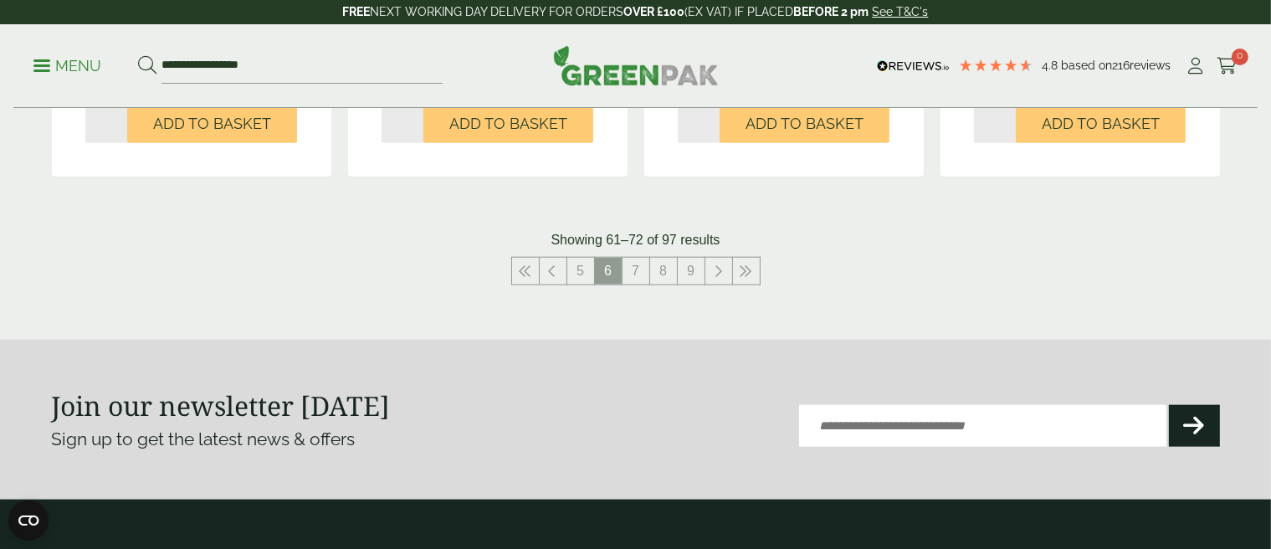
scroll to position [1841, 0]
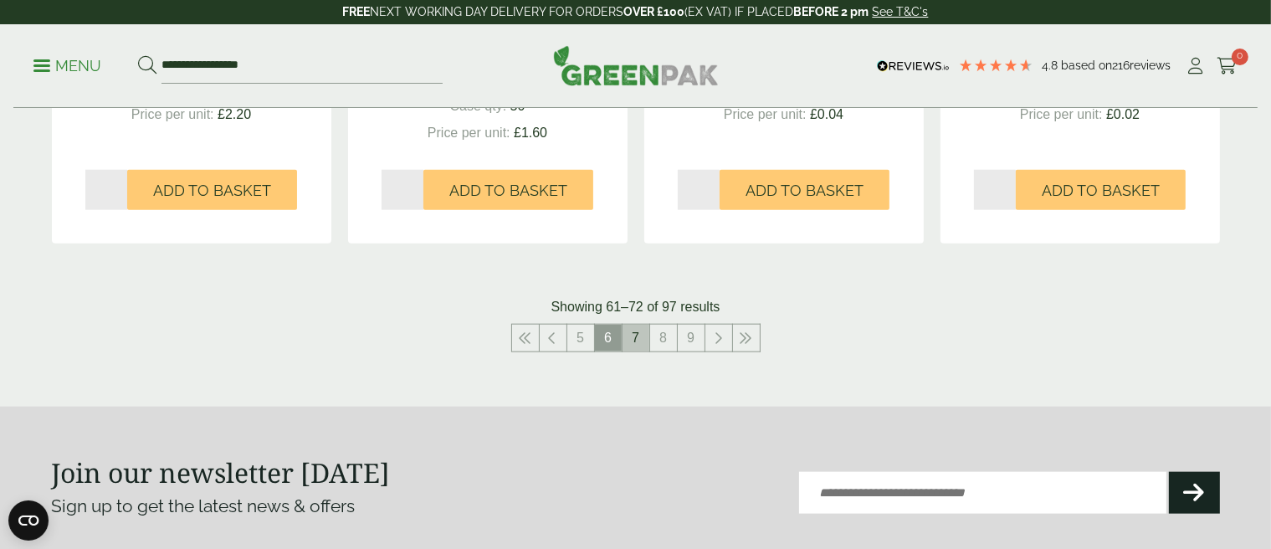
click at [638, 334] on link "7" at bounding box center [635, 338] width 27 height 27
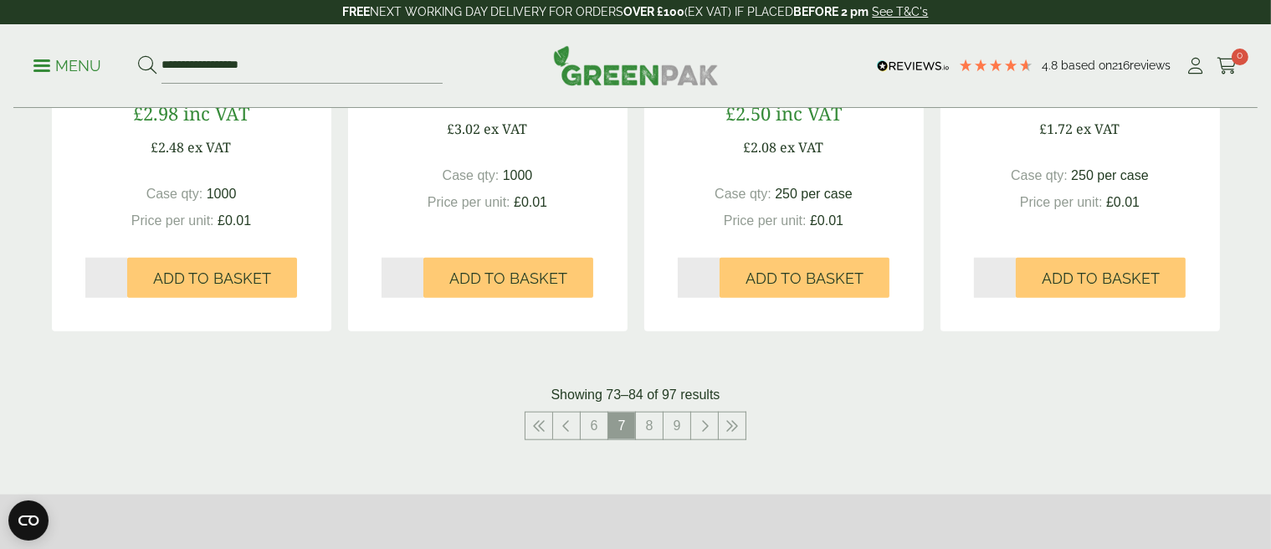
scroll to position [1757, 0]
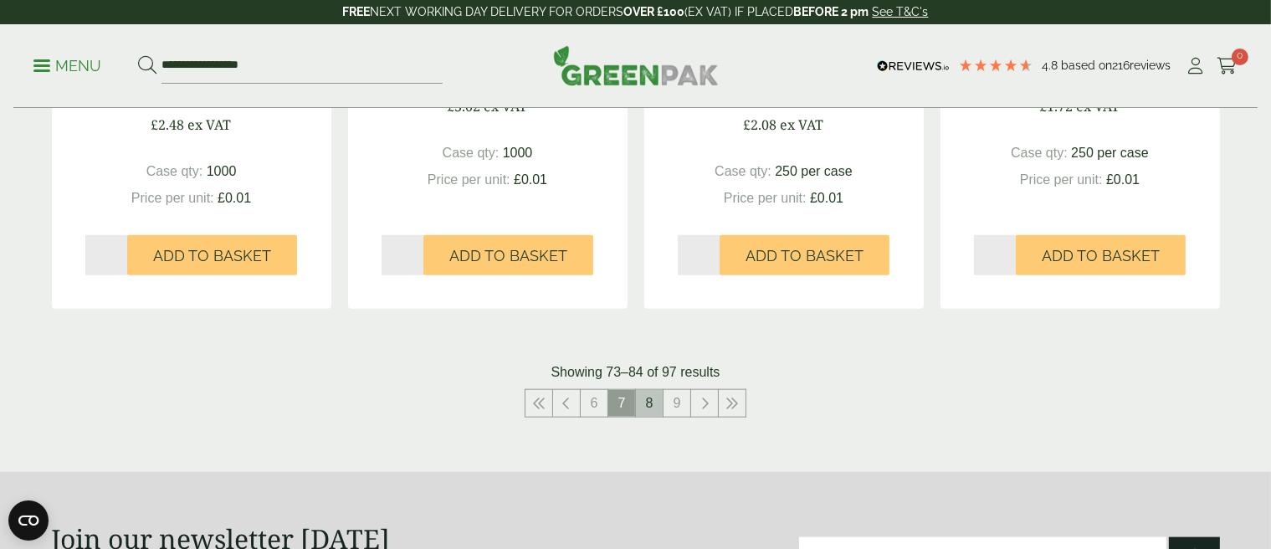
click at [650, 394] on link "8" at bounding box center [649, 403] width 27 height 27
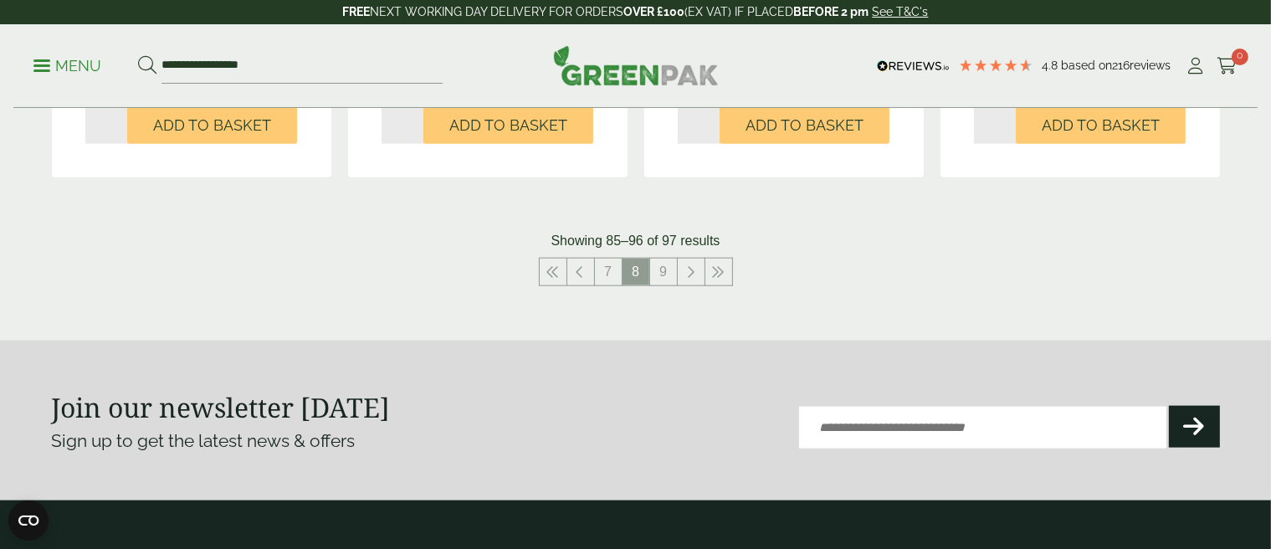
scroll to position [1841, 0]
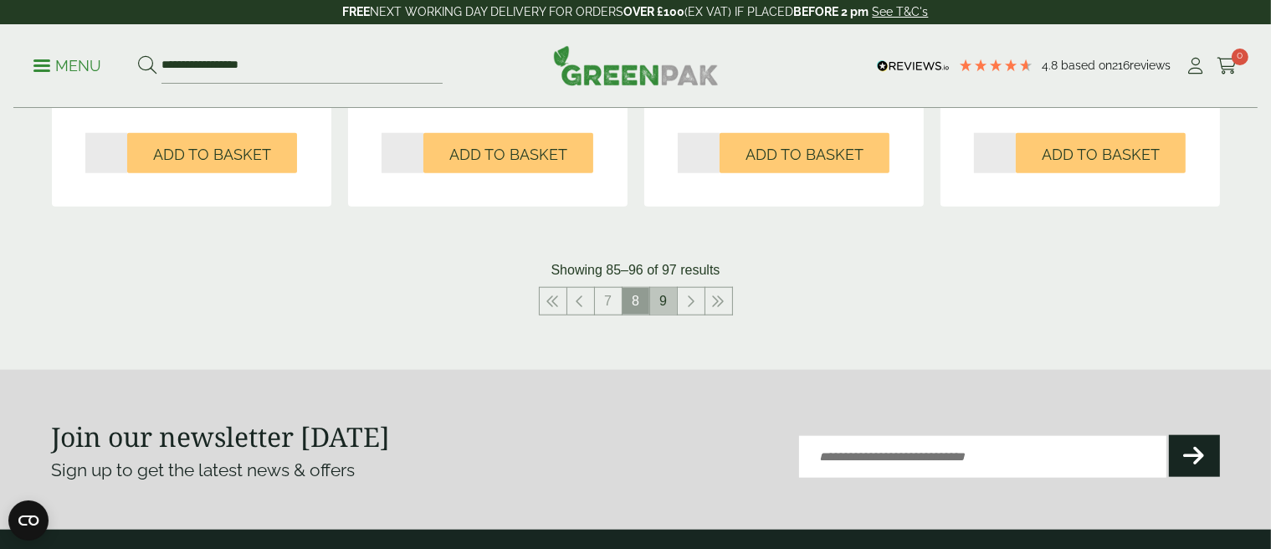
click at [666, 301] on link "9" at bounding box center [663, 301] width 27 height 27
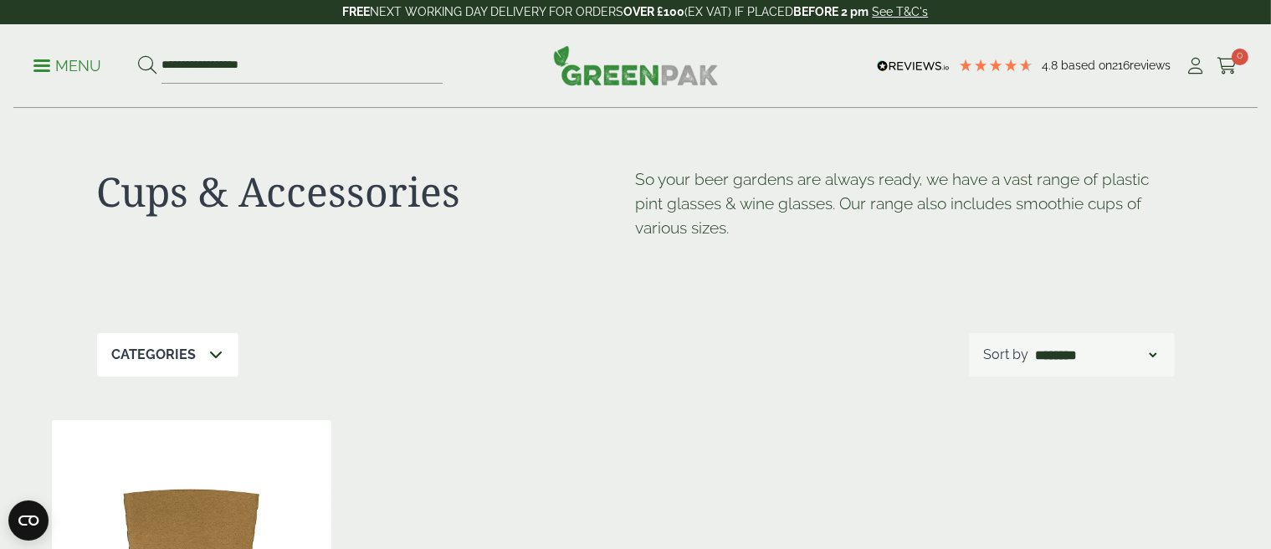
click at [74, 64] on p "Menu" at bounding box center [67, 66] width 68 height 20
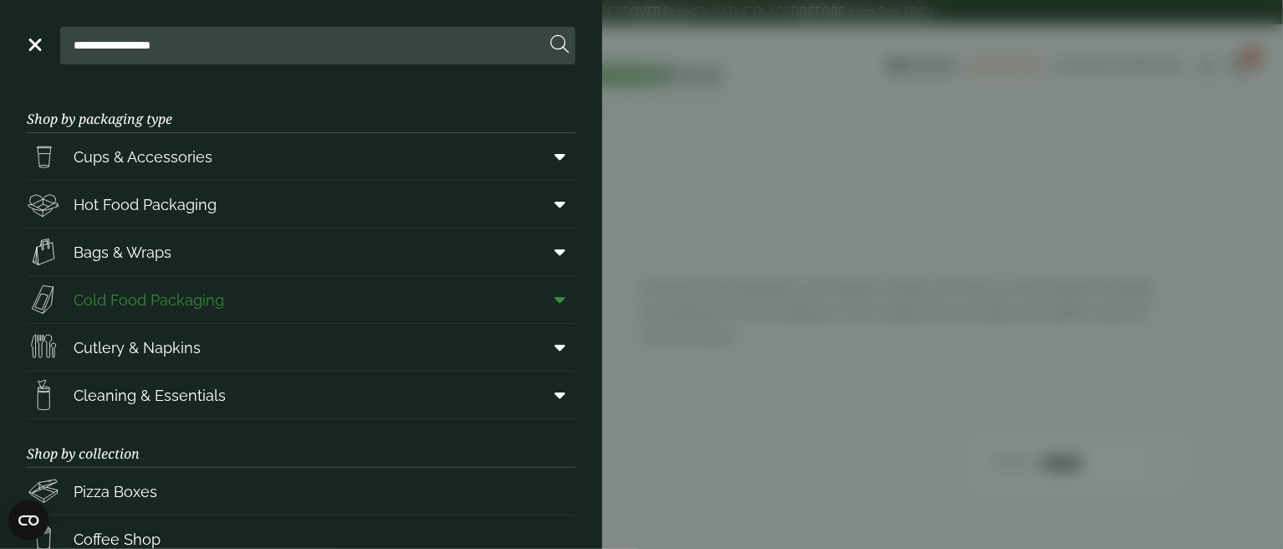
click at [131, 289] on span "Cold Food Packaging" at bounding box center [149, 300] width 151 height 23
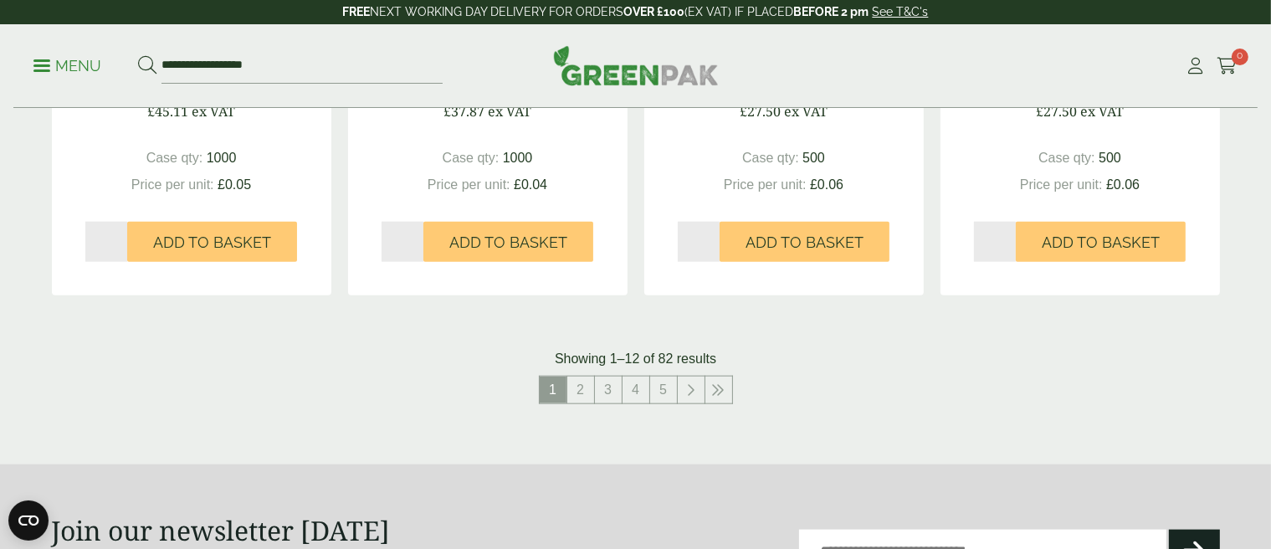
scroll to position [1841, 0]
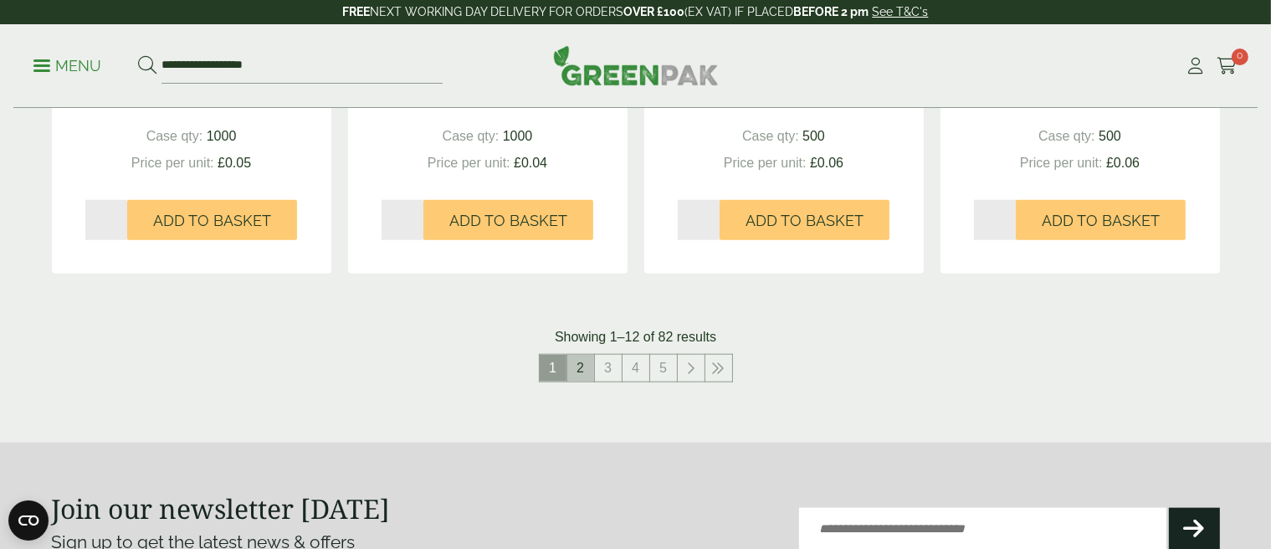
click at [581, 355] on link "2" at bounding box center [580, 368] width 27 height 27
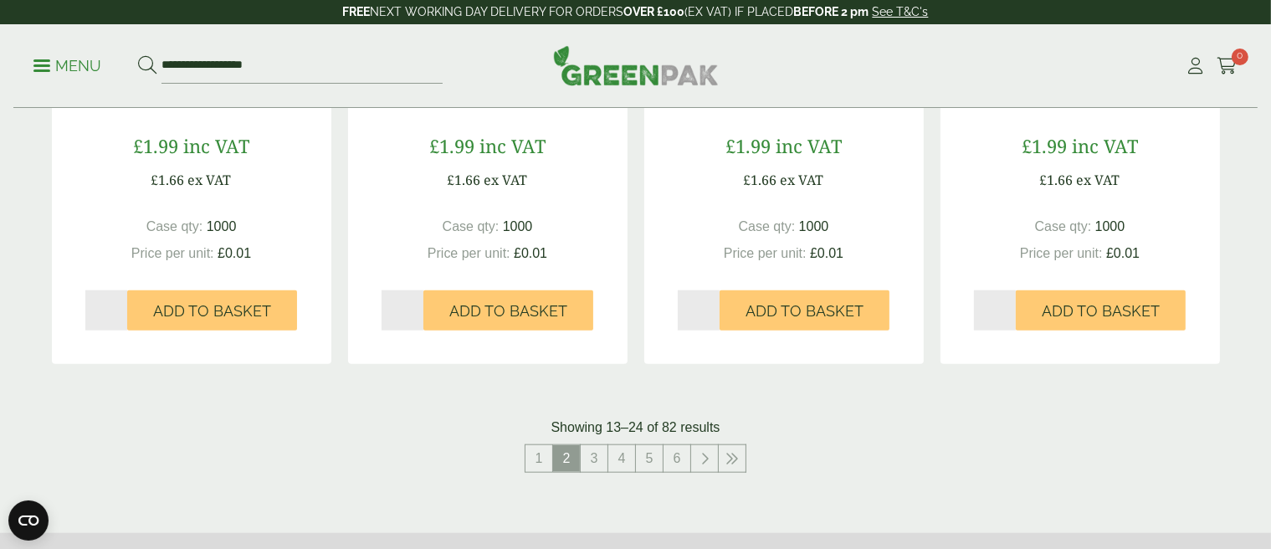
scroll to position [1757, 0]
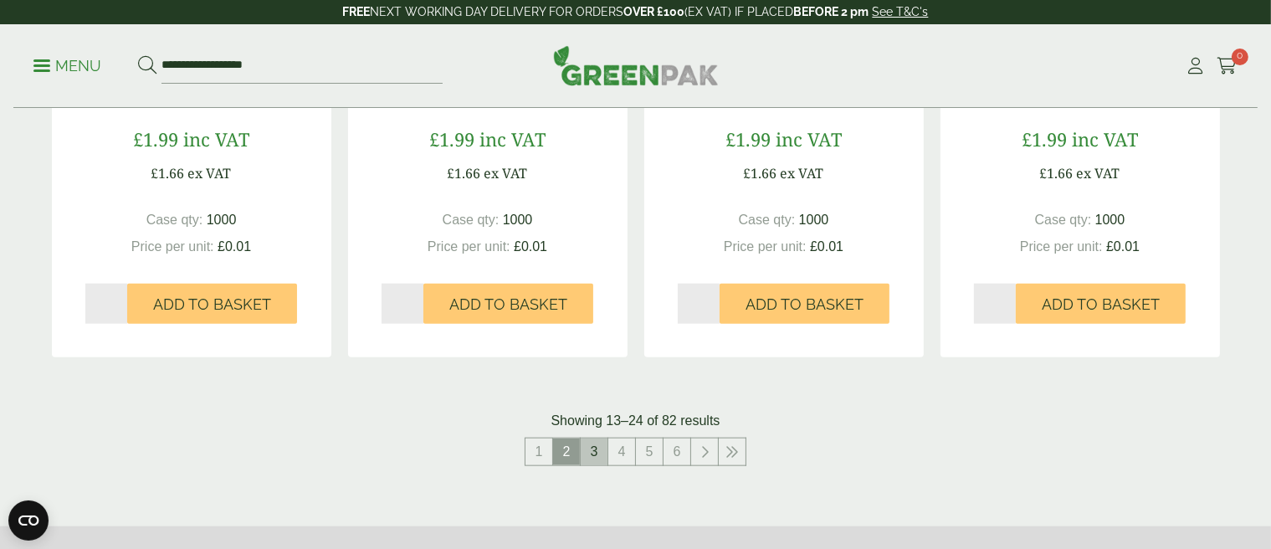
click at [598, 447] on link "3" at bounding box center [594, 451] width 27 height 27
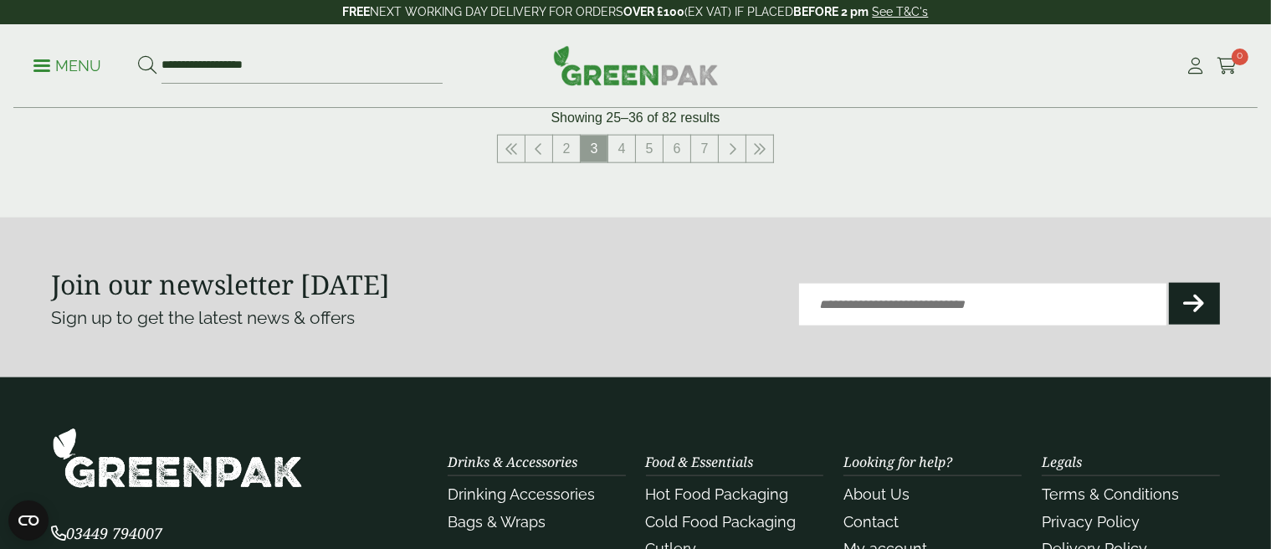
scroll to position [1924, 0]
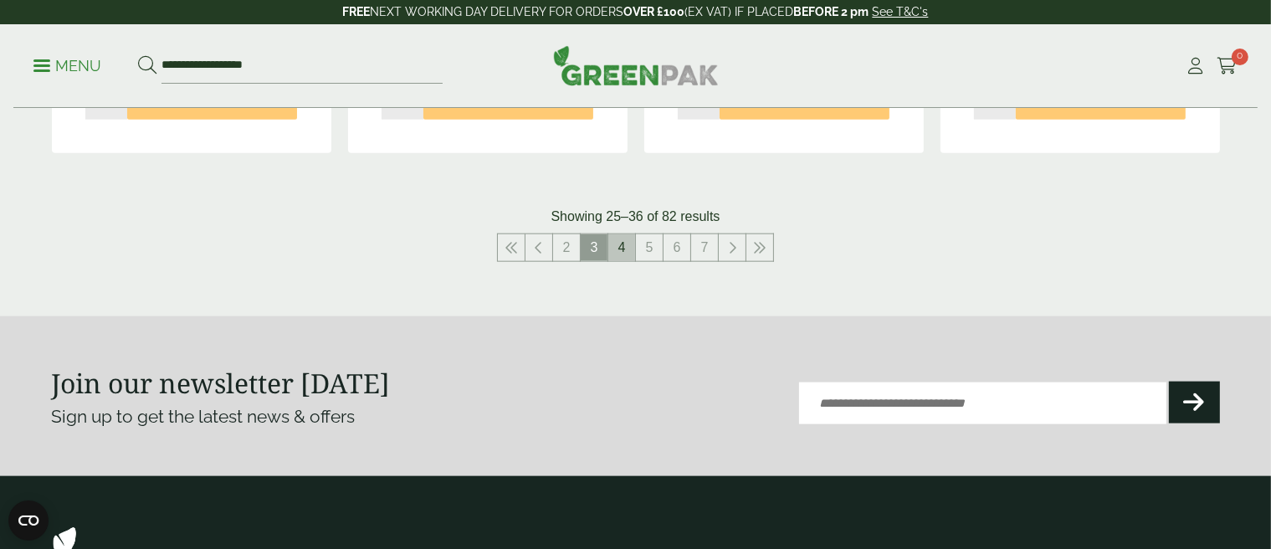
click at [615, 241] on link "4" at bounding box center [621, 247] width 27 height 27
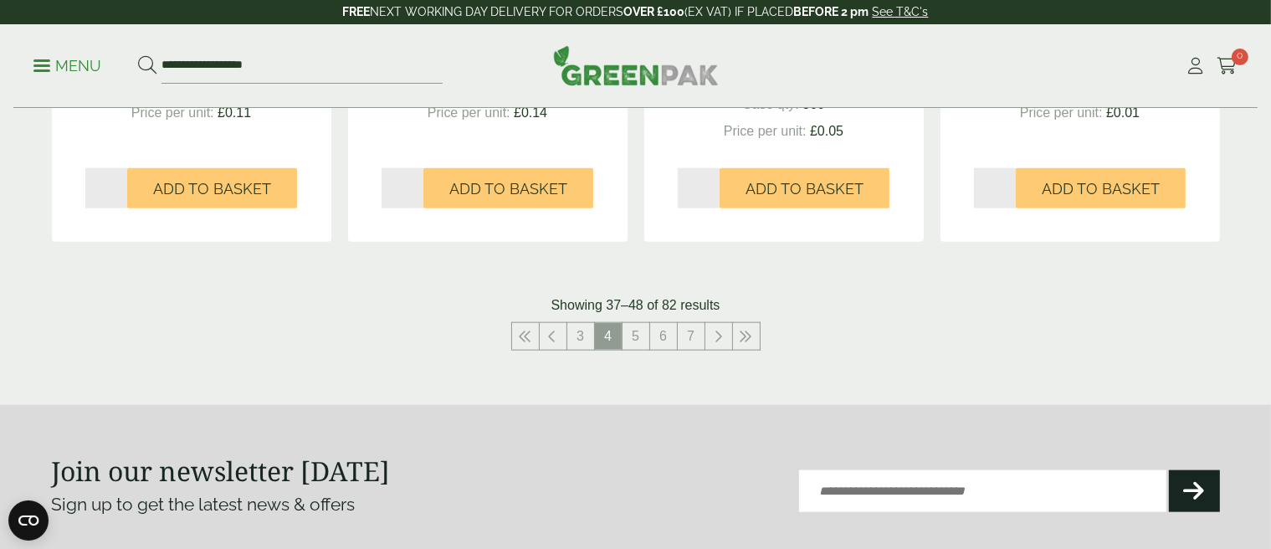
scroll to position [2008, 0]
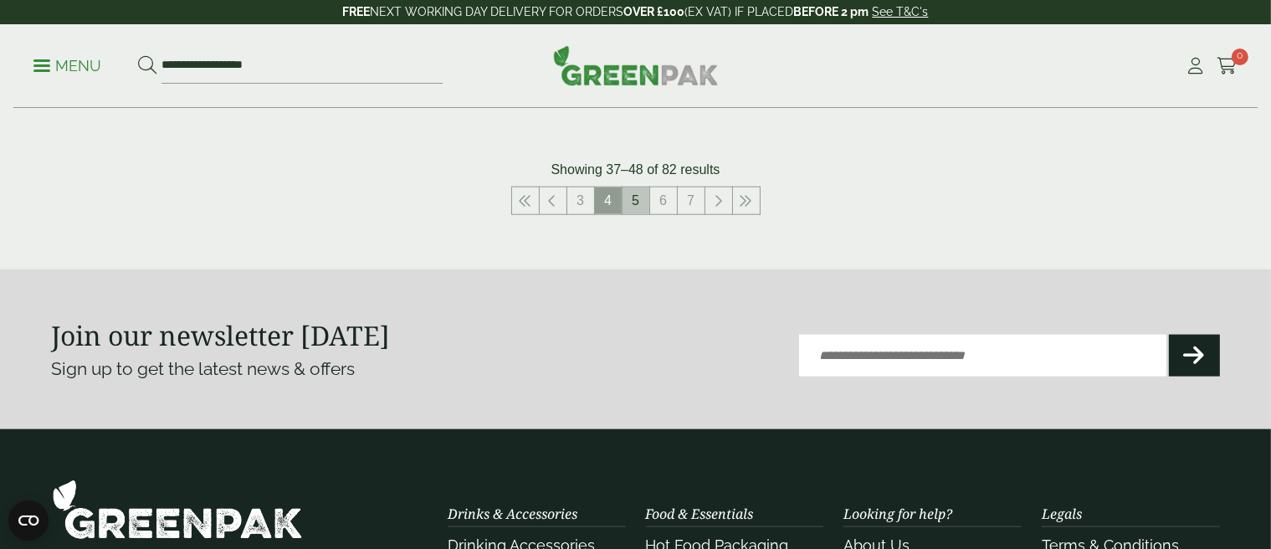
click at [633, 200] on link "5" at bounding box center [635, 200] width 27 height 27
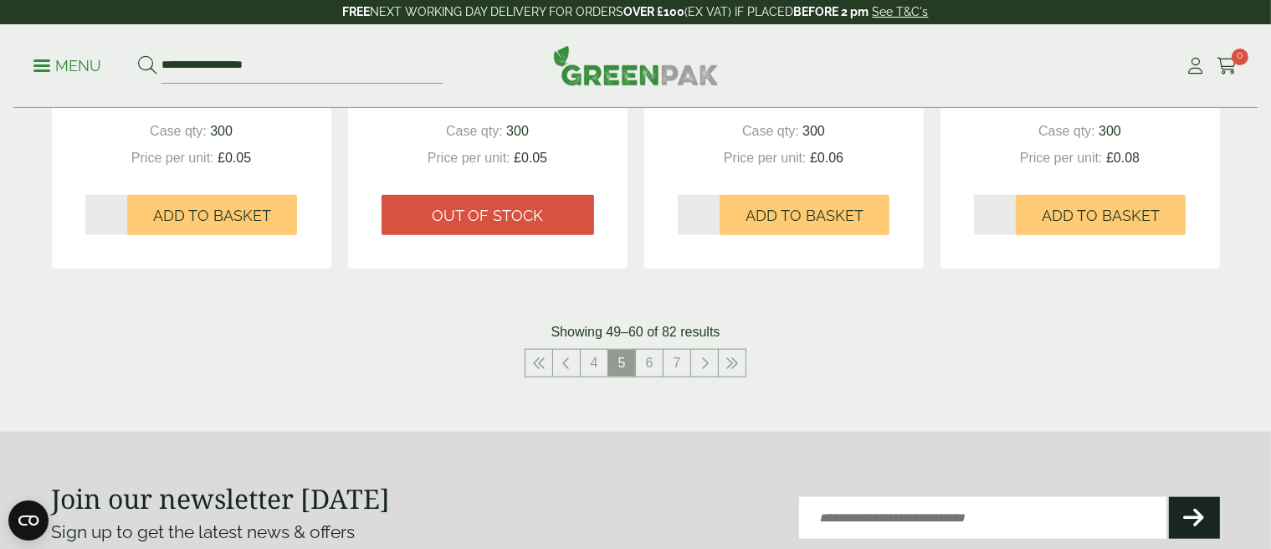
scroll to position [1841, 0]
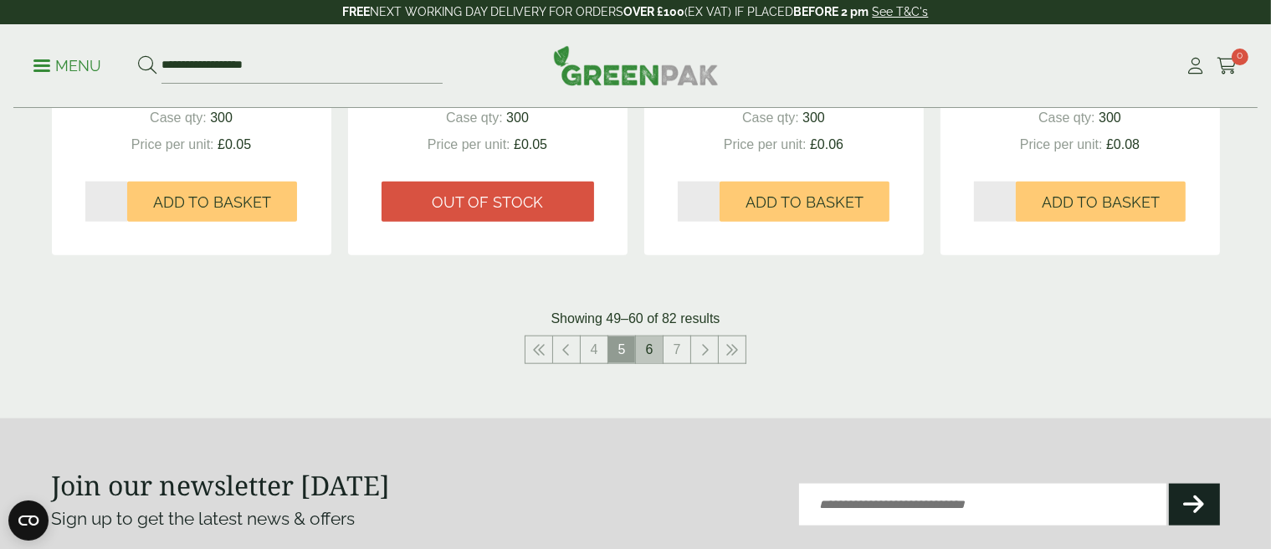
click at [646, 347] on link "6" at bounding box center [649, 349] width 27 height 27
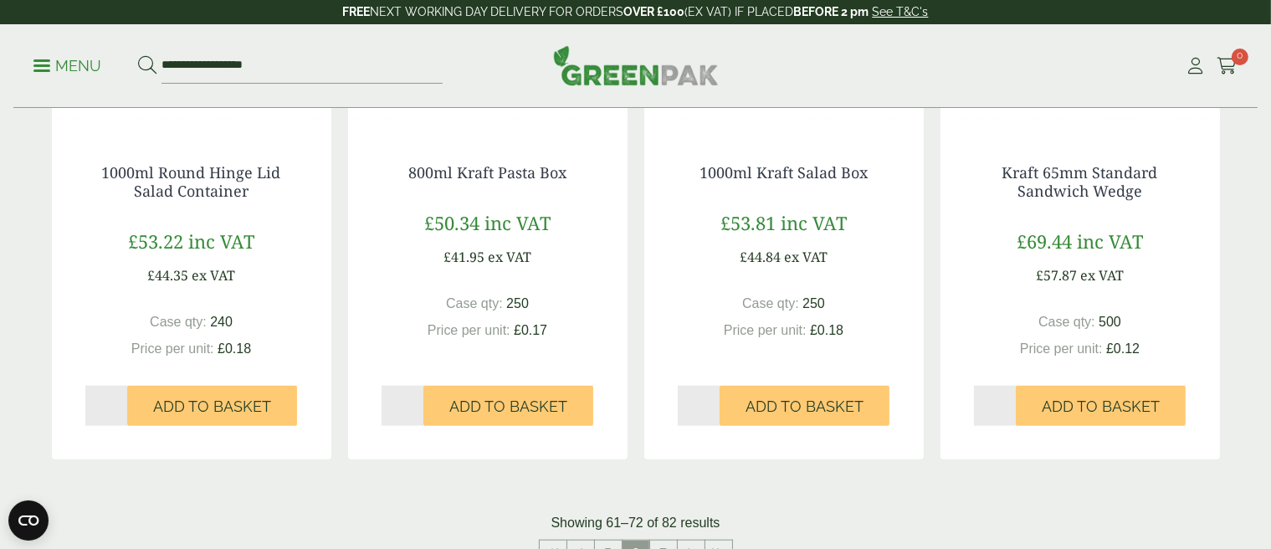
scroll to position [1757, 0]
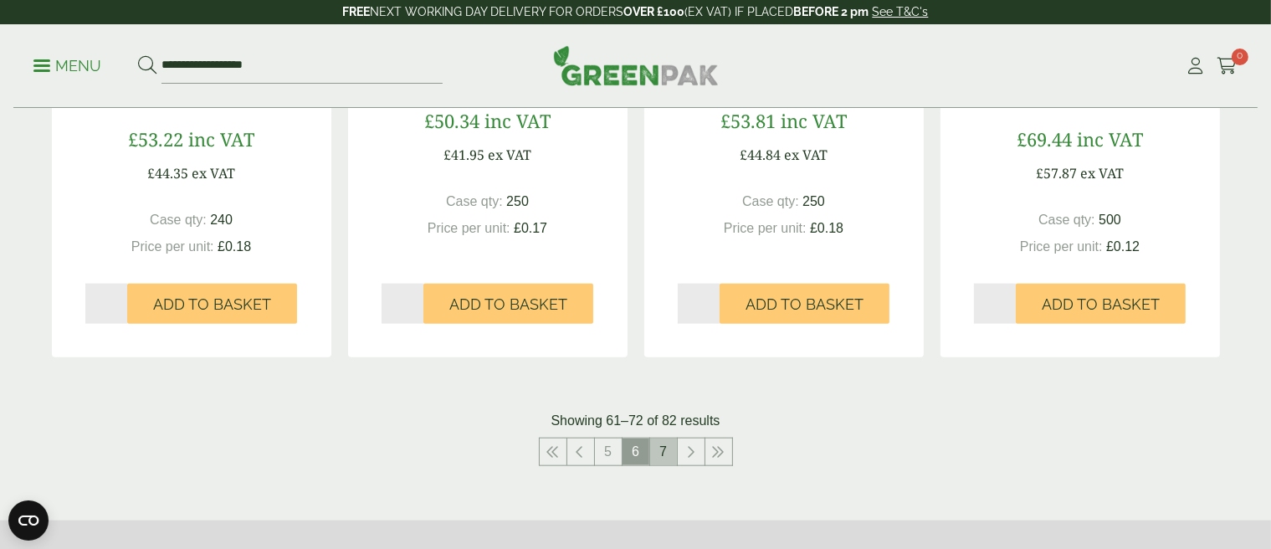
click at [659, 453] on link "7" at bounding box center [663, 451] width 27 height 27
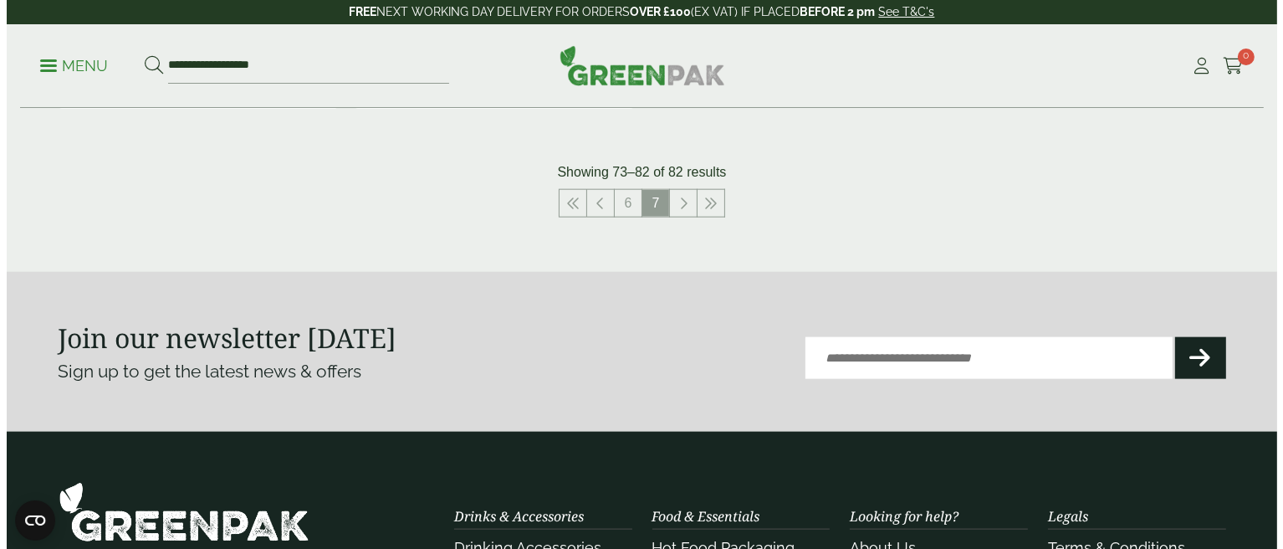
scroll to position [2008, 0]
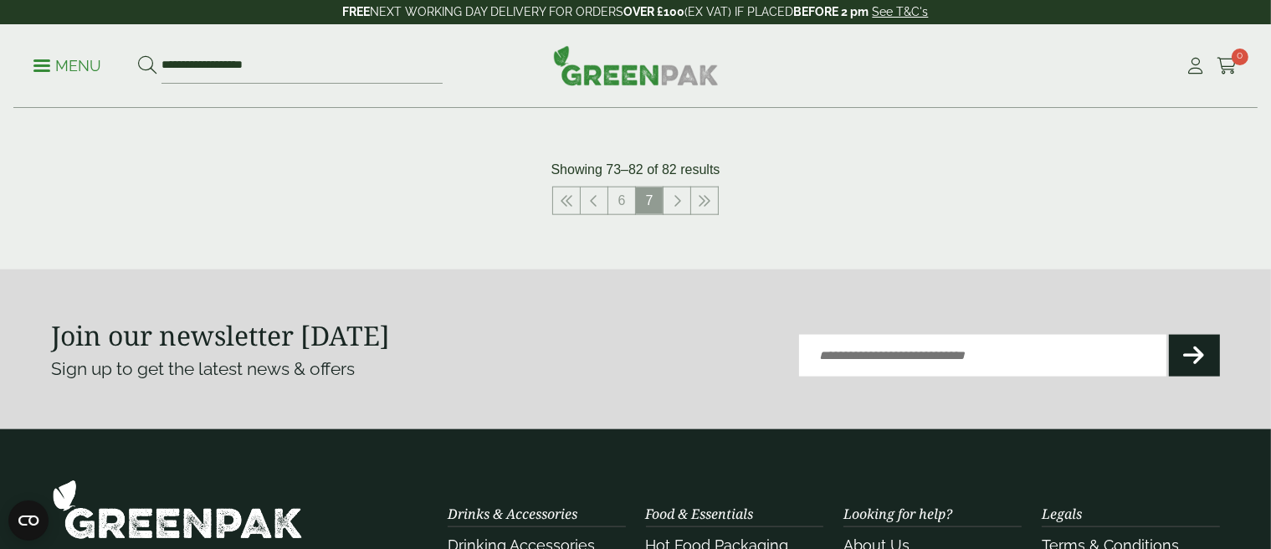
click at [67, 66] on p "Menu" at bounding box center [67, 66] width 68 height 20
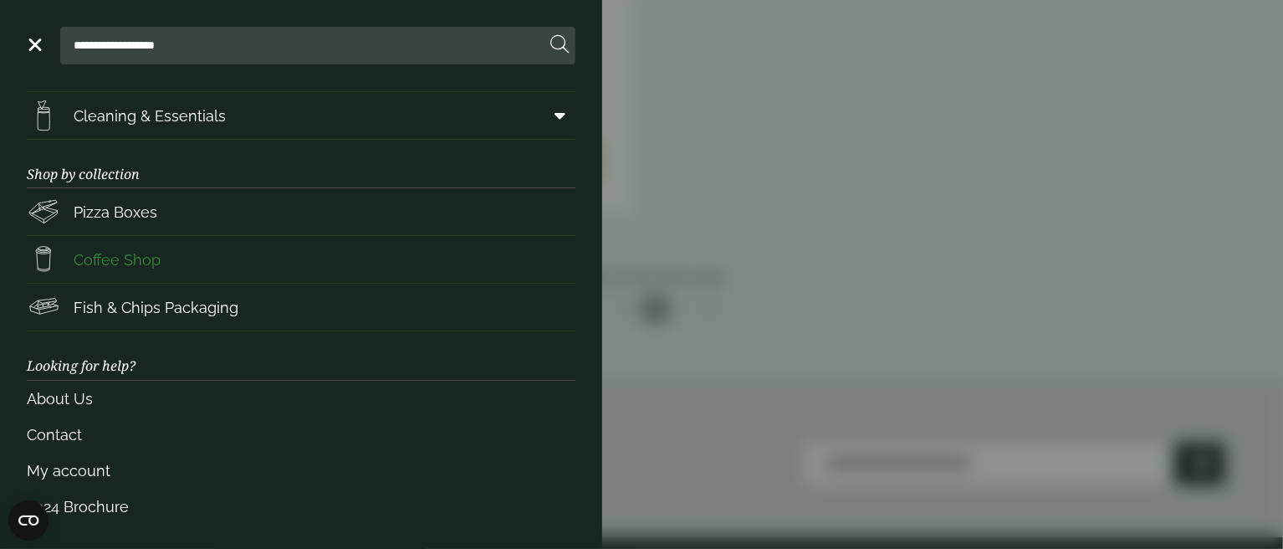
scroll to position [0, 0]
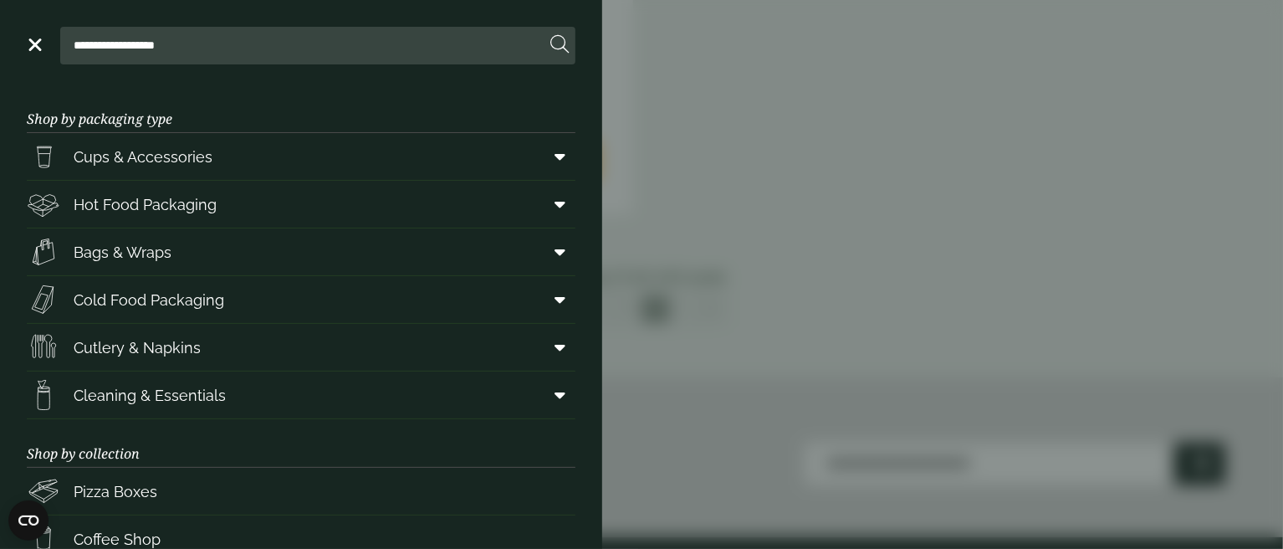
click at [213, 53] on input "**********" at bounding box center [306, 45] width 479 height 35
type input "*"
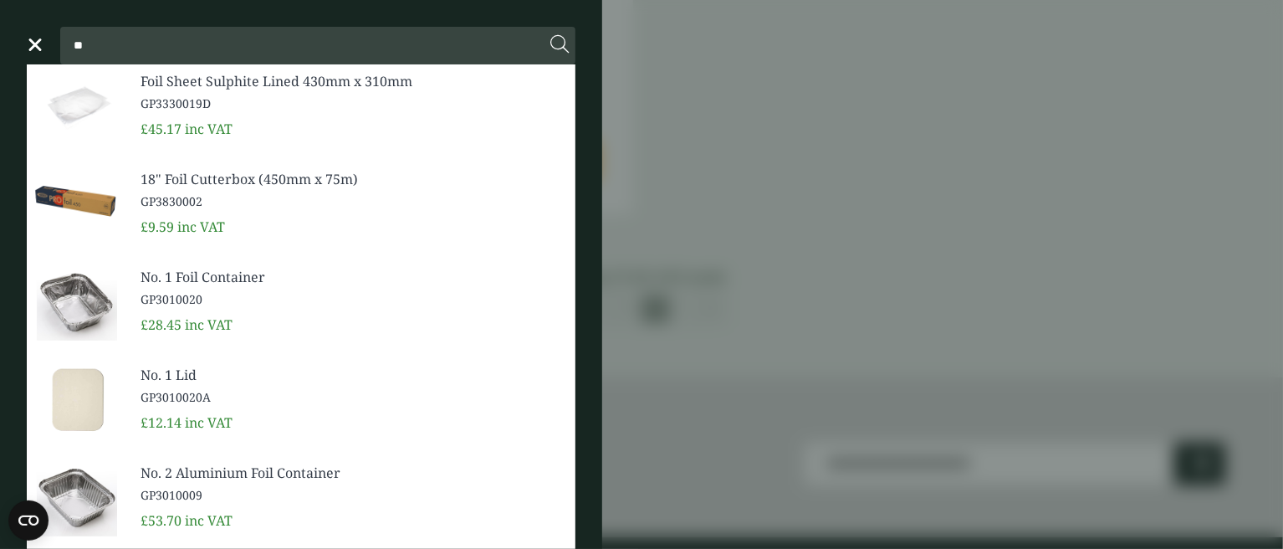
type input "*"
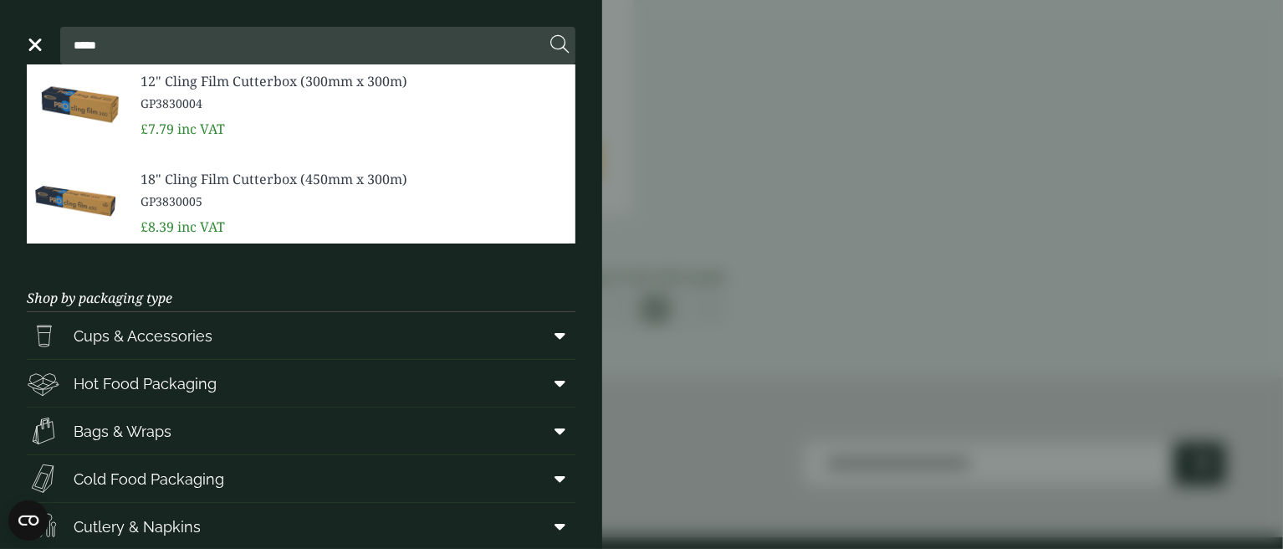
type input "*****"
